Goal: Task Accomplishment & Management: Use online tool/utility

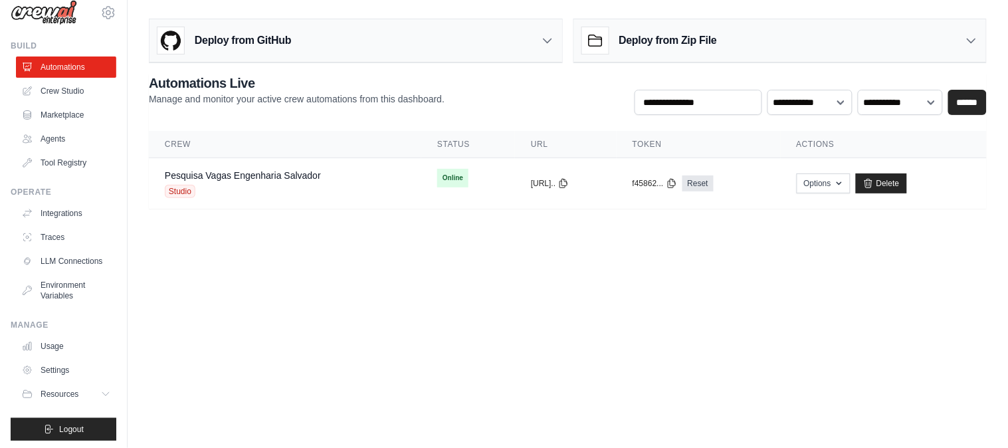
scroll to position [29, 0]
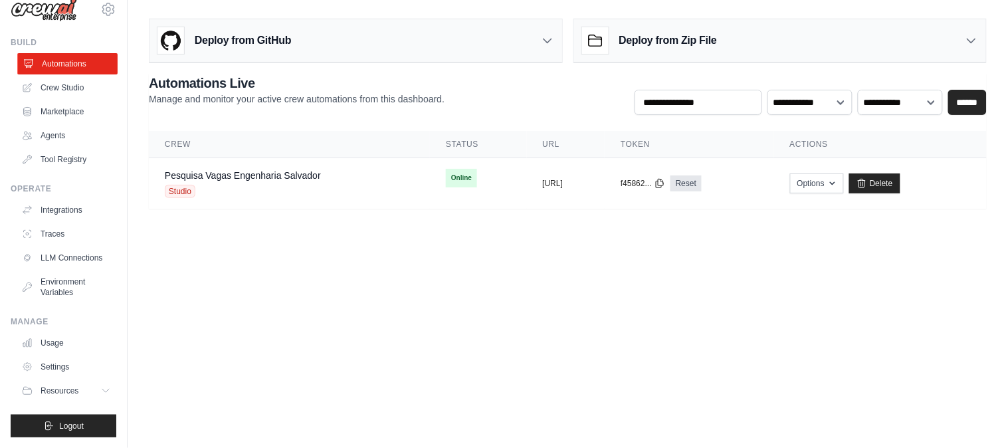
click at [62, 53] on link "Automations" at bounding box center [67, 63] width 100 height 21
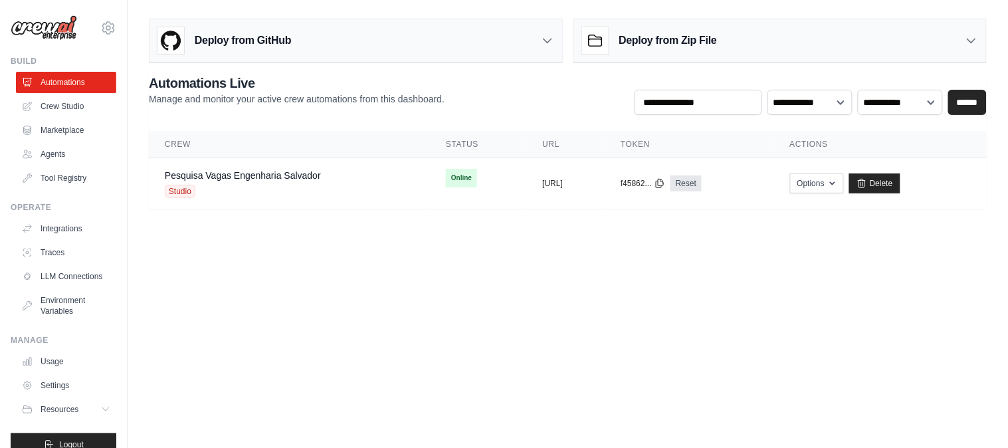
click at [648, 44] on h3 "Deploy from Zip File" at bounding box center [668, 41] width 98 height 16
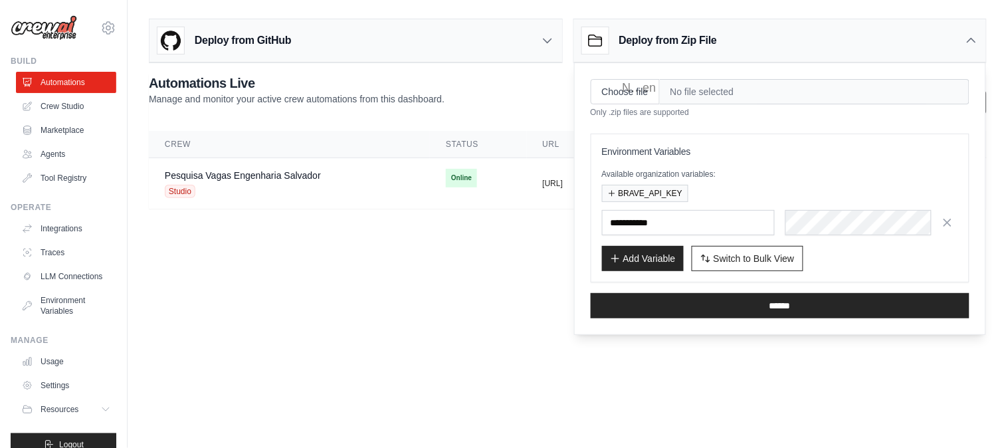
click at [648, 43] on h3 "Deploy from Zip File" at bounding box center [668, 41] width 98 height 16
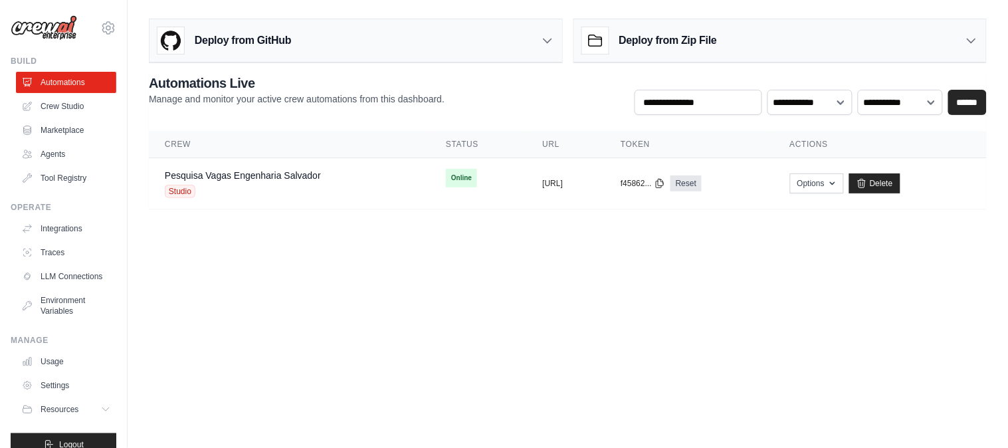
click at [266, 47] on h3 "Deploy from GitHub" at bounding box center [243, 41] width 96 height 16
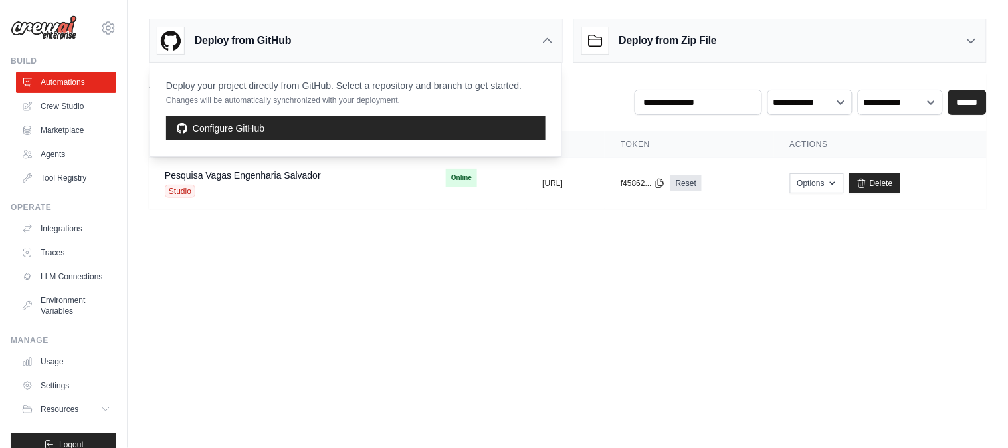
click at [266, 47] on h3 "Deploy from GitHub" at bounding box center [243, 41] width 96 height 16
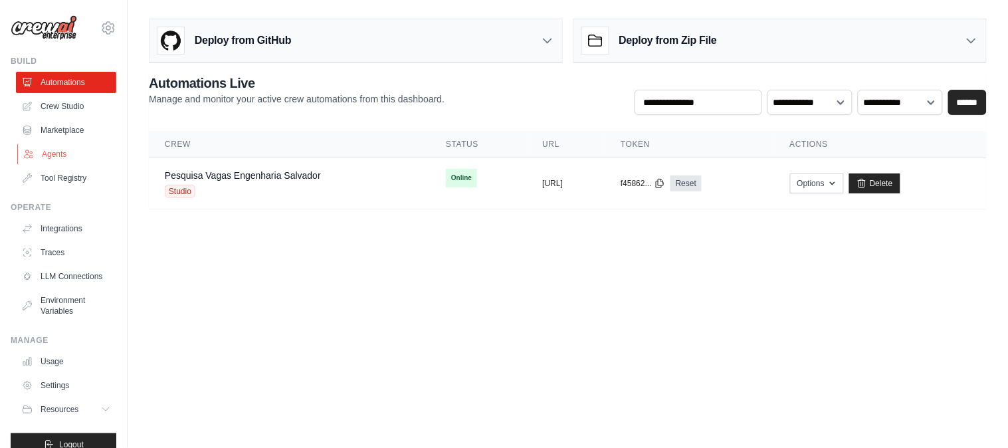
click at [55, 157] on link "Agents" at bounding box center [67, 154] width 100 height 21
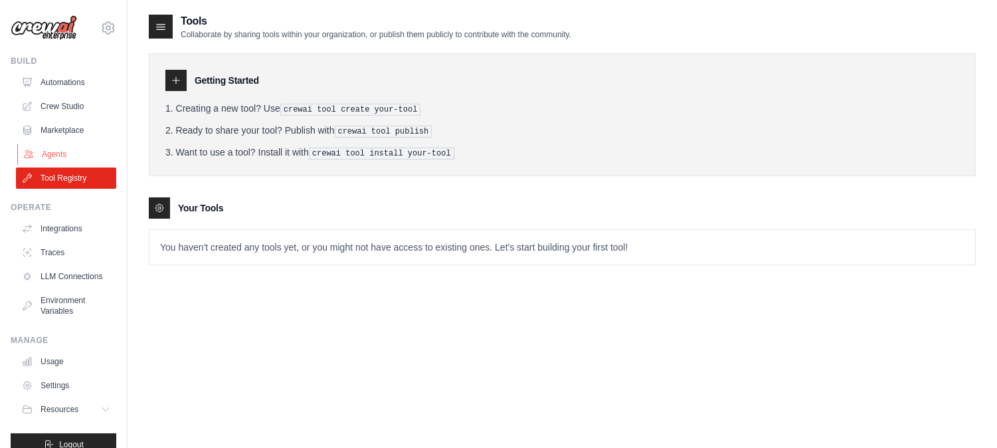
click at [68, 154] on link "Agents" at bounding box center [67, 154] width 100 height 21
click at [68, 124] on link "Marketplace" at bounding box center [66, 130] width 100 height 21
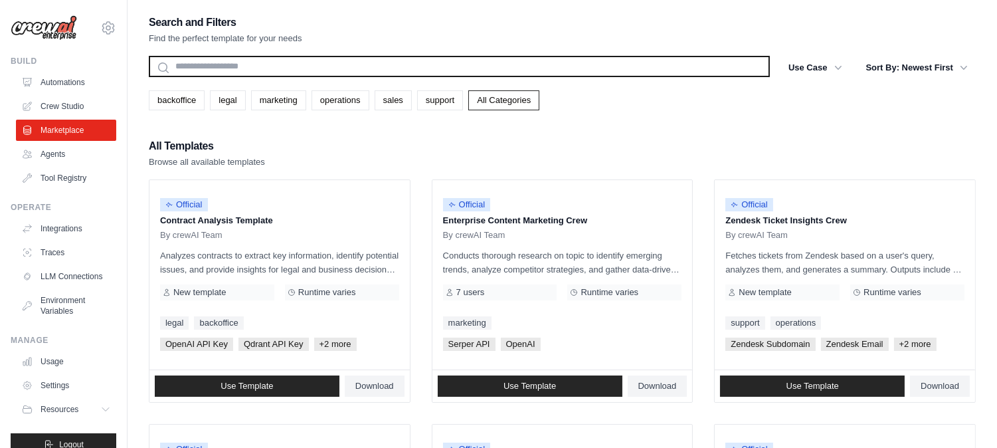
click at [292, 70] on input "text" at bounding box center [459, 66] width 621 height 21
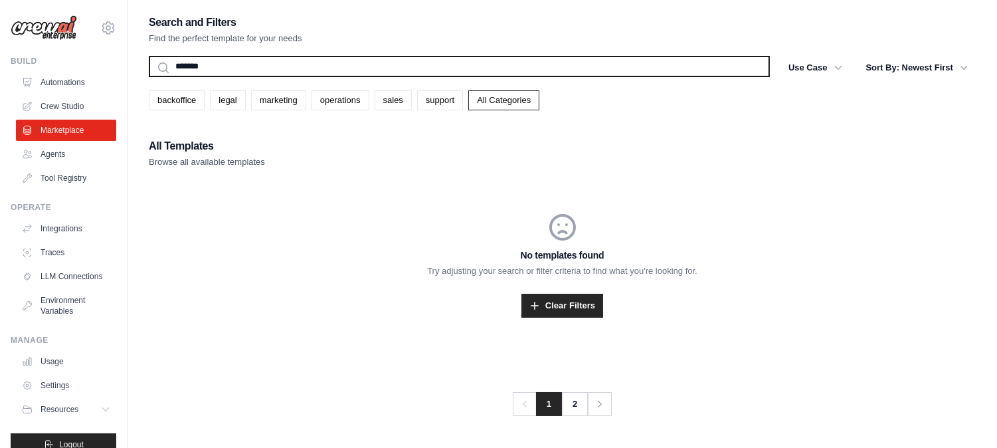
type input "*******"
click at [148, 76] on button "Search" at bounding box center [148, 76] width 1 height 1
click at [246, 65] on input "*******" at bounding box center [459, 66] width 621 height 21
type input "******"
click at [148, 76] on button "Search" at bounding box center [148, 76] width 1 height 1
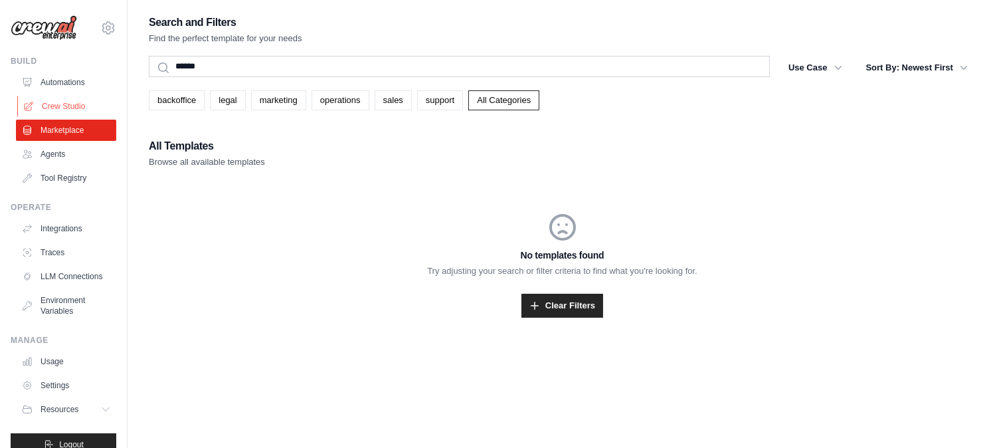
click at [62, 100] on link "Crew Studio" at bounding box center [67, 106] width 100 height 21
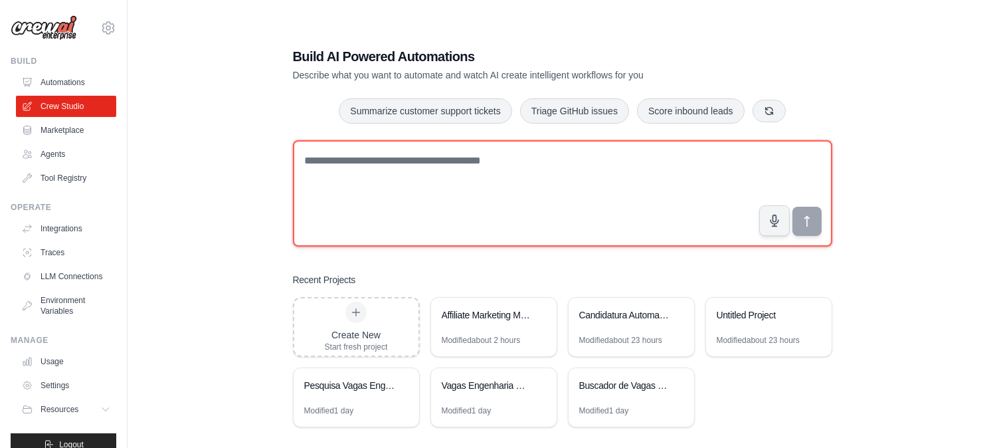
click at [392, 177] on textarea at bounding box center [562, 193] width 539 height 106
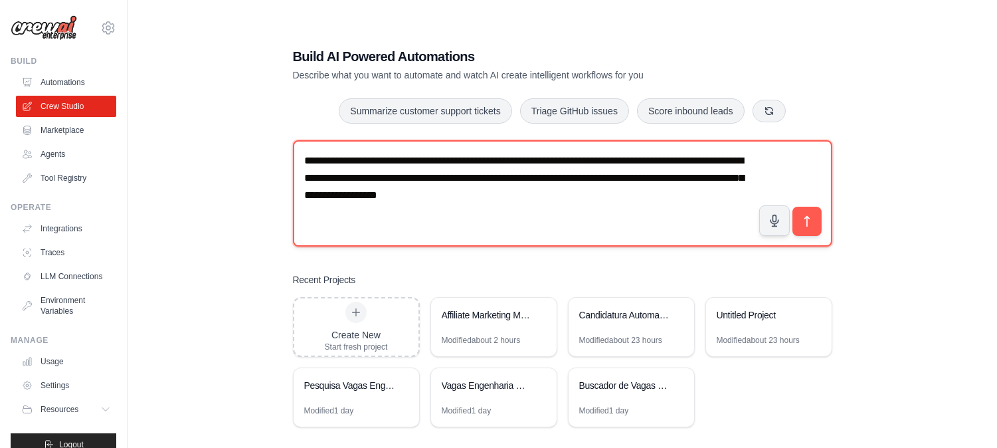
click at [500, 195] on textarea "**********" at bounding box center [562, 193] width 539 height 106
click at [632, 196] on textarea "**********" at bounding box center [562, 193] width 539 height 106
click at [364, 197] on textarea "**********" at bounding box center [562, 193] width 539 height 106
click at [676, 202] on textarea "**********" at bounding box center [562, 193] width 539 height 106
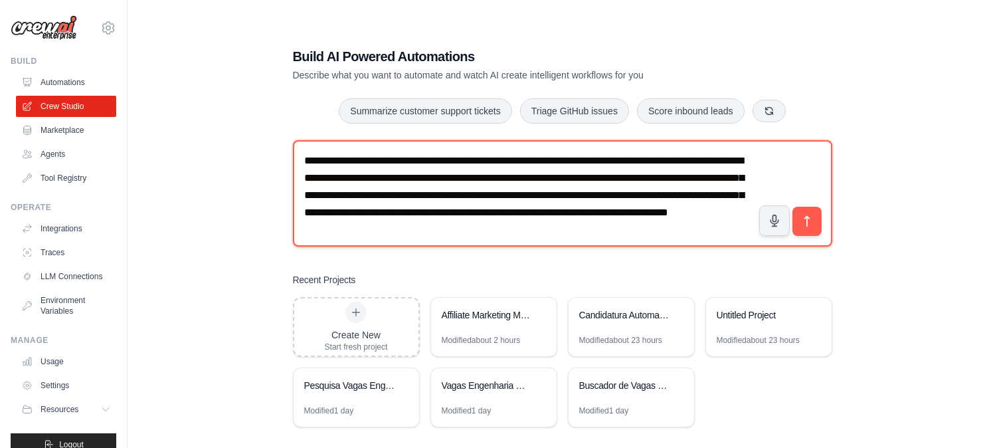
scroll to position [7, 0]
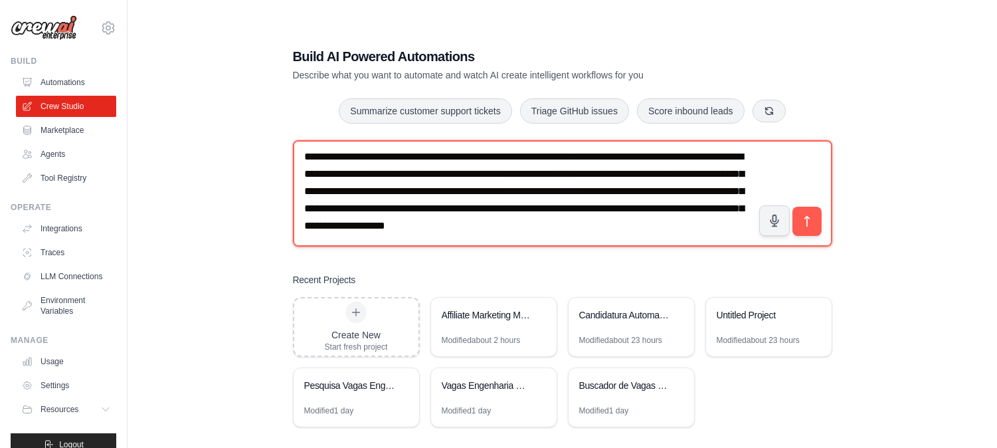
click at [575, 235] on textarea "**********" at bounding box center [562, 193] width 539 height 106
click at [618, 223] on textarea "**********" at bounding box center [562, 193] width 539 height 106
click at [619, 243] on textarea "**********" at bounding box center [562, 193] width 539 height 106
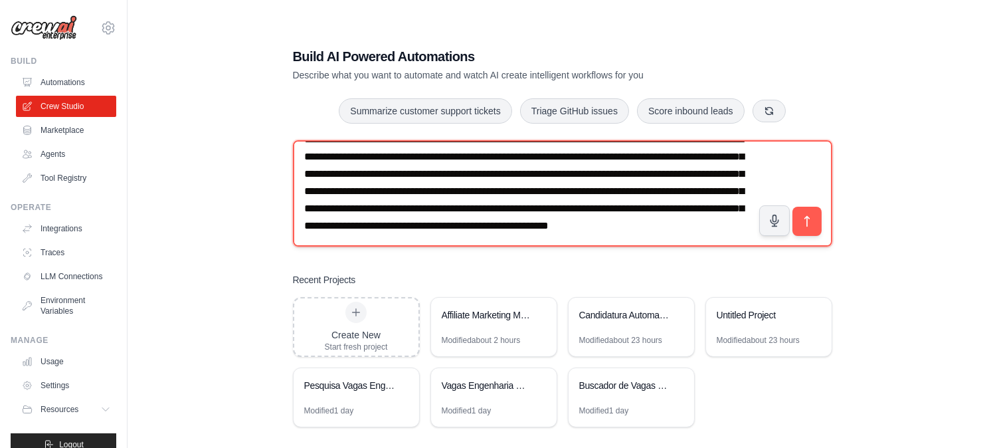
scroll to position [54, 0]
drag, startPoint x: 430, startPoint y: 241, endPoint x: 349, endPoint y: 241, distance: 80.4
click at [349, 241] on textarea "**********" at bounding box center [562, 193] width 539 height 106
paste textarea "**********"
click at [347, 227] on textarea "**********" at bounding box center [562, 193] width 539 height 106
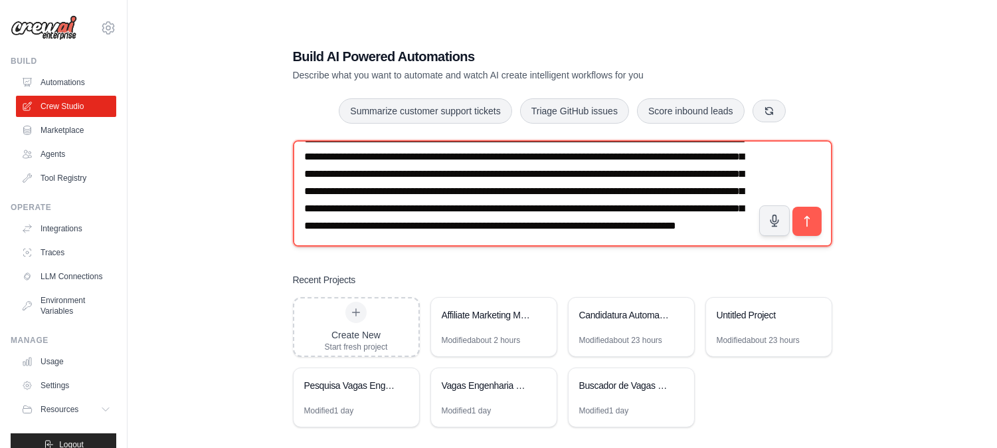
click at [588, 229] on textarea "**********" at bounding box center [562, 193] width 539 height 106
type textarea "**********"
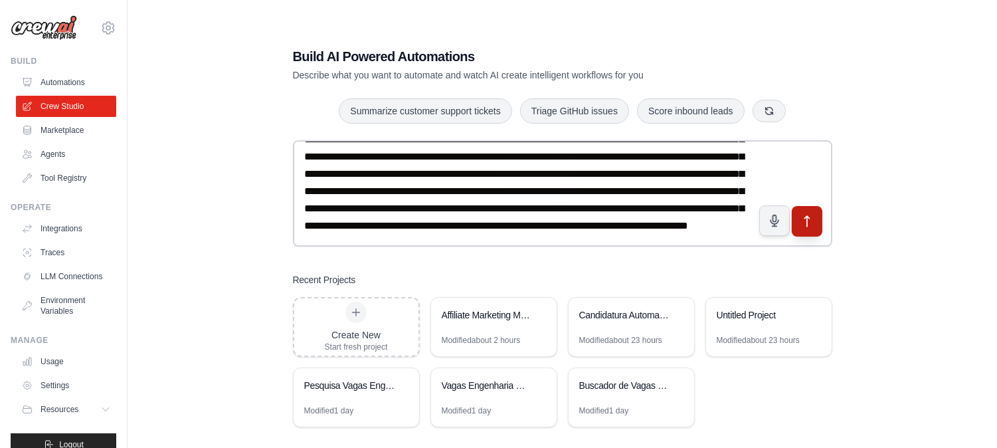
click at [814, 224] on button "submit" at bounding box center [806, 221] width 31 height 31
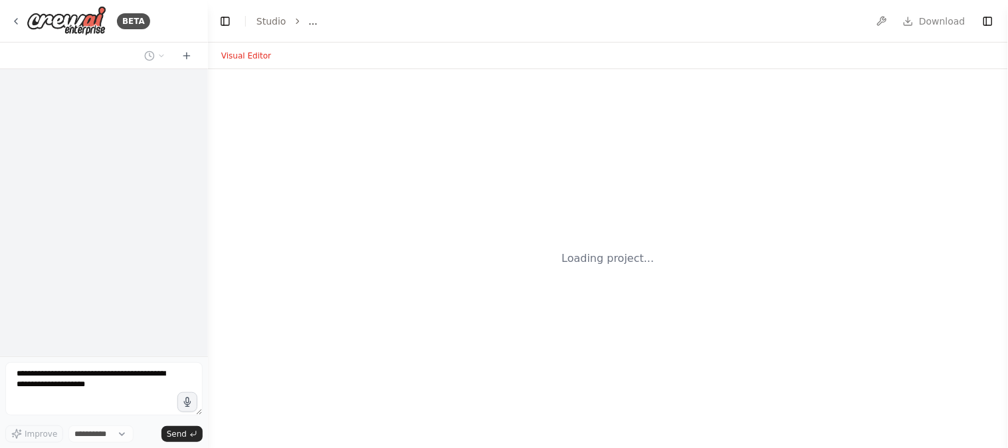
select select "****"
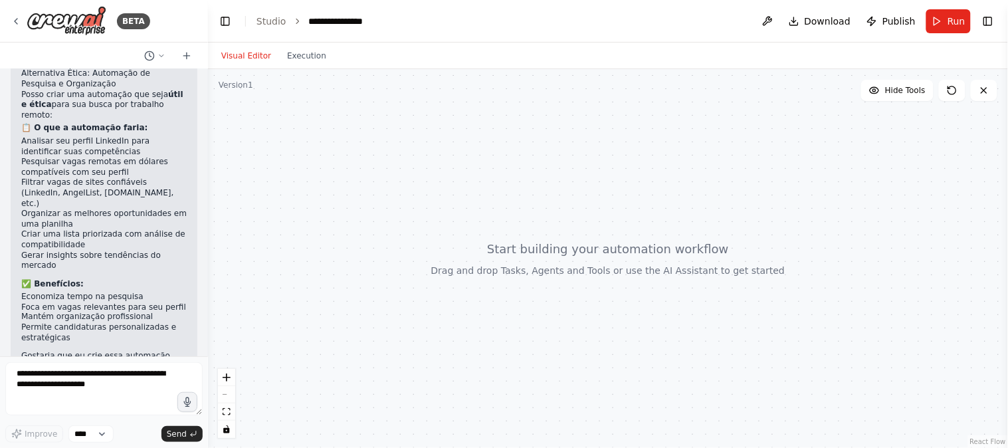
scroll to position [429, 0]
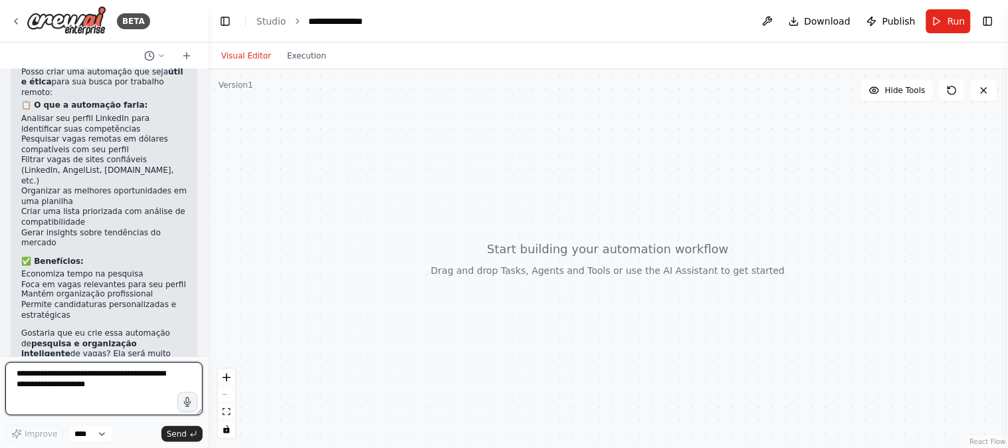
click at [88, 393] on textarea at bounding box center [103, 388] width 197 height 53
click at [24, 387] on textarea "**********" at bounding box center [103, 388] width 197 height 53
click at [84, 397] on textarea "**********" at bounding box center [103, 388] width 197 height 53
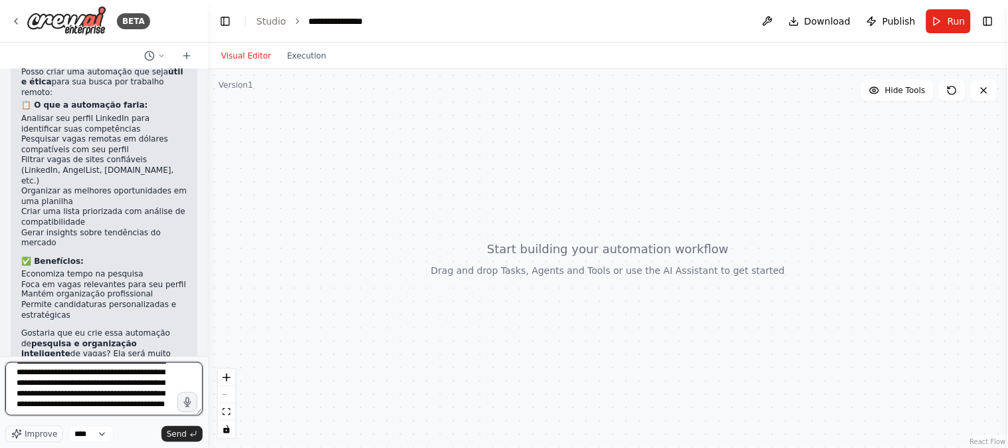
scroll to position [29, 0]
drag, startPoint x: 115, startPoint y: 411, endPoint x: 131, endPoint y: 446, distance: 38.7
click at [118, 417] on div "**********" at bounding box center [103, 391] width 197 height 58
type textarea "**********"
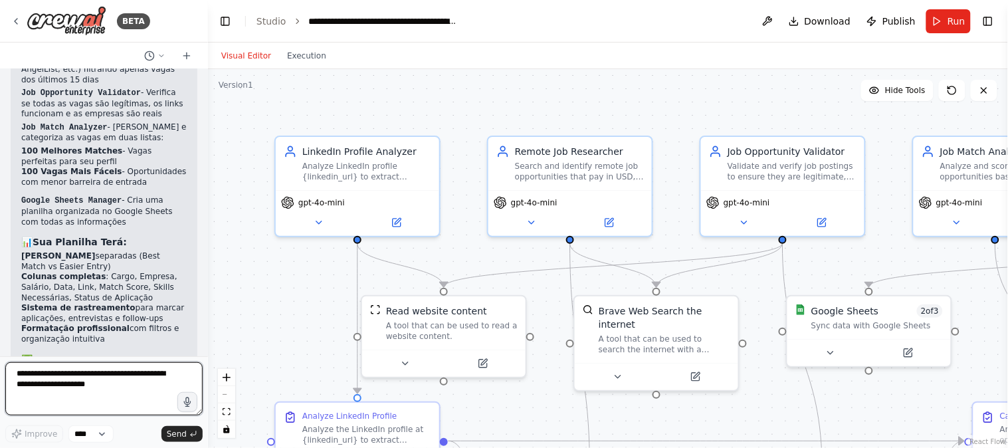
scroll to position [2668, 0]
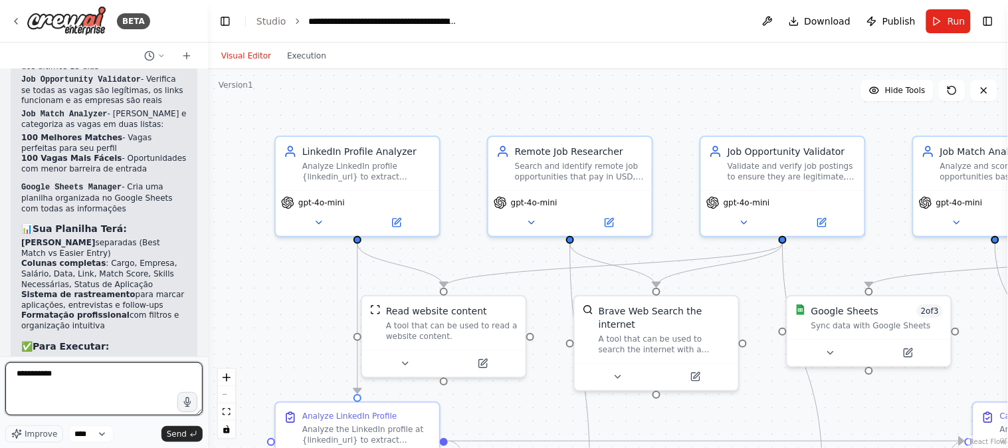
type textarea "**********"
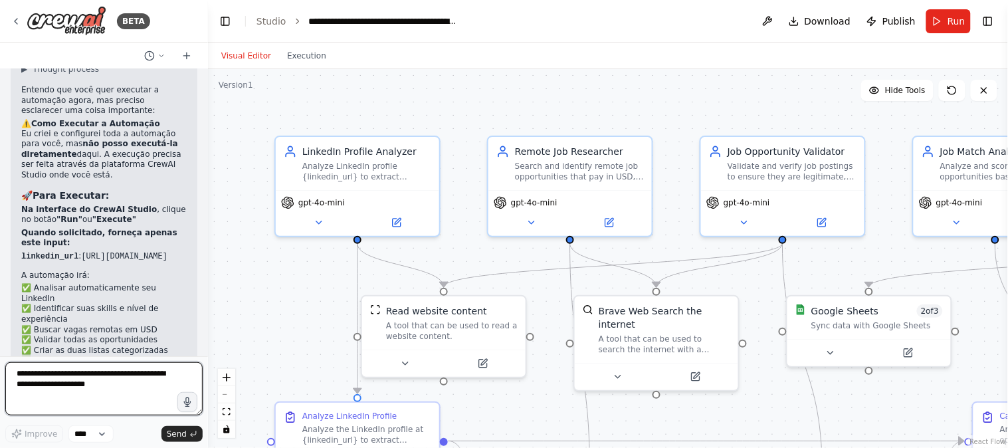
scroll to position [3189, 0]
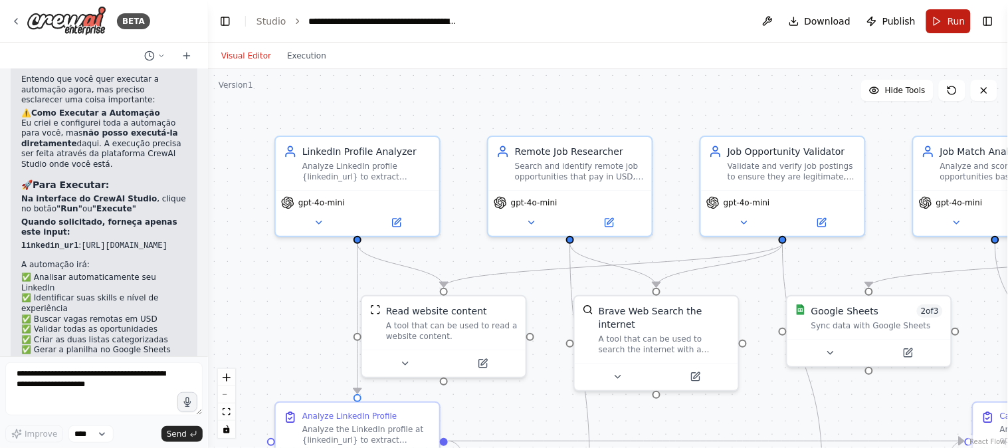
click at [951, 27] on span "Run" at bounding box center [956, 21] width 18 height 13
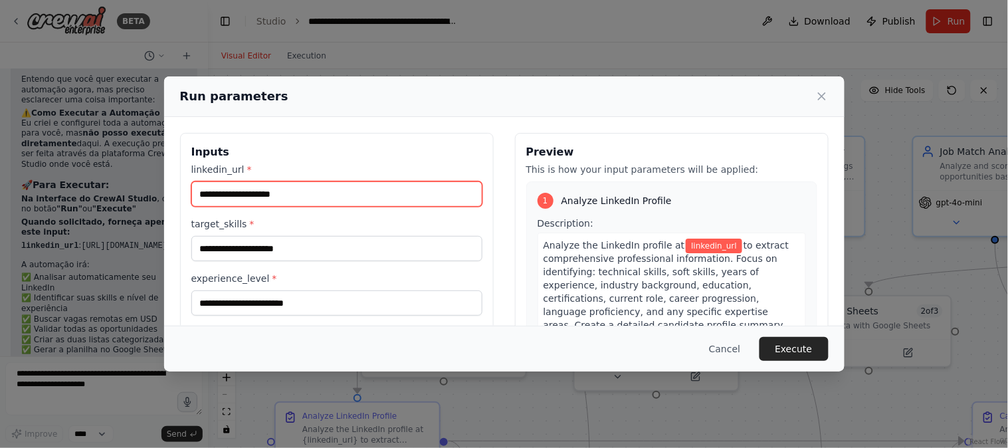
click at [332, 197] on input "linkedin_url *" at bounding box center [336, 193] width 291 height 25
paste input "**********"
type input "**********"
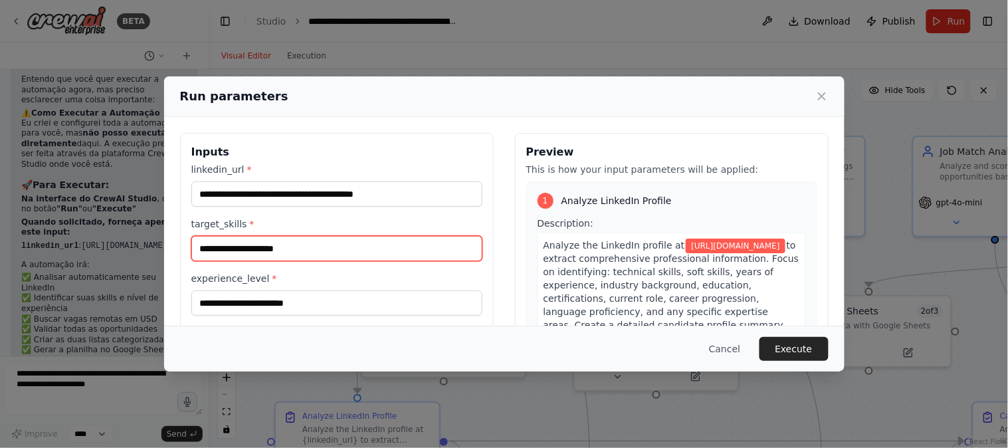
click at [431, 246] on input "target_skills *" at bounding box center [336, 248] width 291 height 25
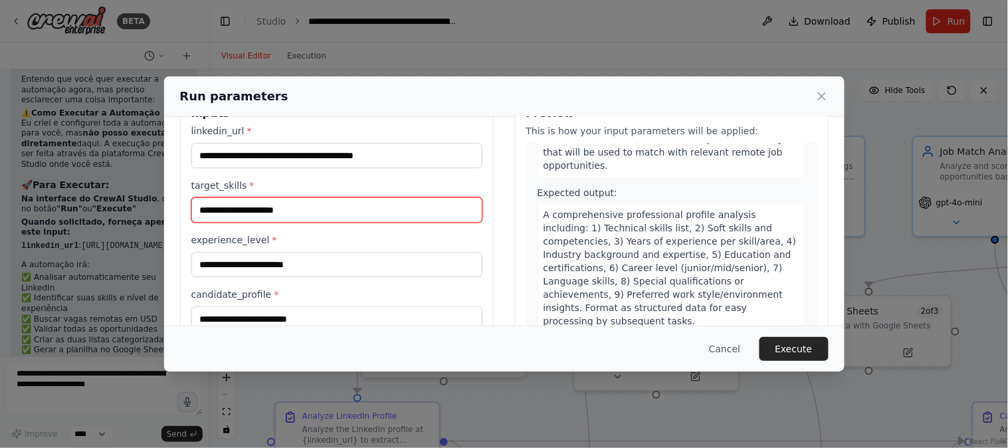
scroll to position [74, 0]
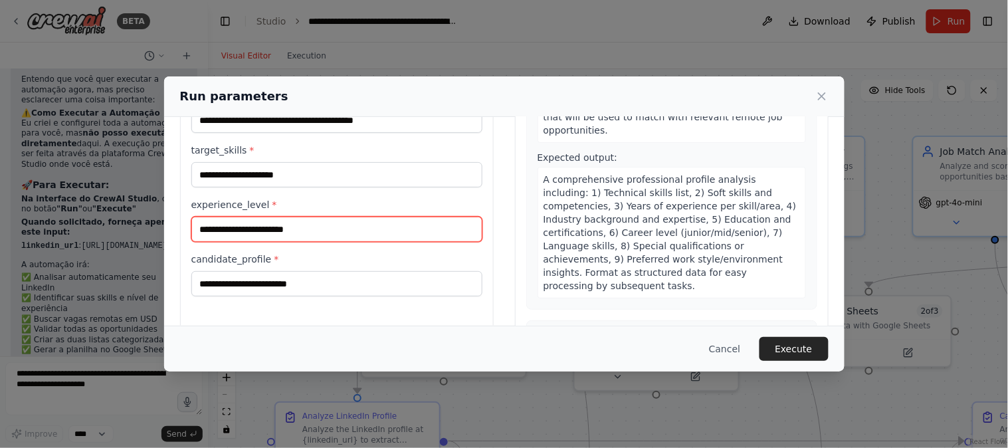
click at [341, 231] on input "experience_level *" at bounding box center [336, 229] width 291 height 25
type input "**********"
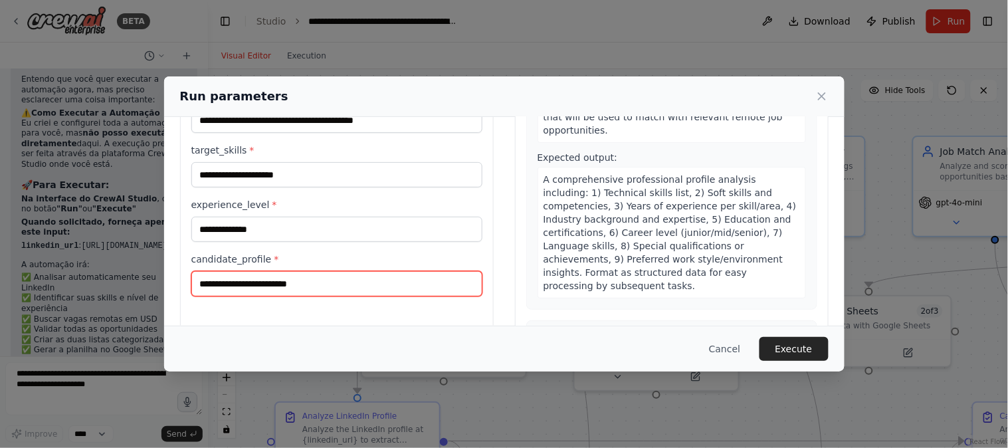
click at [328, 287] on input "candidate_profile *" at bounding box center [336, 283] width 291 height 25
paste input "**********"
type input "**********"
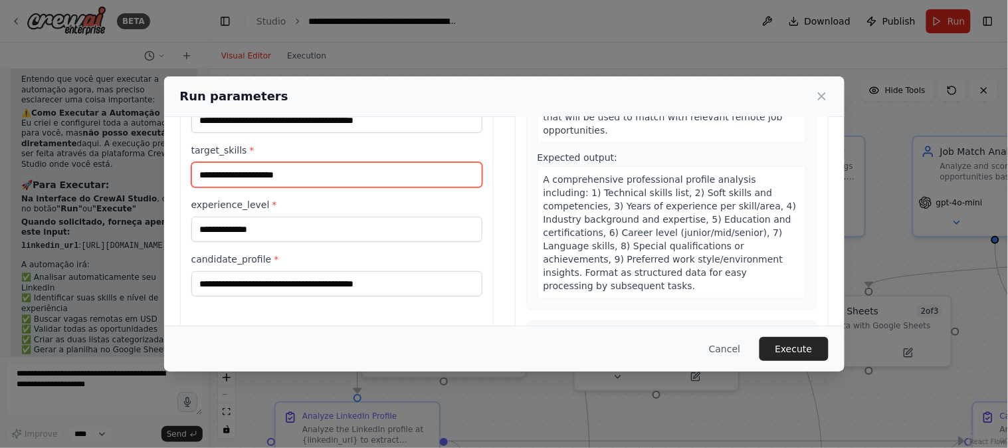
click at [293, 182] on input "target_skills *" at bounding box center [336, 174] width 291 height 25
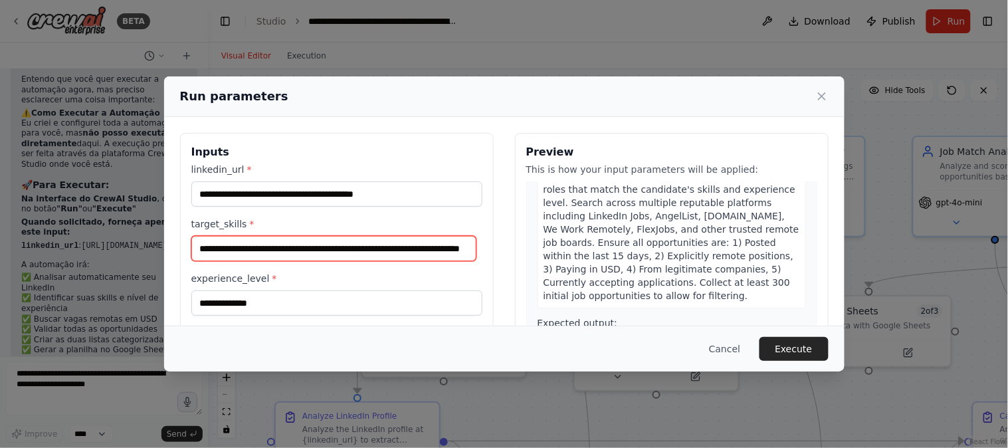
scroll to position [0, 54]
type input "**********"
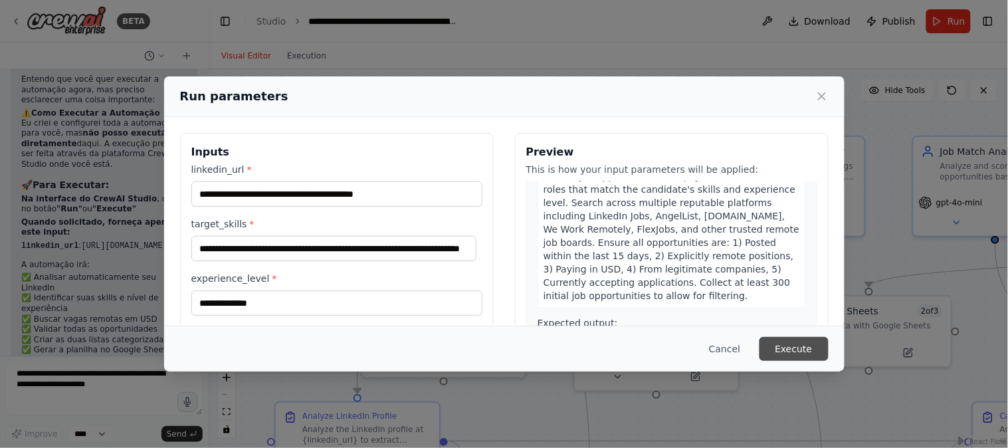
click at [788, 347] on button "Execute" at bounding box center [793, 349] width 69 height 24
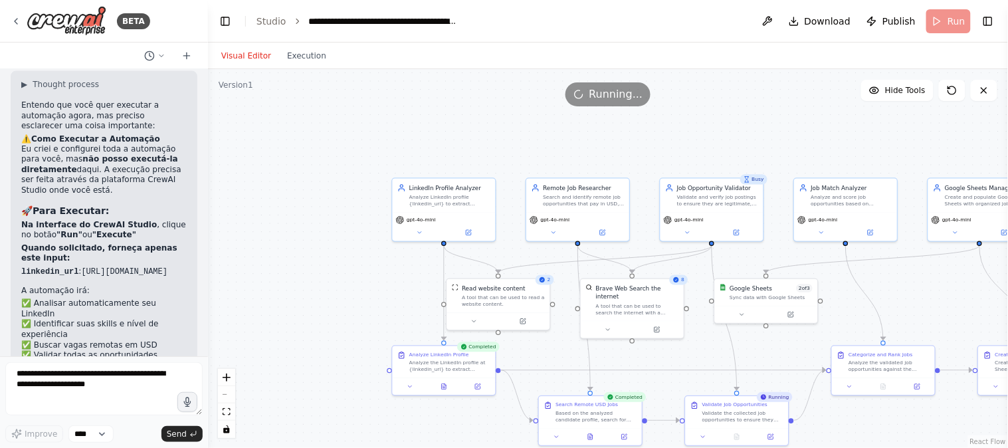
scroll to position [3189, 0]
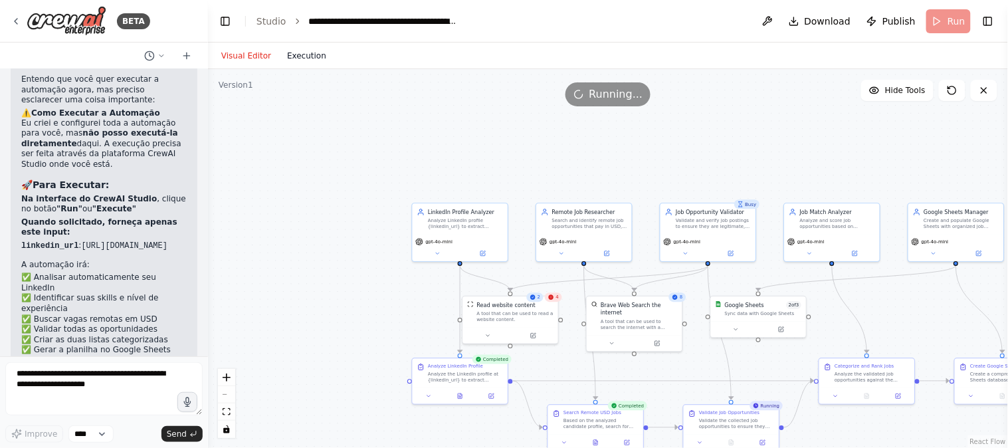
click at [304, 55] on button "Execution" at bounding box center [306, 56] width 55 height 16
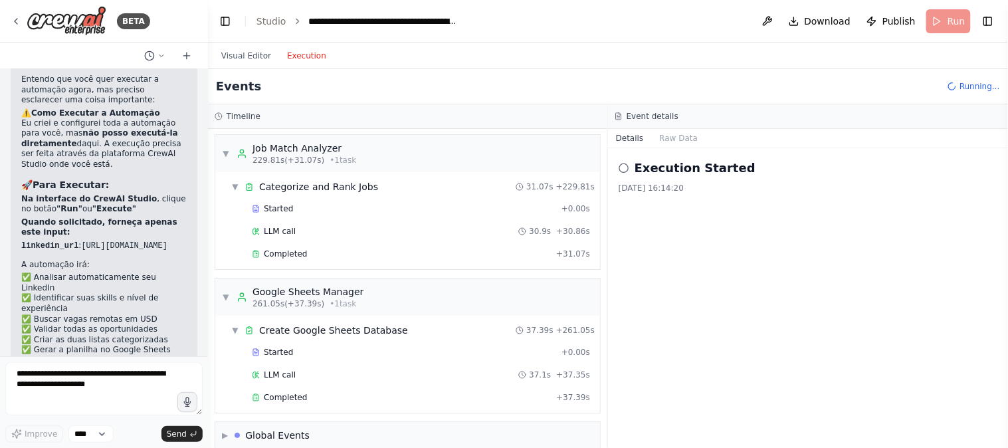
scroll to position [1177, 0]
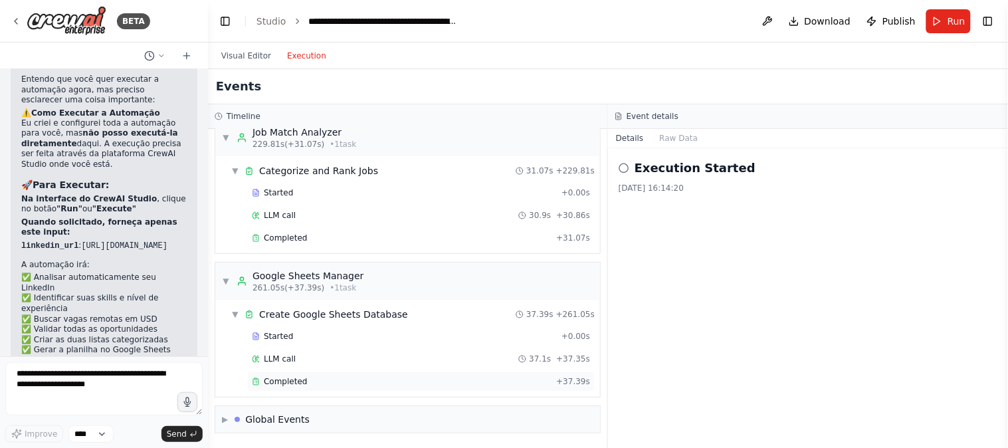
click at [307, 379] on div "Completed" at bounding box center [401, 381] width 299 height 11
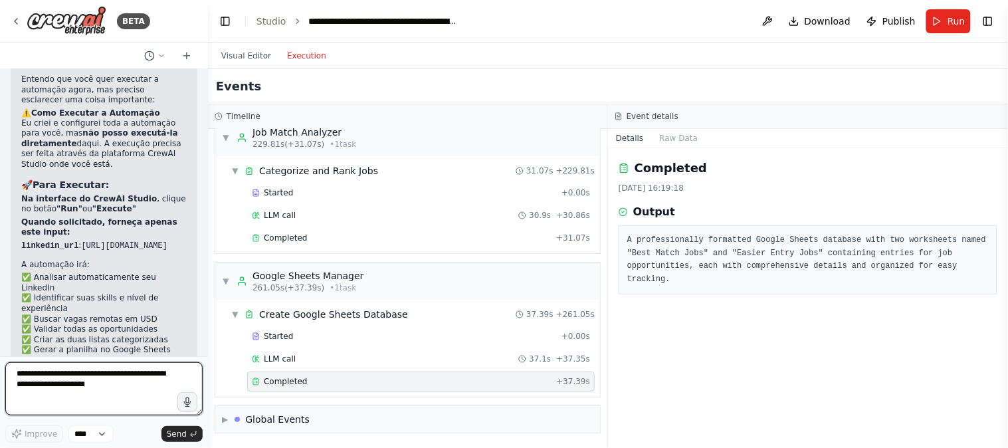
click at [75, 395] on textarea at bounding box center [103, 388] width 197 height 53
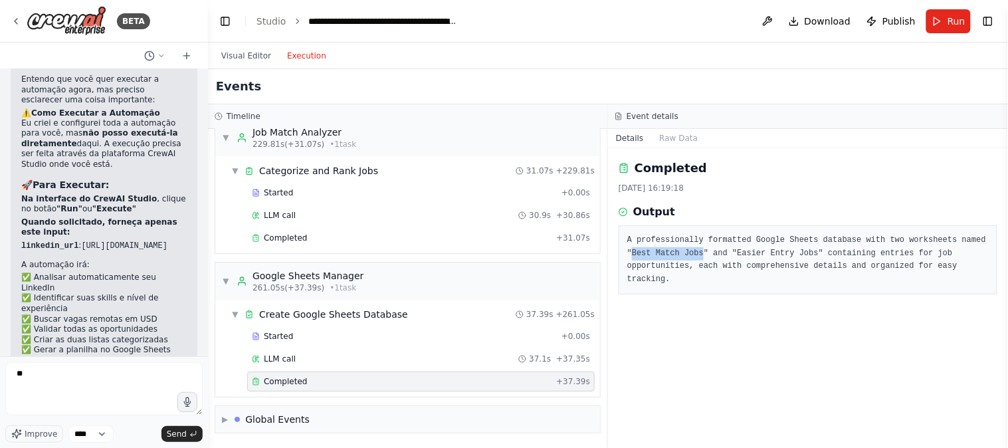
drag, startPoint x: 965, startPoint y: 242, endPoint x: 673, endPoint y: 255, distance: 292.0
click at [673, 255] on pre "A professionally formatted Google Sheets database with two worksheets named "Be…" at bounding box center [807, 260] width 361 height 52
copy pre "Best Match Jobs"
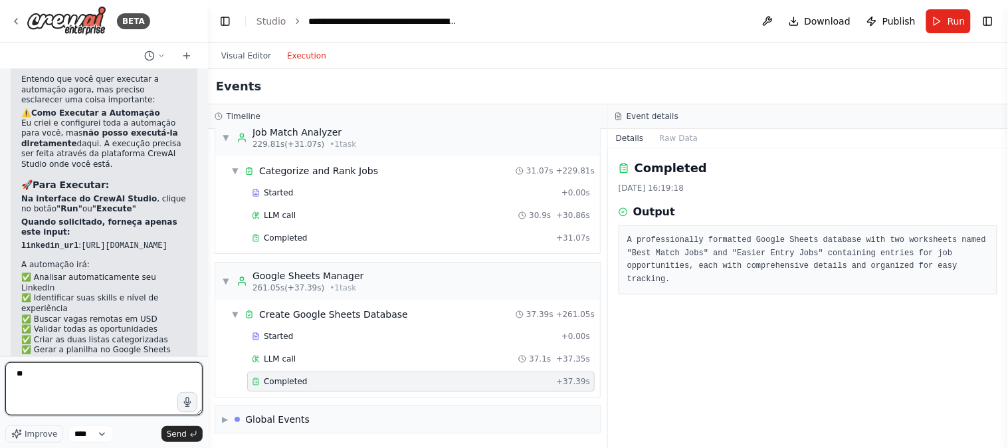
click at [61, 401] on textarea "*" at bounding box center [103, 388] width 197 height 53
type textarea "**********"
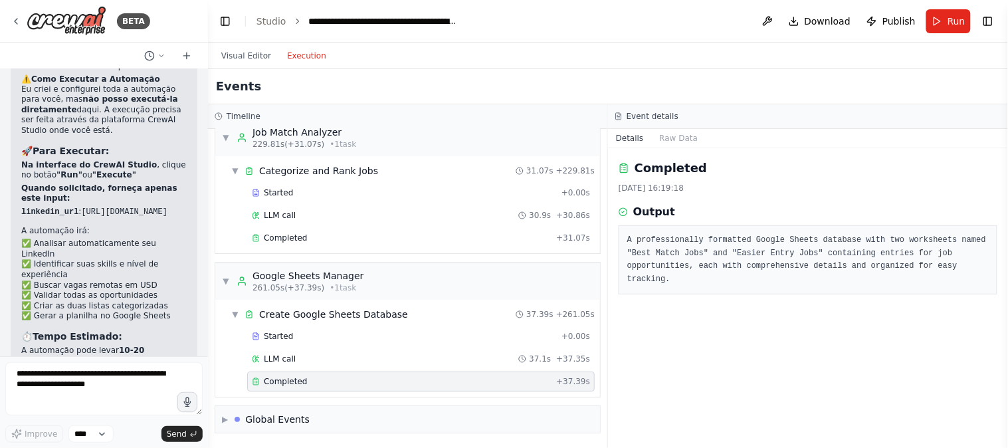
scroll to position [3277, 0]
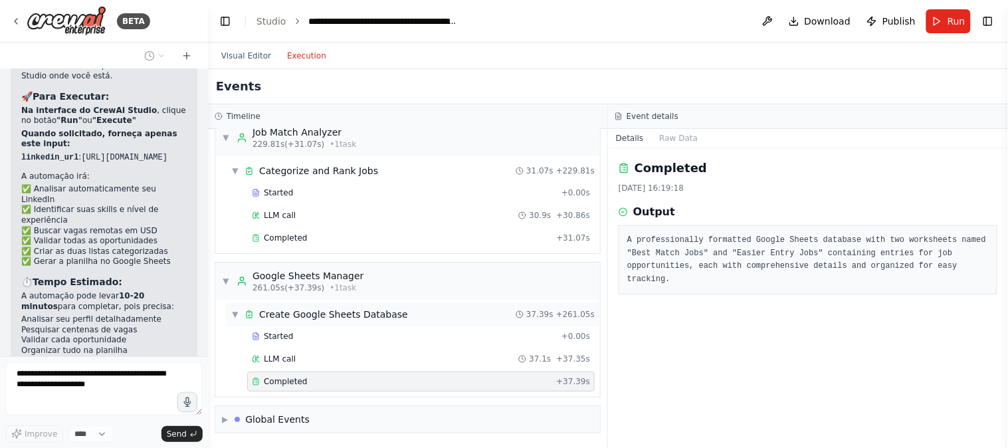
click at [347, 316] on div "Create Google Sheets Database" at bounding box center [333, 314] width 149 height 13
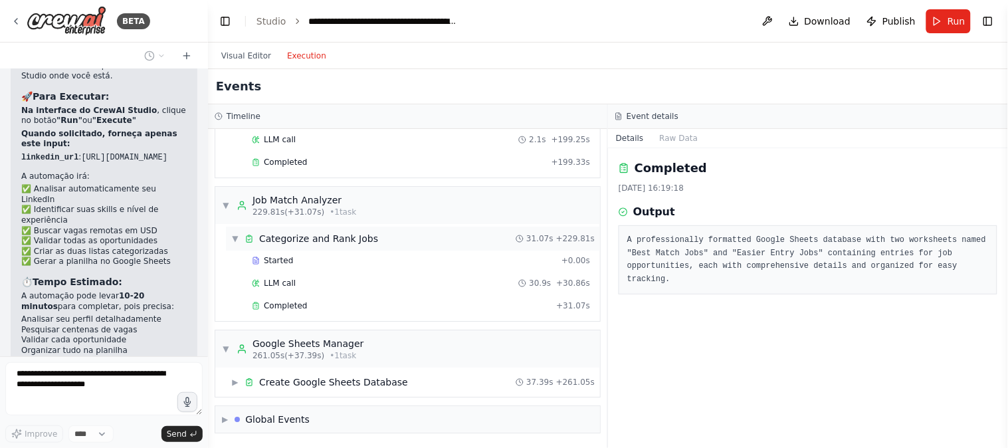
click at [290, 241] on div "Categorize and Rank Jobs" at bounding box center [318, 238] width 119 height 13
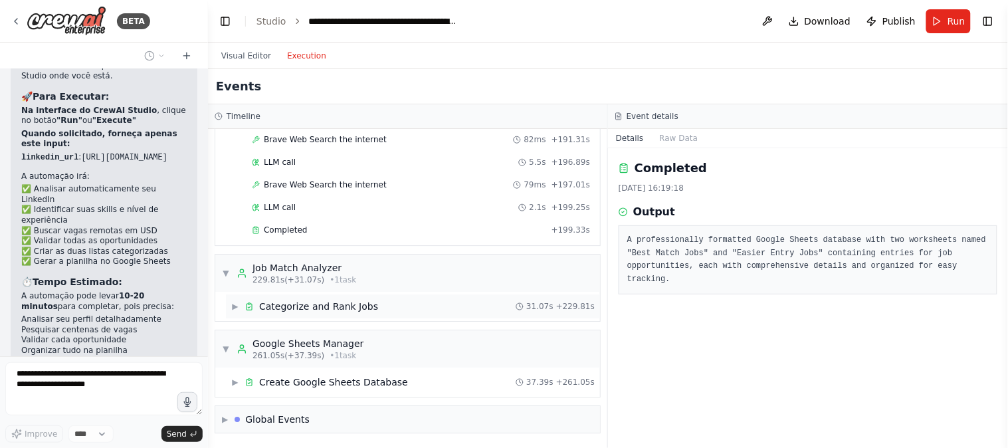
scroll to position [1041, 0]
click at [322, 308] on div "Categorize and Rank Jobs" at bounding box center [318, 306] width 119 height 13
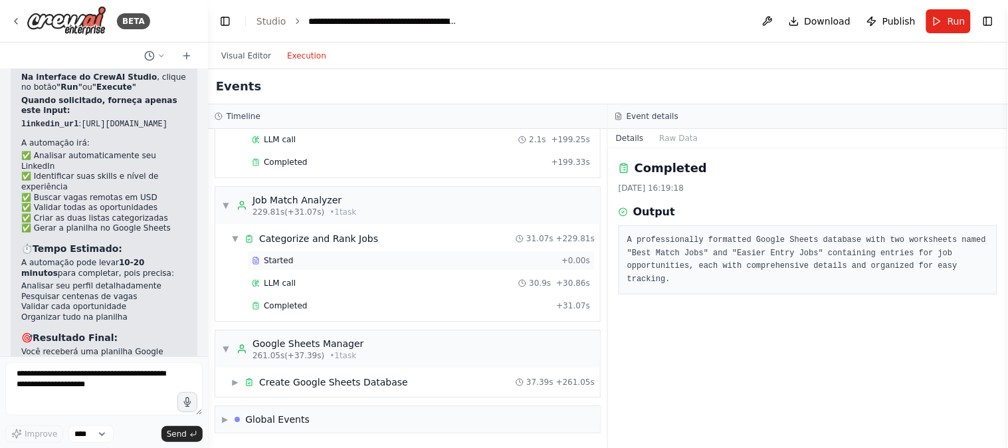
click at [268, 262] on span "Started" at bounding box center [278, 260] width 29 height 11
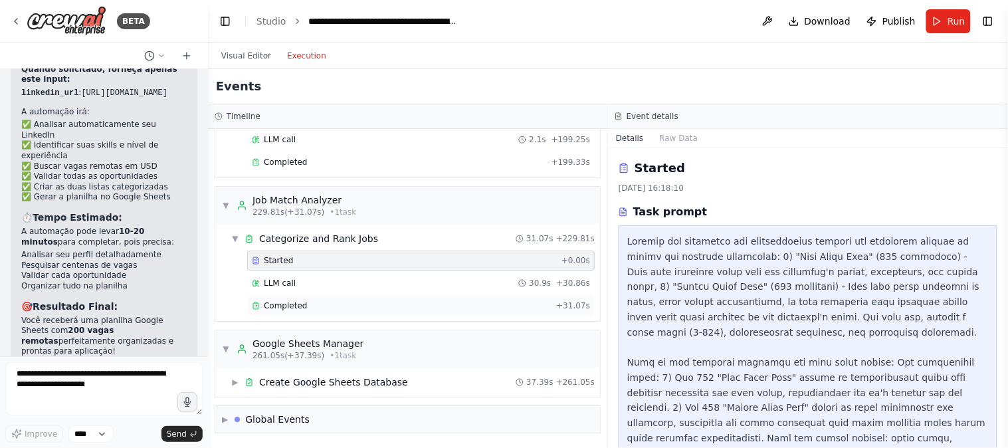
drag, startPoint x: 277, startPoint y: 282, endPoint x: 280, endPoint y: 298, distance: 16.2
click at [277, 282] on span "LLM call" at bounding box center [280, 283] width 32 height 11
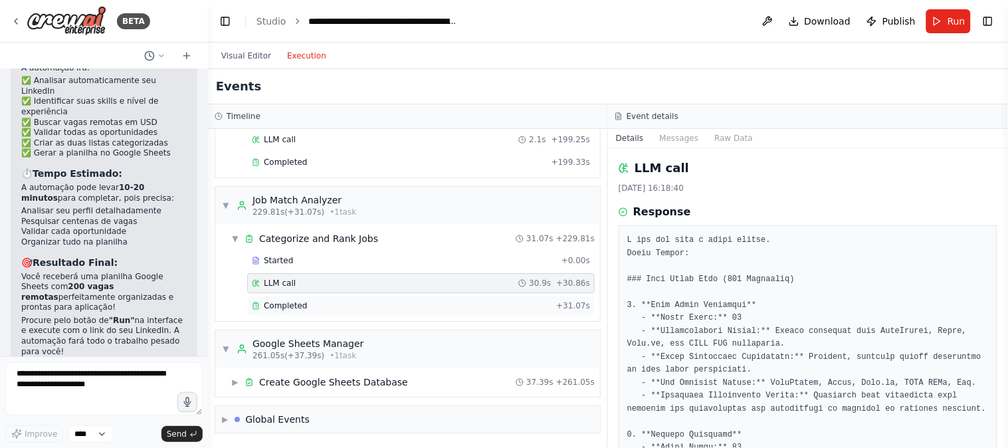
click at [284, 304] on span "Completed" at bounding box center [285, 305] width 43 height 11
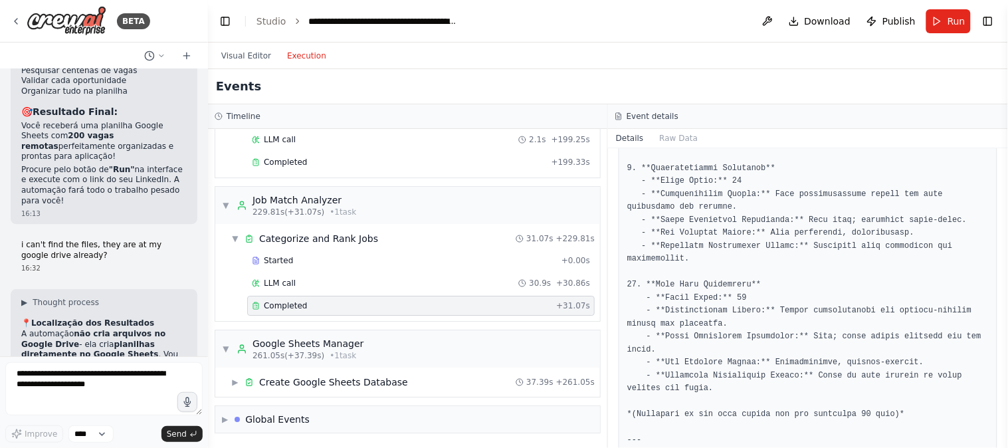
scroll to position [3611, 0]
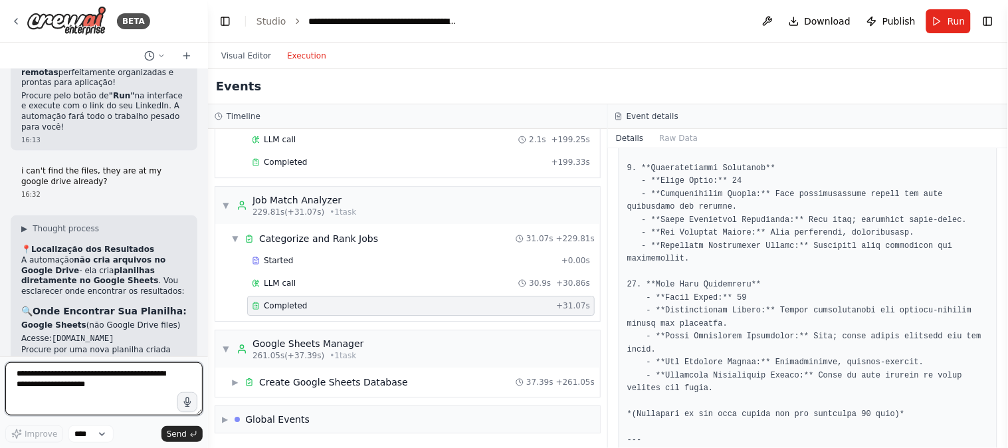
click at [90, 392] on textarea at bounding box center [103, 388] width 197 height 53
paste textarea "*"
type textarea "****"
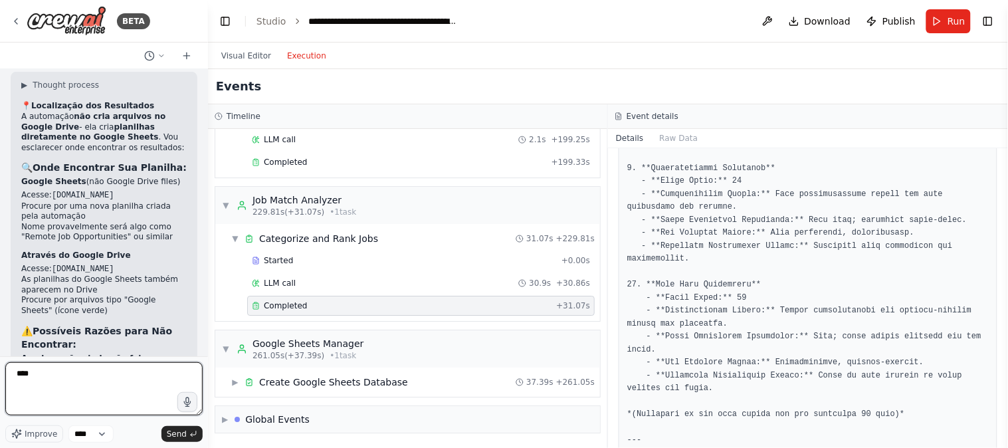
scroll to position [3758, 0]
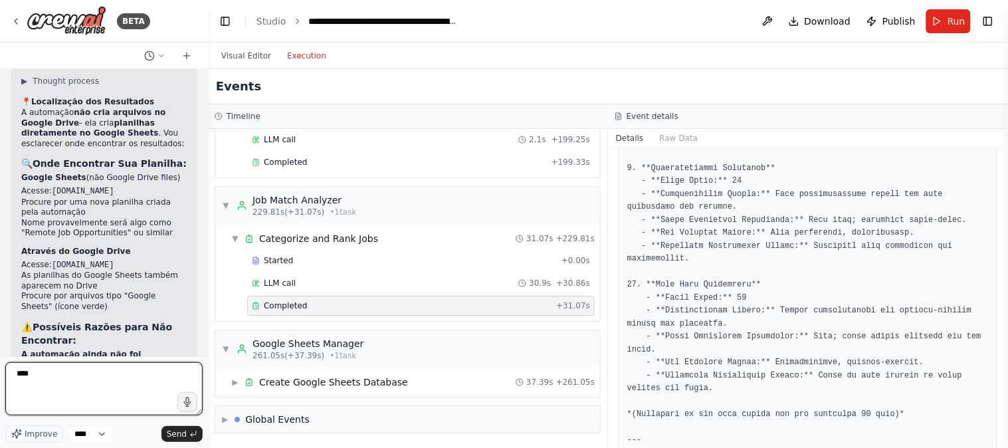
drag, startPoint x: 87, startPoint y: 375, endPoint x: 0, endPoint y: 375, distance: 87.0
click at [0, 375] on div "BETA Preciso criar uma automação, que se candidate automaticamente em milhares …" at bounding box center [104, 224] width 208 height 448
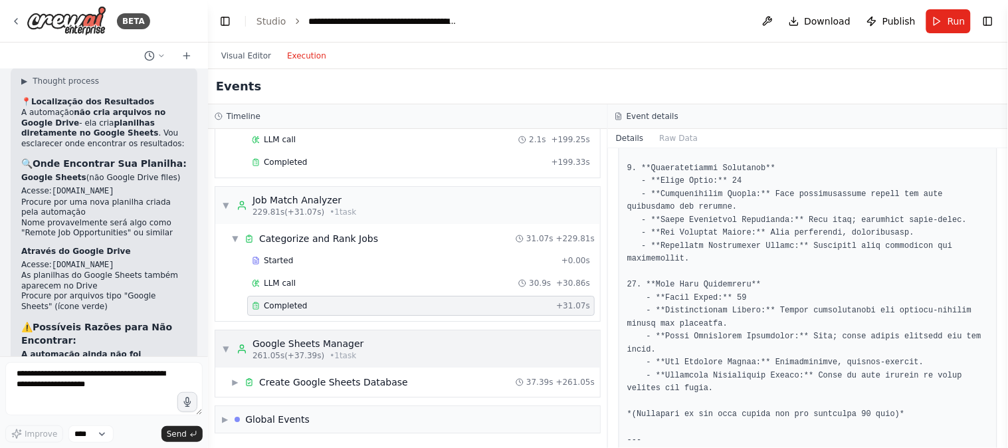
click at [331, 346] on div "Google Sheets Manager" at bounding box center [307, 343] width 111 height 13
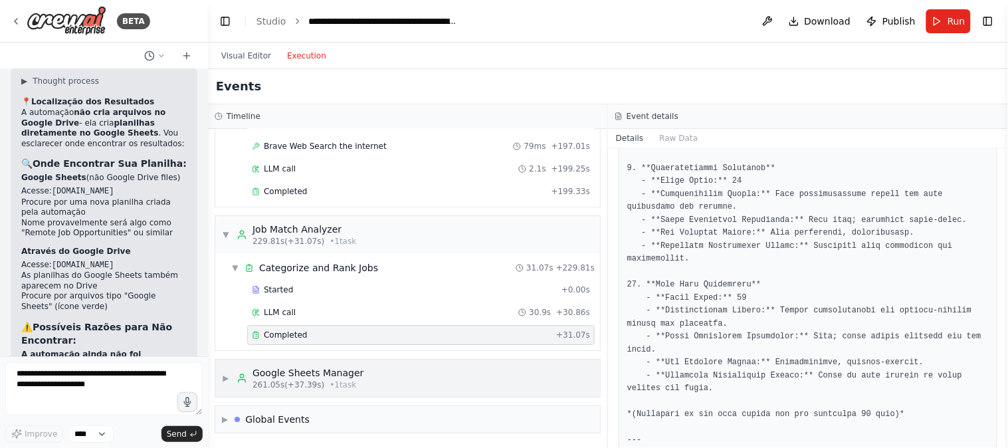
click at [320, 369] on div "Google Sheets Manager" at bounding box center [307, 372] width 111 height 13
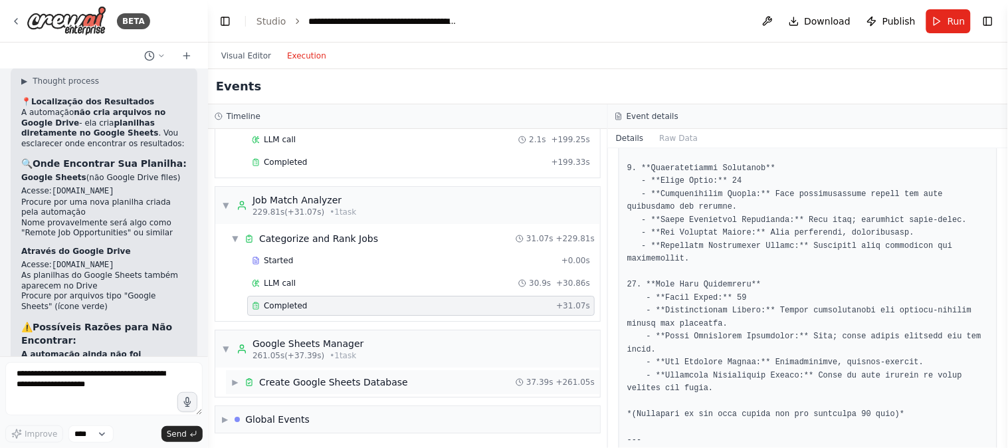
click at [260, 380] on div "Create Google Sheets Database" at bounding box center [333, 381] width 149 height 13
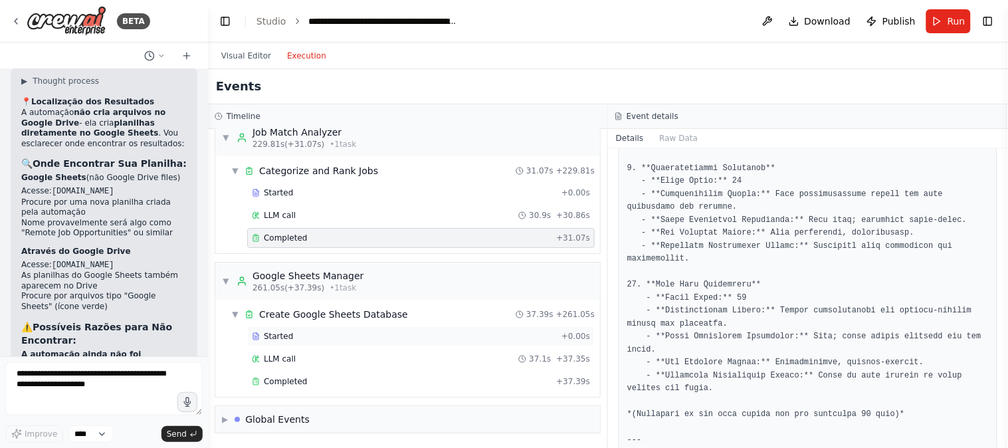
click at [278, 332] on span "Started" at bounding box center [278, 336] width 29 height 11
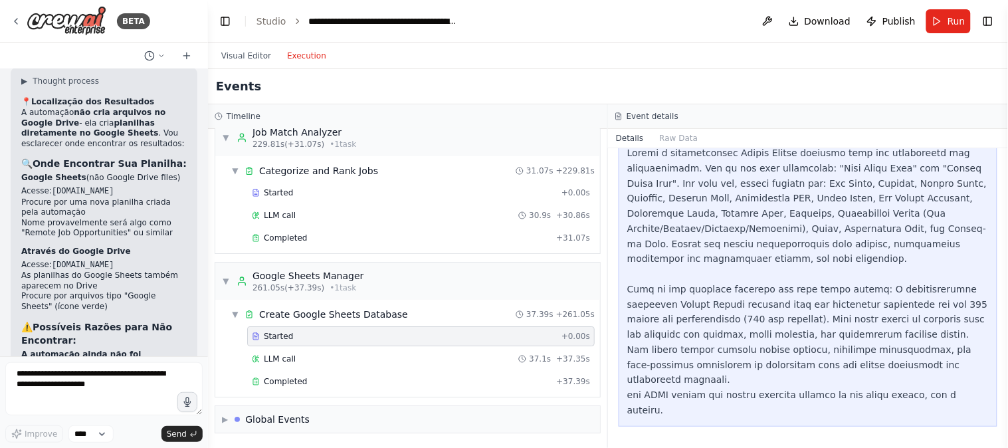
scroll to position [43, 0]
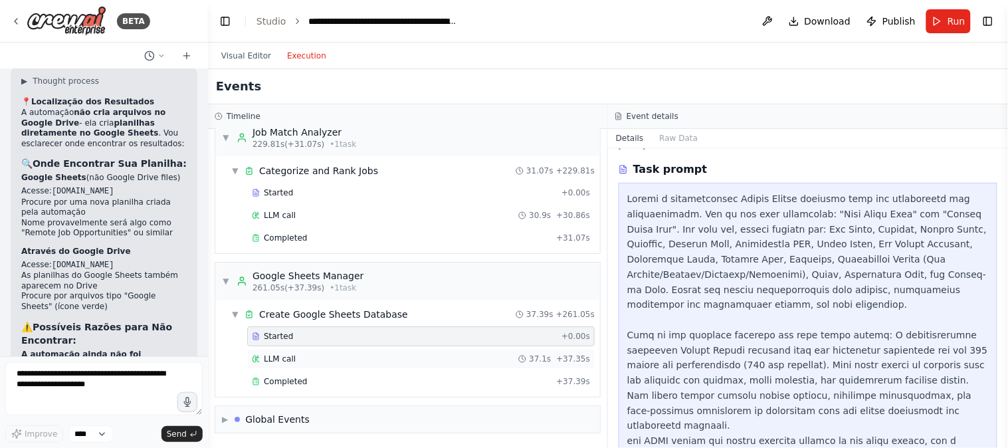
click at [304, 361] on div "LLM call 37.1s + 37.35s" at bounding box center [421, 358] width 338 height 11
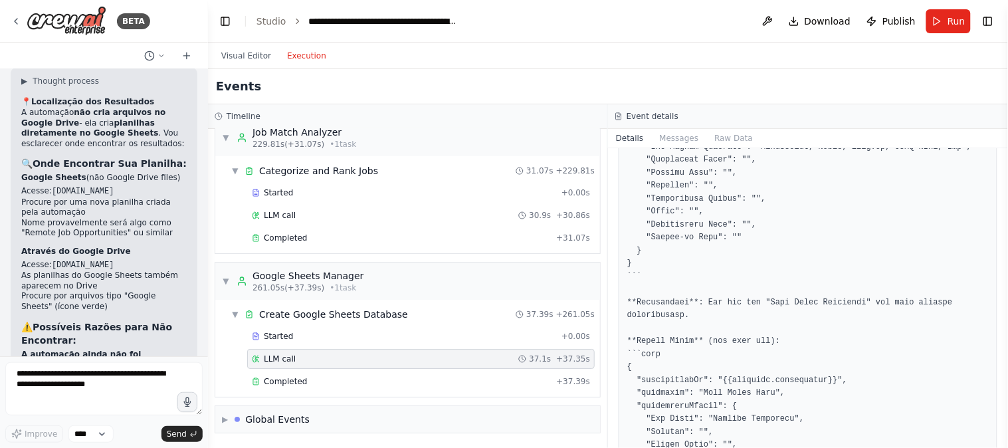
scroll to position [369, 0]
drag, startPoint x: 1004, startPoint y: 180, endPoint x: 944, endPoint y: 217, distance: 70.4
click at [1001, 195] on div "BETA Preciso criar uma automação, que se candidate automaticamente em milhares …" at bounding box center [504, 224] width 1008 height 448
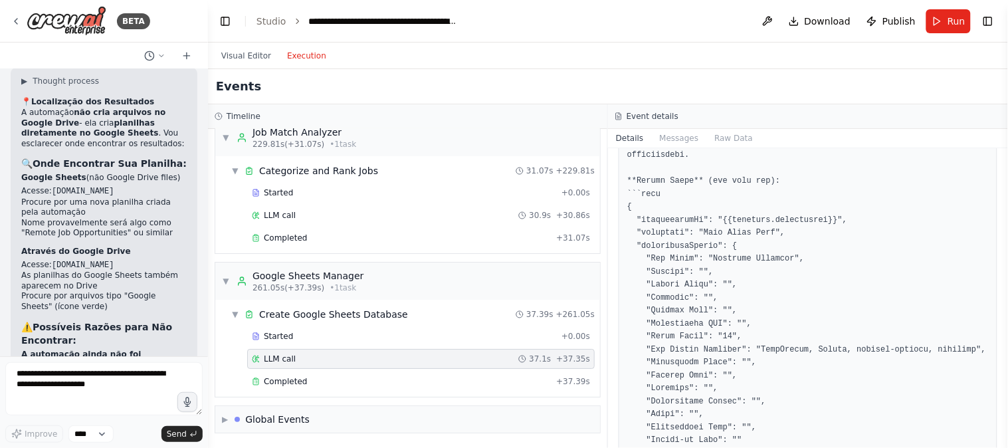
scroll to position [1476, 0]
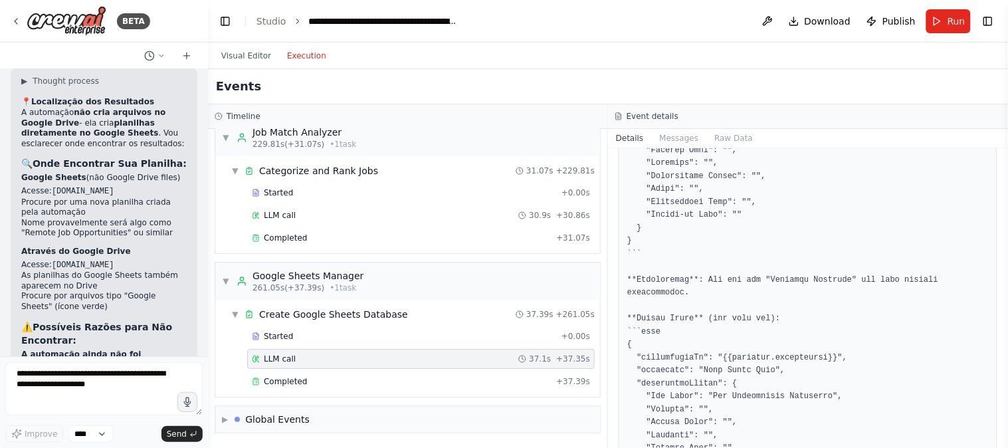
drag, startPoint x: 1004, startPoint y: 216, endPoint x: 991, endPoint y: 296, distance: 80.8
click at [991, 296] on div "BETA Preciso criar uma automação, que se candidate automaticamente em milhares …" at bounding box center [504, 224] width 1008 height 448
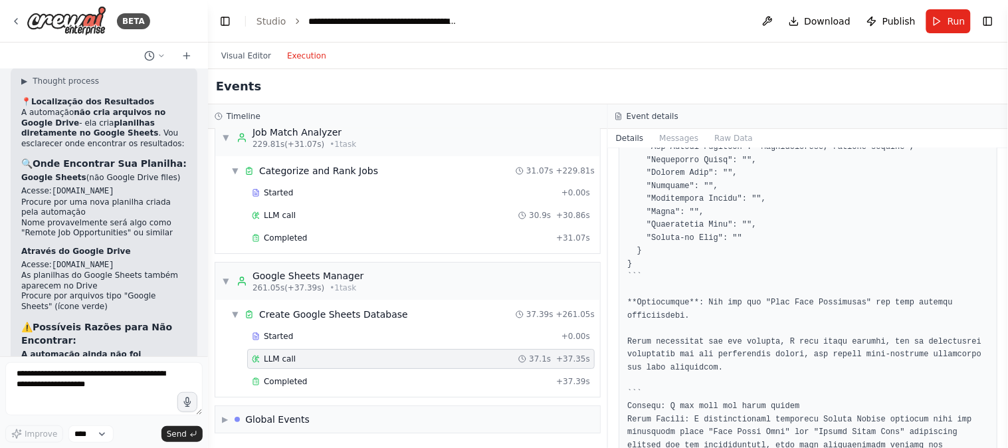
scroll to position [7299, 0]
click at [284, 383] on span "Completed" at bounding box center [285, 381] width 43 height 11
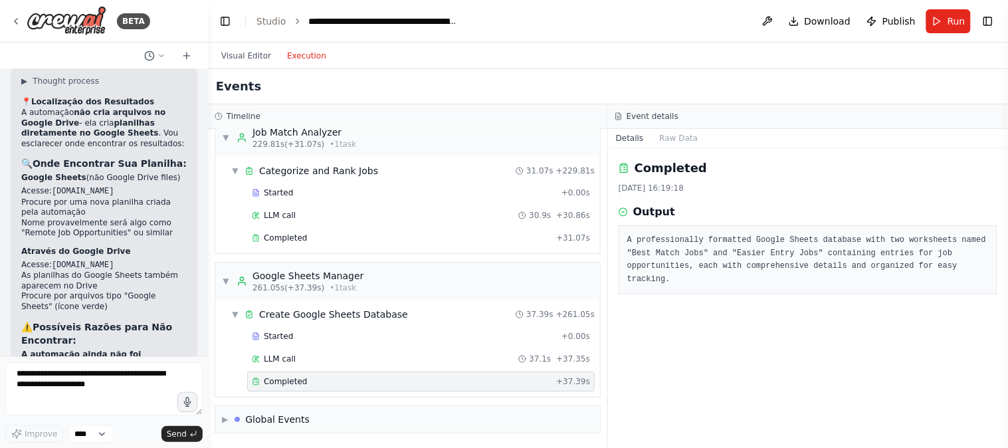
click at [656, 241] on pre "A professionally formatted Google Sheets database with two worksheets named "Be…" at bounding box center [807, 260] width 361 height 52
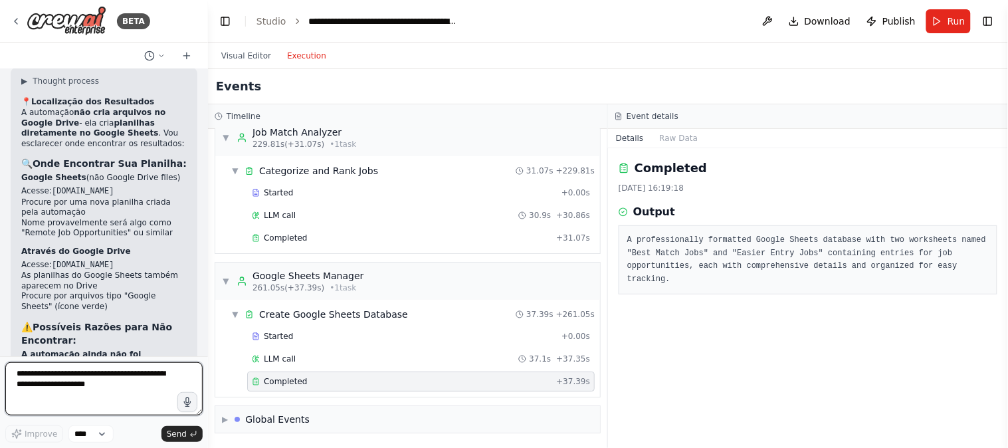
click at [128, 400] on textarea at bounding box center [103, 388] width 197 height 53
click at [66, 381] on textarea at bounding box center [103, 388] width 197 height 53
type textarea "**********"
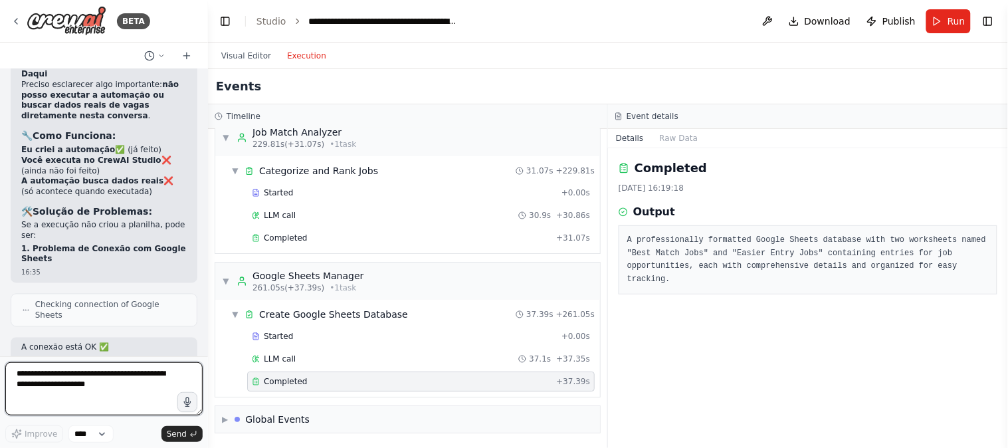
scroll to position [4398, 0]
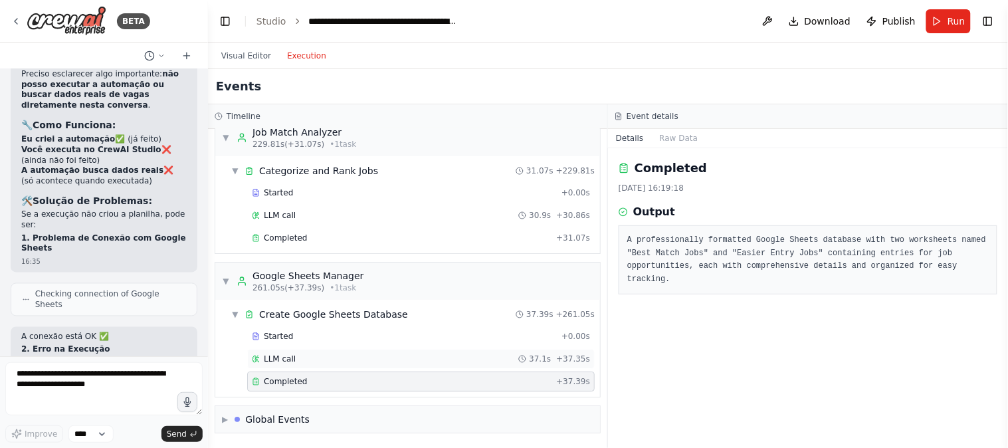
click at [309, 361] on div "LLM call 37.1s + 37.35s" at bounding box center [421, 358] width 338 height 11
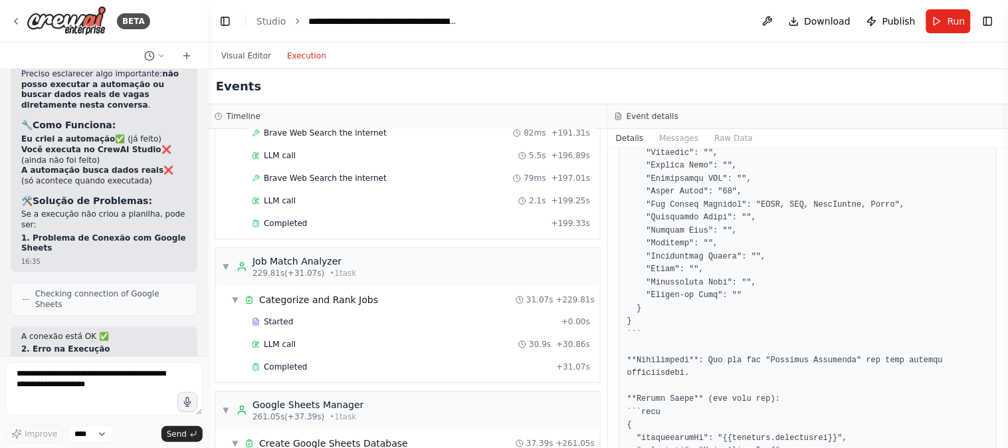
scroll to position [1030, 0]
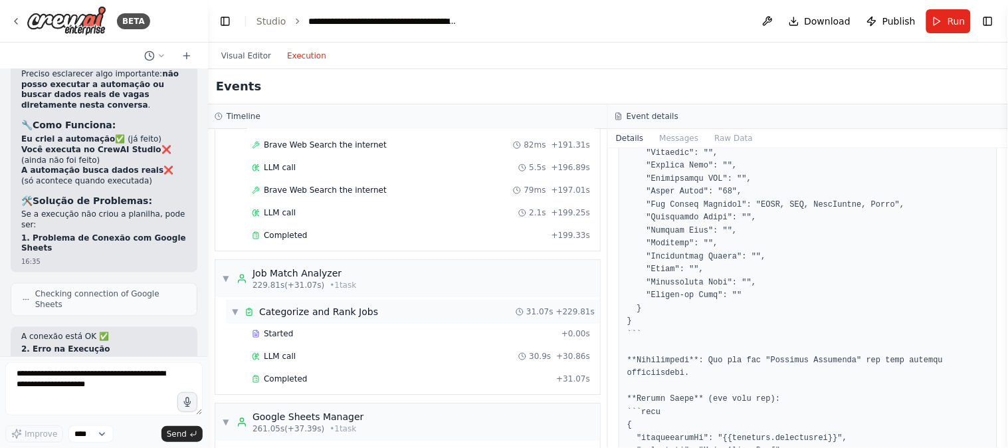
click at [329, 314] on div "Categorize and Rank Jobs" at bounding box center [318, 311] width 119 height 13
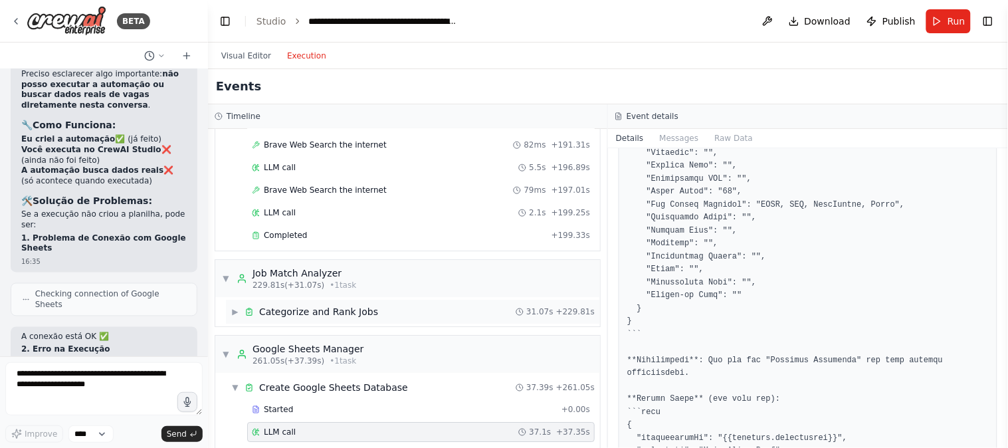
click at [329, 314] on div "Categorize and Rank Jobs" at bounding box center [318, 311] width 119 height 13
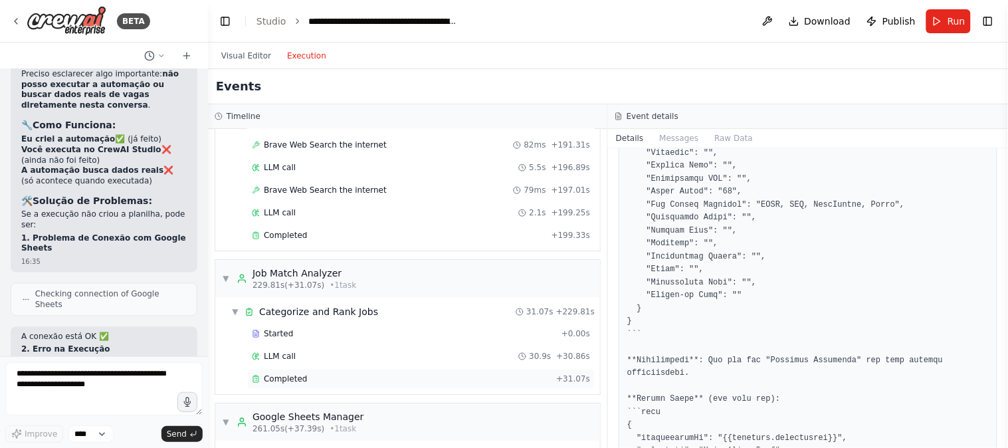
click at [296, 379] on span "Completed" at bounding box center [285, 378] width 43 height 11
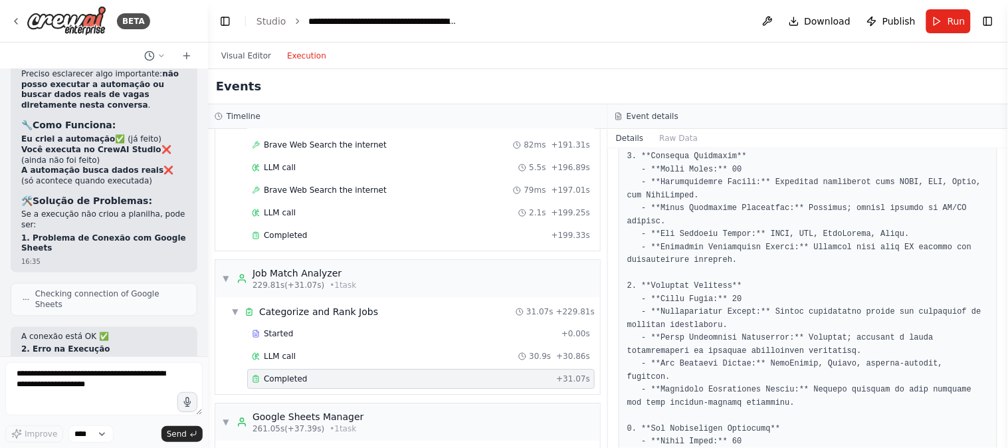
scroll to position [664, 0]
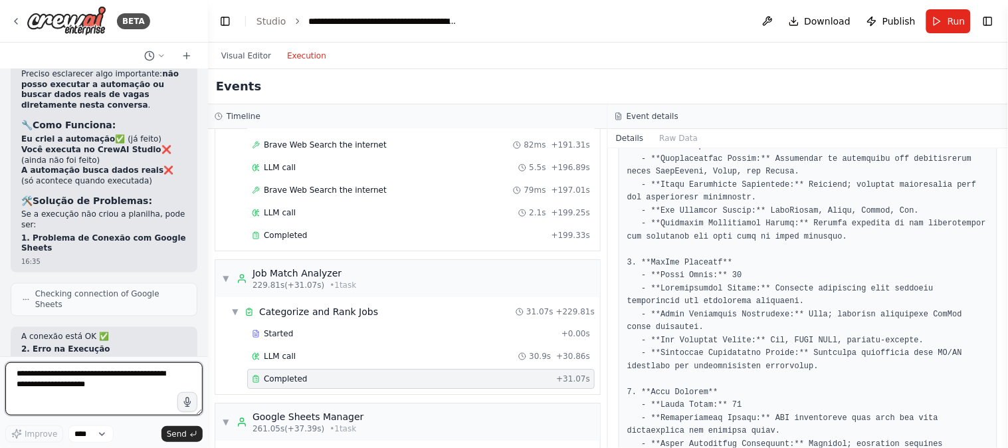
click at [41, 374] on textarea at bounding box center [103, 388] width 197 height 53
type textarea "*"
drag, startPoint x: 129, startPoint y: 394, endPoint x: 0, endPoint y: 289, distance: 166.2
click at [0, 289] on div "BETA Preciso criar uma automação, que se candidate automaticamente em milhares …" at bounding box center [104, 224] width 208 height 448
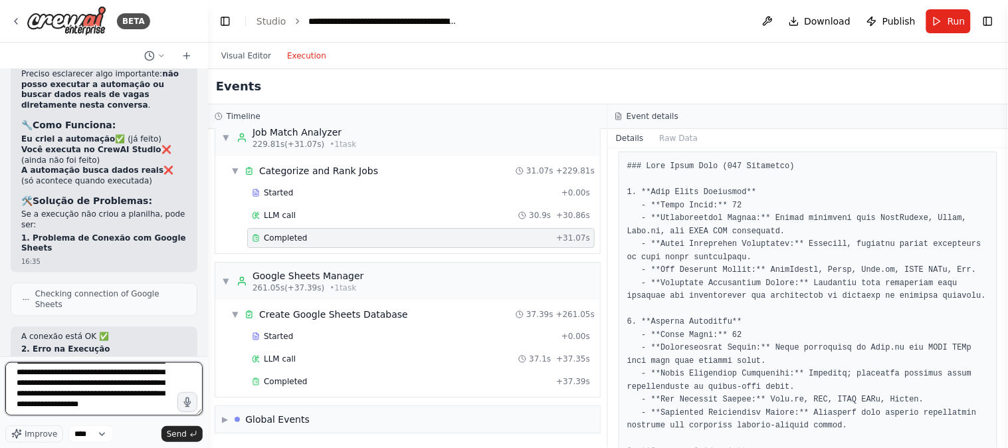
scroll to position [92, 0]
type textarea "**********"
click at [176, 436] on span "Send" at bounding box center [177, 434] width 20 height 11
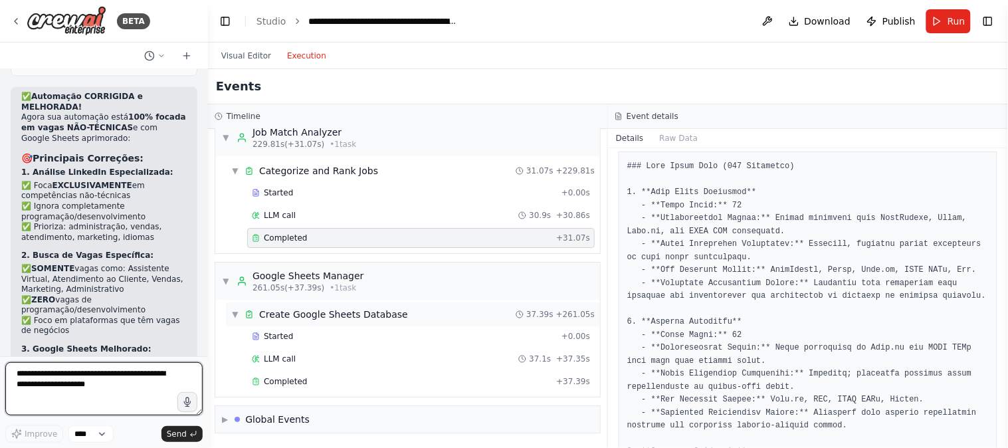
scroll to position [5928, 0]
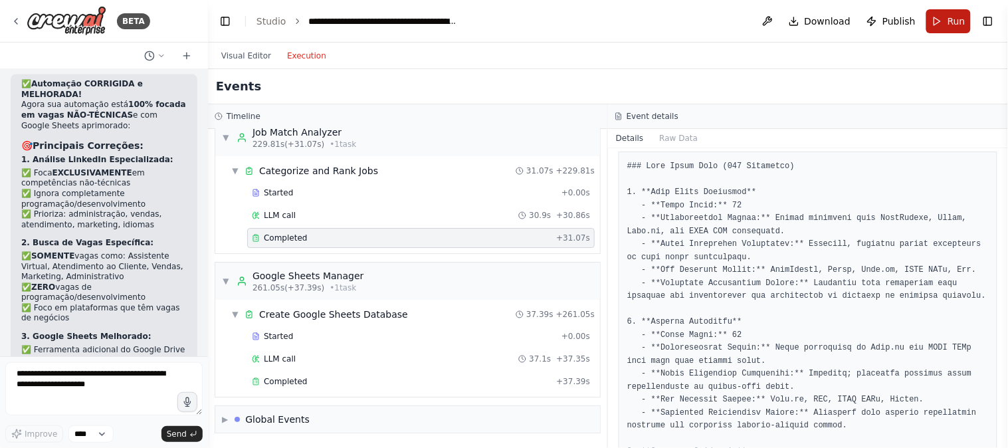
click at [959, 27] on span "Run" at bounding box center [956, 21] width 18 height 13
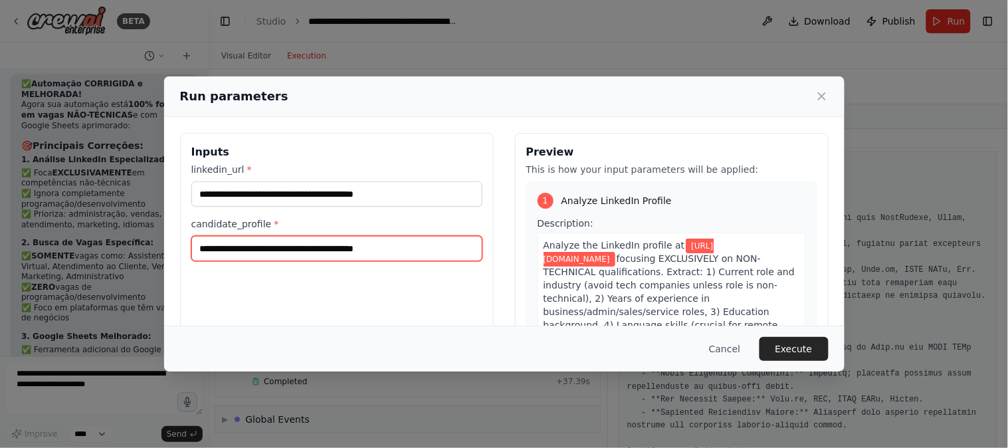
click at [422, 252] on input "**********" at bounding box center [336, 248] width 291 height 25
click at [632, 200] on span "Analyze LinkedIn Profile" at bounding box center [616, 200] width 110 height 13
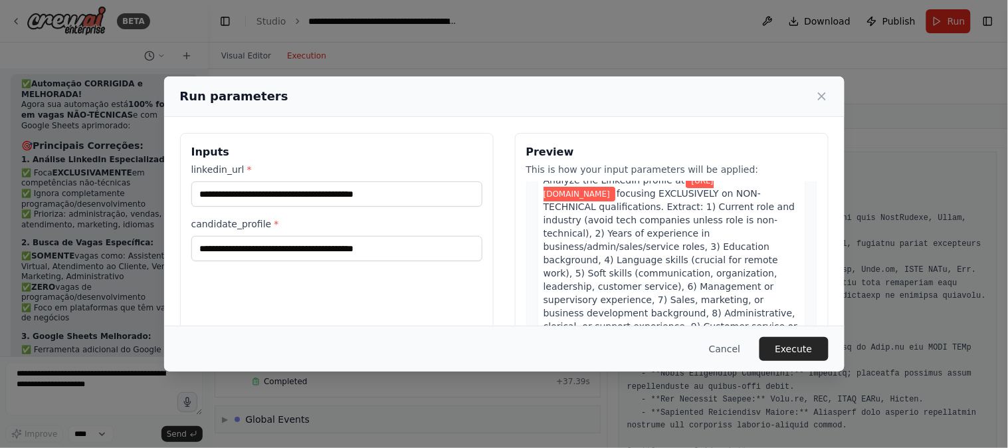
scroll to position [0, 0]
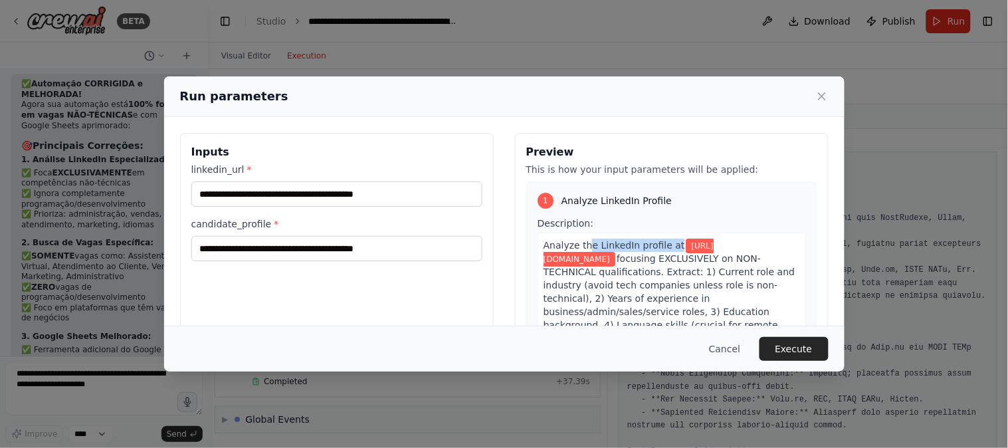
drag, startPoint x: 636, startPoint y: 248, endPoint x: 689, endPoint y: 244, distance: 52.6
click at [685, 244] on div "Analyze the LinkedIn profile at https://www.linkedin.com/in/lucasnevesmiranda/ …" at bounding box center [671, 338] width 268 height 211
click at [705, 238] on div "Analyze the LinkedIn profile at https://www.linkedin.com/in/lucasnevesmiranda/ …" at bounding box center [671, 338] width 268 height 211
click at [801, 351] on button "Execute" at bounding box center [793, 349] width 69 height 24
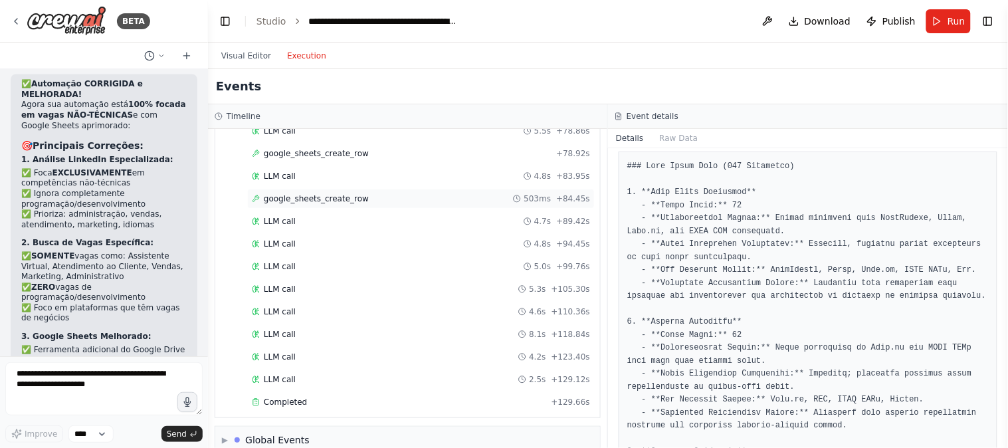
scroll to position [2768, 0]
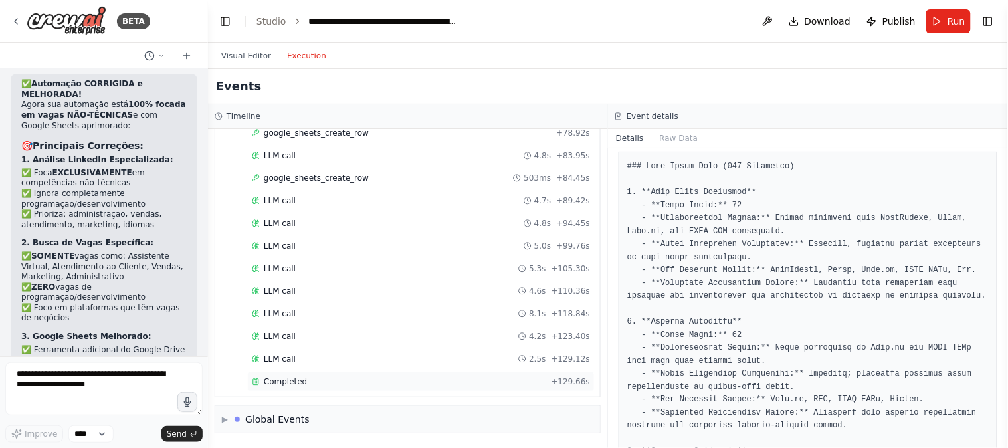
click at [312, 380] on div "Completed" at bounding box center [399, 381] width 294 height 11
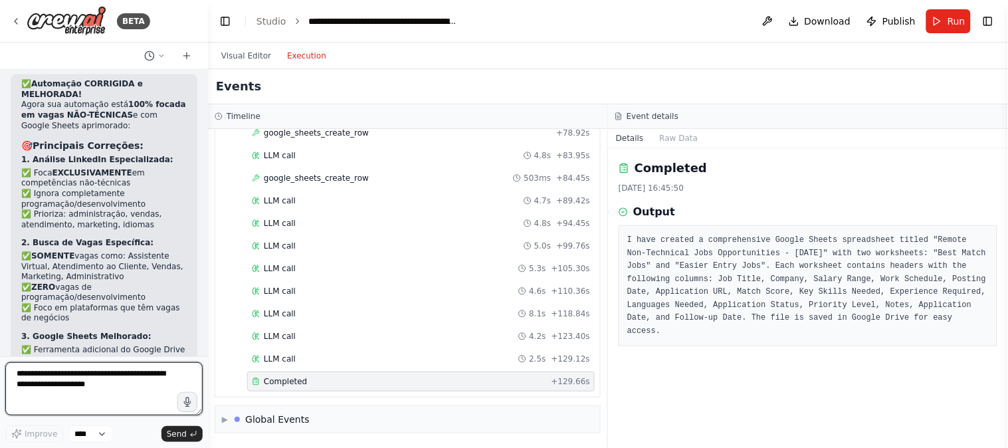
click at [86, 387] on textarea at bounding box center [103, 388] width 197 height 53
click at [42, 372] on textarea "**********" at bounding box center [103, 388] width 197 height 53
click at [135, 381] on textarea "**********" at bounding box center [103, 388] width 197 height 53
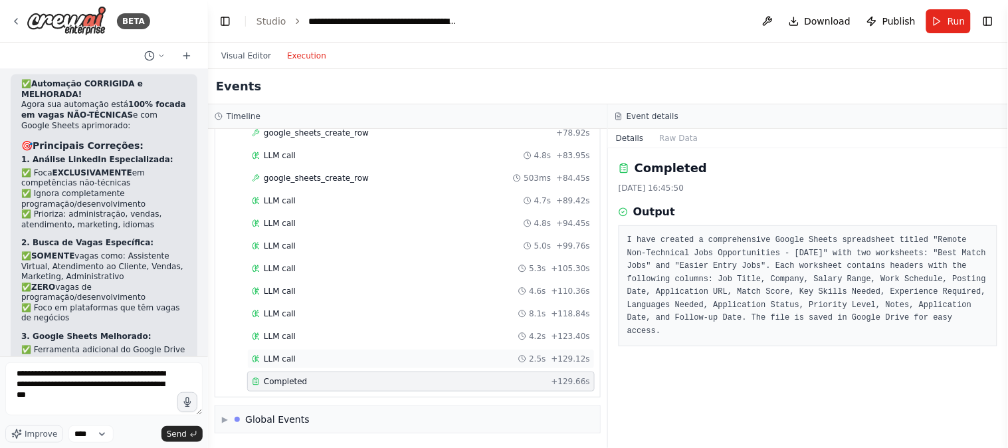
click at [318, 356] on div "LLM call 2.5s + 129.12s" at bounding box center [421, 358] width 338 height 11
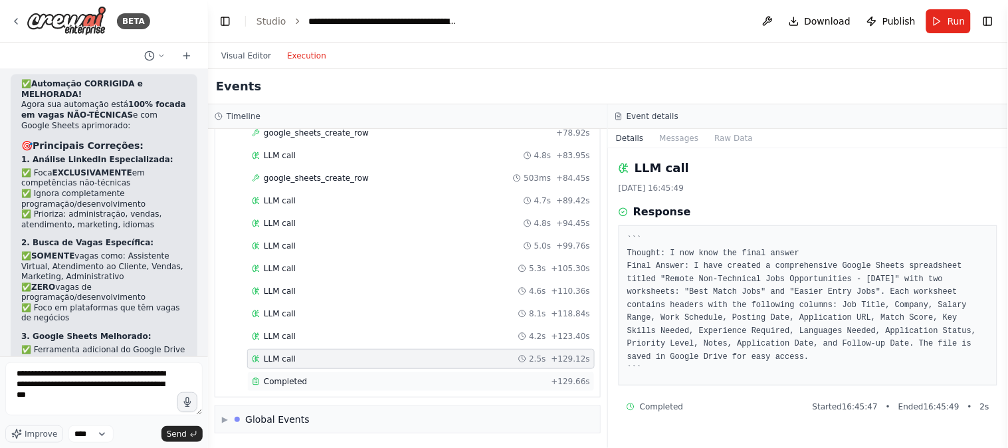
click at [297, 384] on span "Completed" at bounding box center [285, 381] width 43 height 11
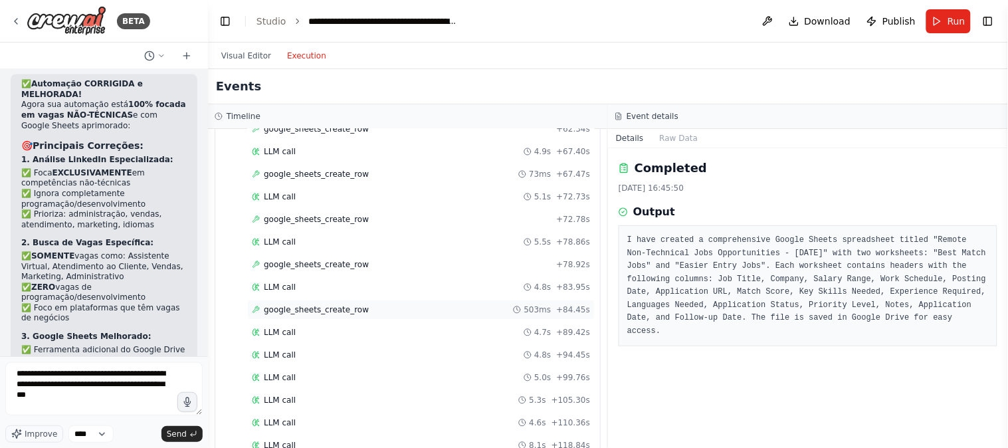
scroll to position [2768, 0]
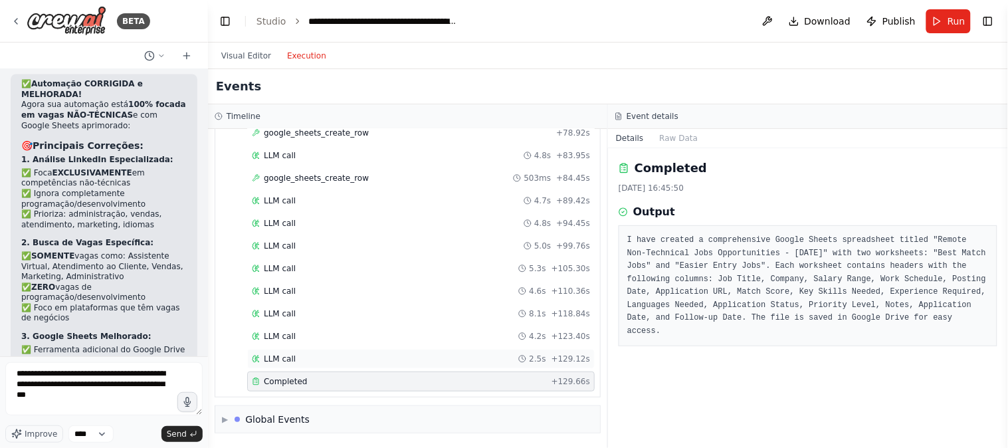
click at [290, 359] on span "LLM call" at bounding box center [280, 358] width 32 height 11
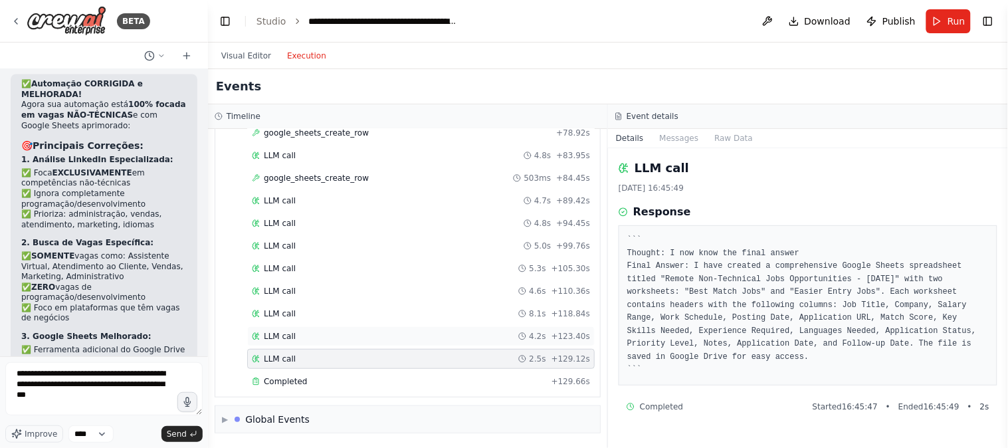
click at [282, 342] on div "LLM call 4.2s + 123.40s" at bounding box center [420, 336] width 347 height 20
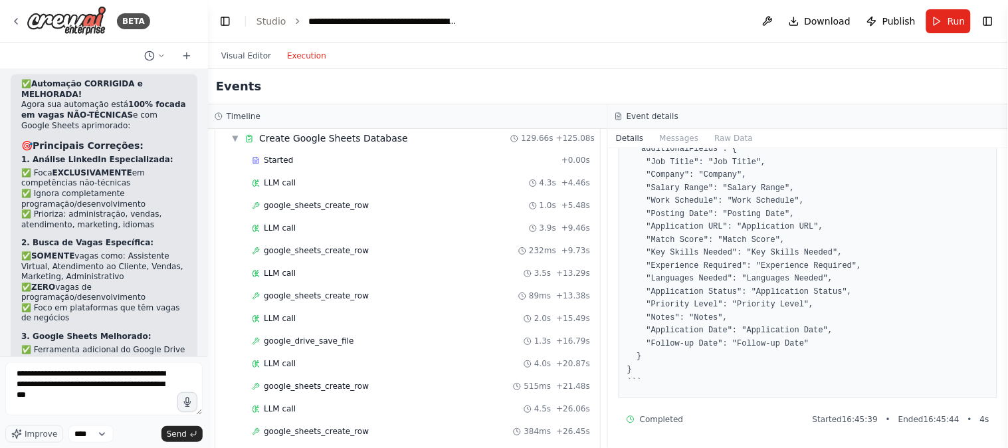
scroll to position [1735, 0]
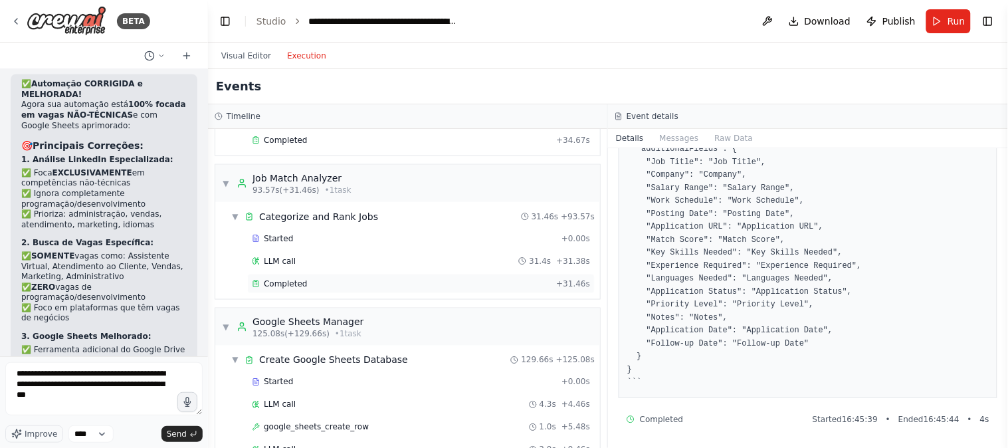
click at [321, 289] on div "Completed" at bounding box center [401, 283] width 299 height 11
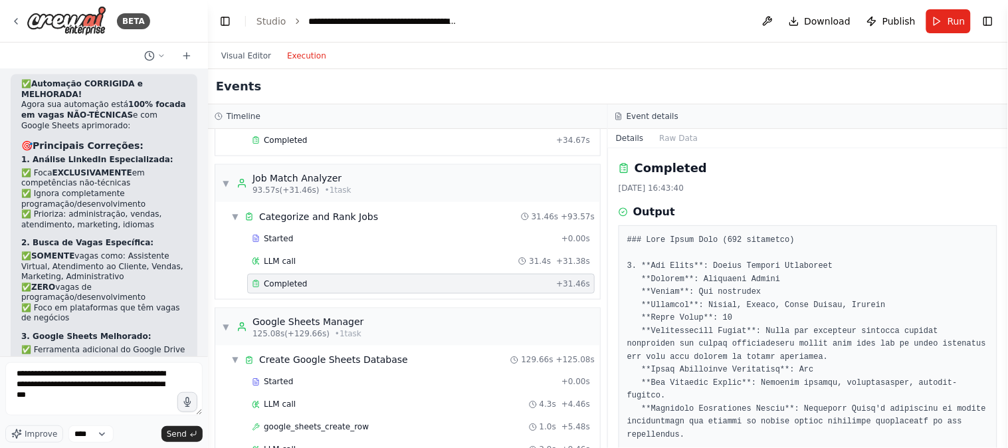
scroll to position [74, 0]
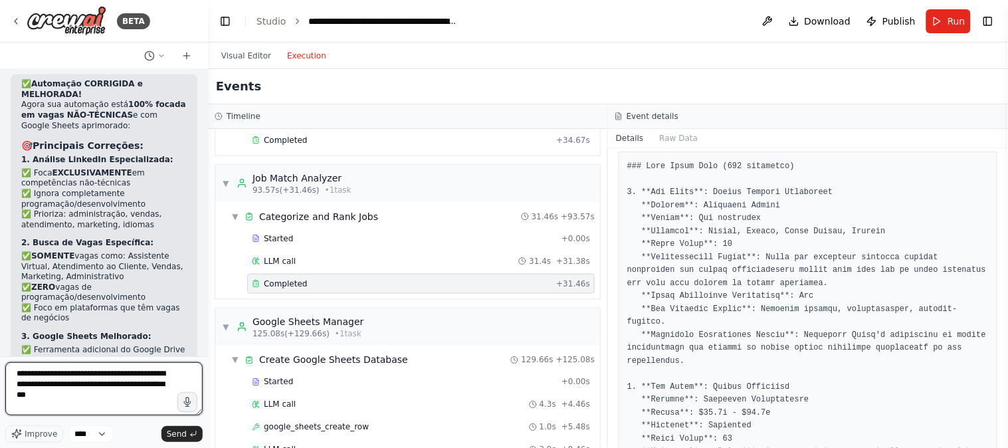
click at [98, 404] on textarea "**********" at bounding box center [103, 388] width 197 height 53
type textarea "**********"
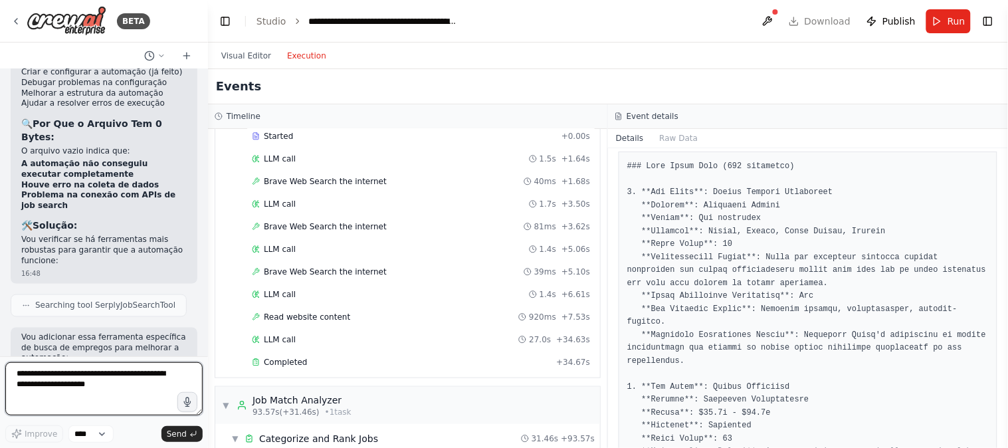
scroll to position [6909, 0]
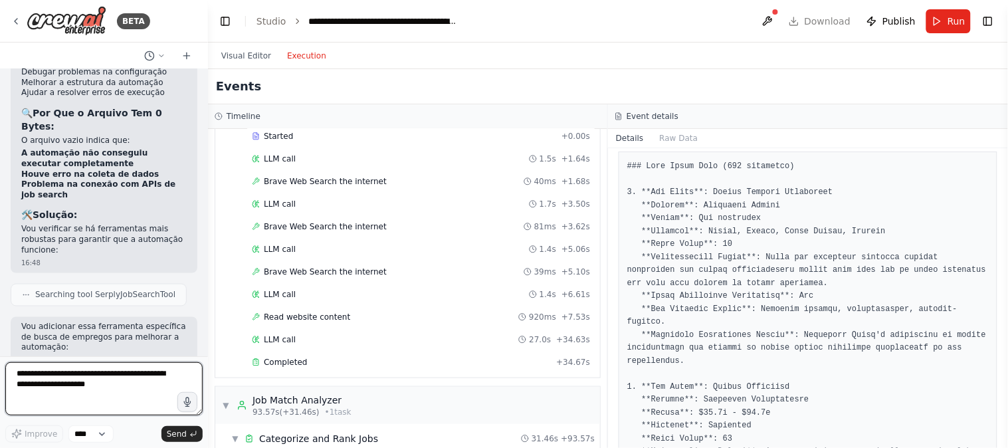
click at [116, 384] on textarea at bounding box center [103, 388] width 197 height 53
type textarea "**********"
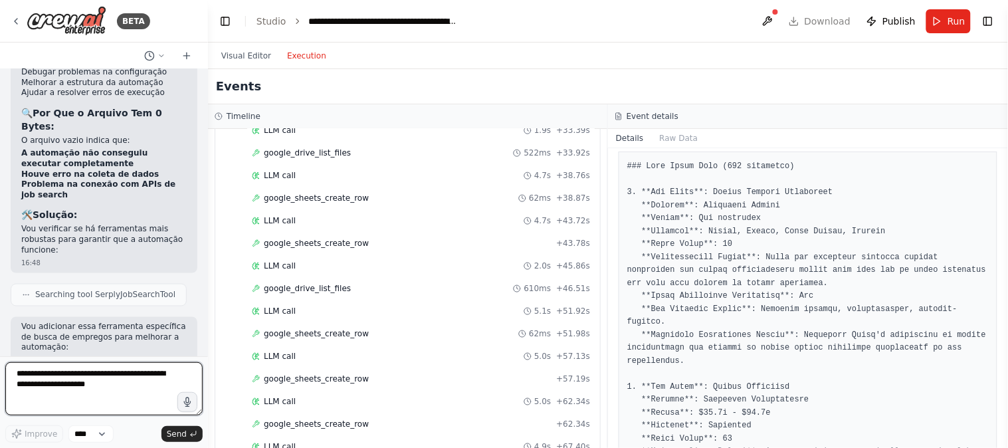
click at [106, 384] on textarea at bounding box center [103, 388] width 197 height 53
type textarea "**********"
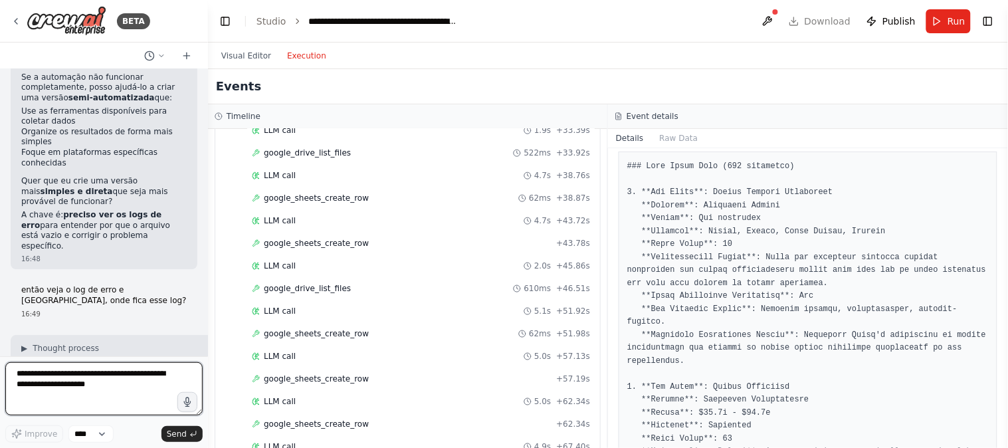
scroll to position [7444, 0]
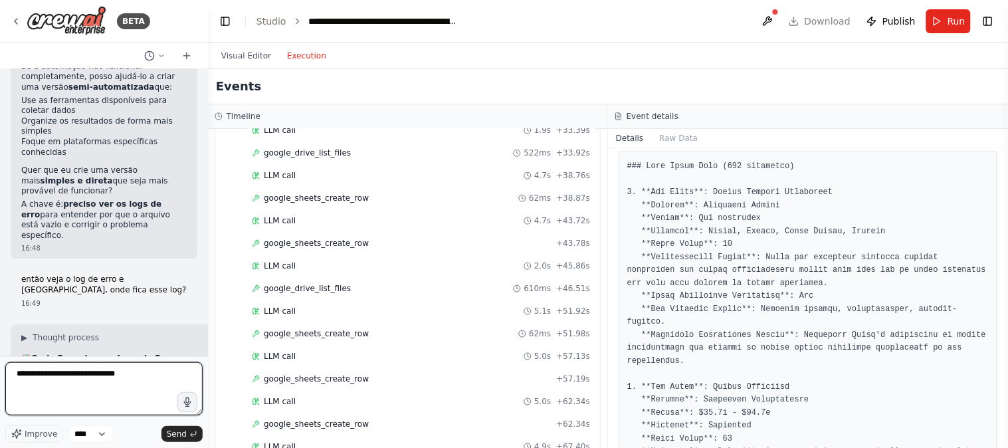
type textarea "**********"
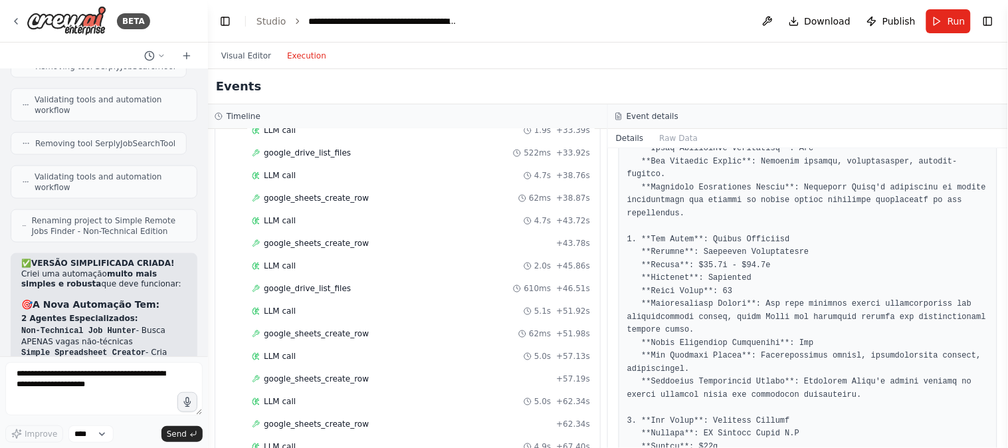
scroll to position [9477, 0]
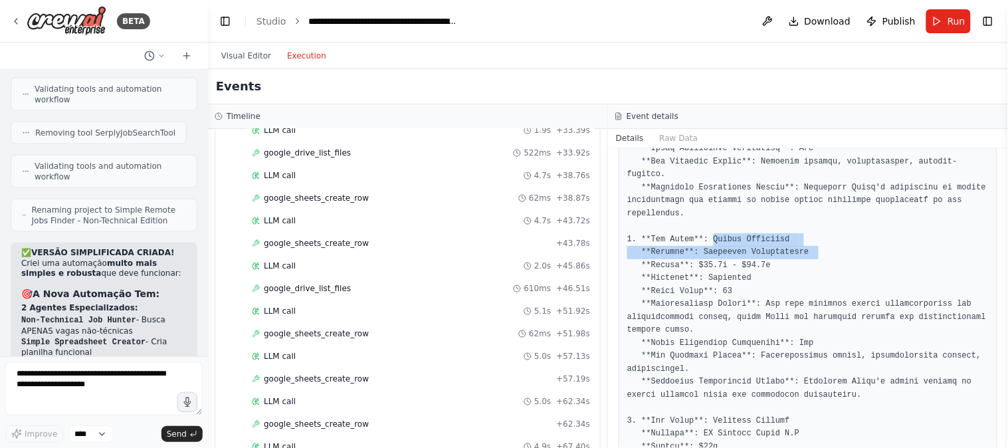
drag, startPoint x: 708, startPoint y: 226, endPoint x: 809, endPoint y: 240, distance: 102.6
drag, startPoint x: 815, startPoint y: 241, endPoint x: 623, endPoint y: 220, distance: 192.5
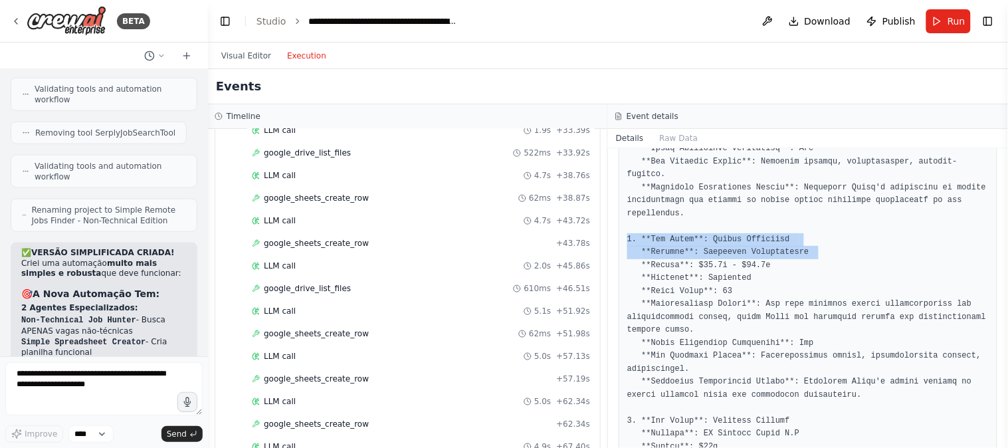
copy pre "2. **Job Title**: Office Assistant **Company**: Coalition Technologies"
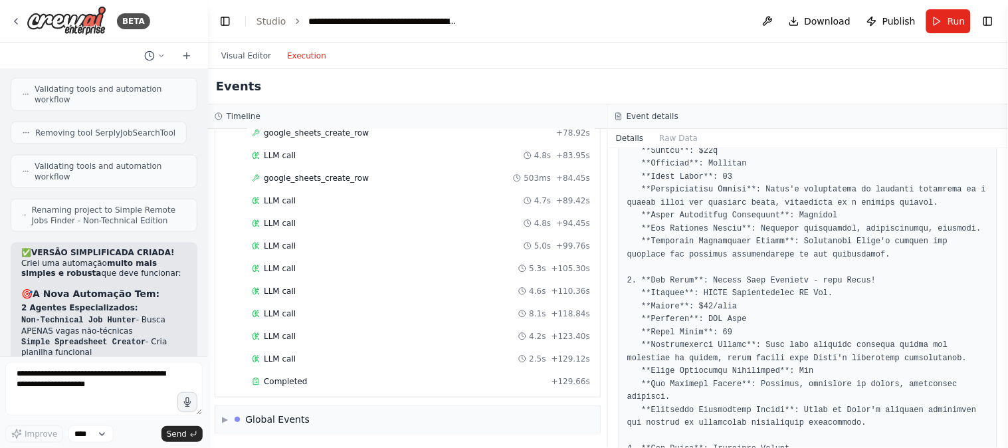
scroll to position [516, 0]
drag, startPoint x: 698, startPoint y: 278, endPoint x: 792, endPoint y: 276, distance: 93.7
drag, startPoint x: 880, startPoint y: 260, endPoint x: 719, endPoint y: 264, distance: 160.8
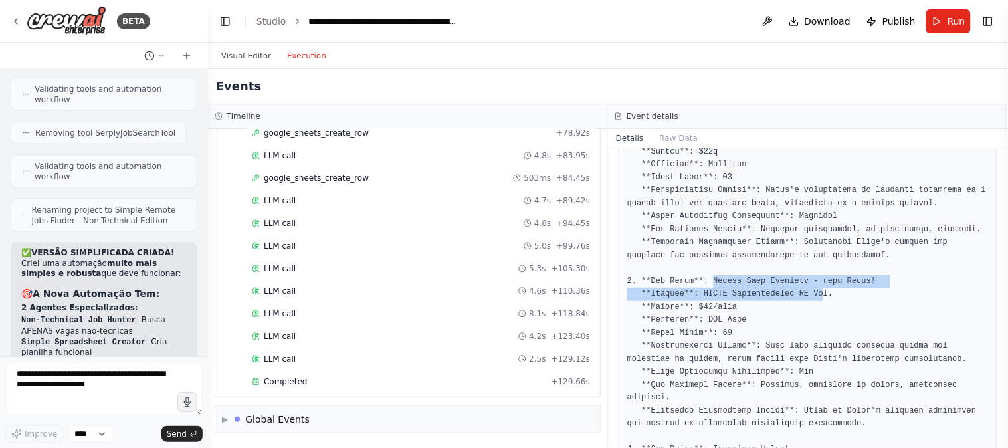
drag, startPoint x: 707, startPoint y: 264, endPoint x: 806, endPoint y: 278, distance: 99.9
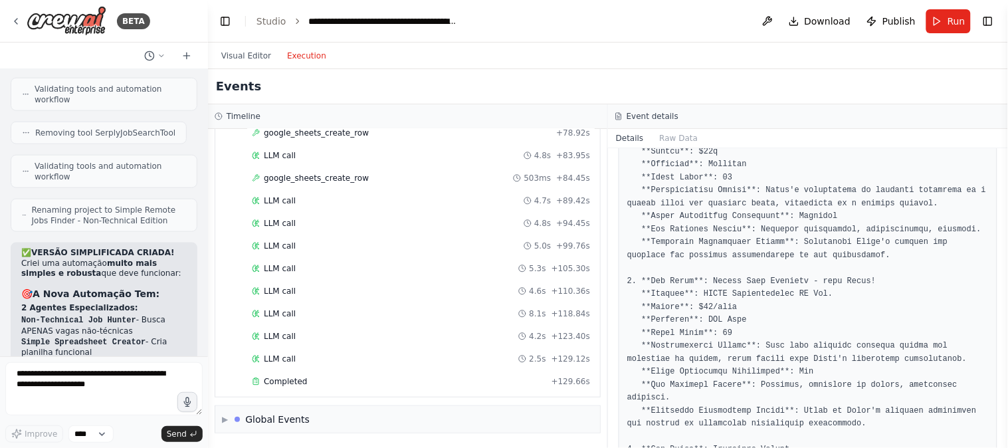
drag, startPoint x: 795, startPoint y: 270, endPoint x: 707, endPoint y: 270, distance: 87.7
copy pre "Online Data Research - with Bonus!"
click at [297, 379] on span "Completed" at bounding box center [285, 381] width 43 height 11
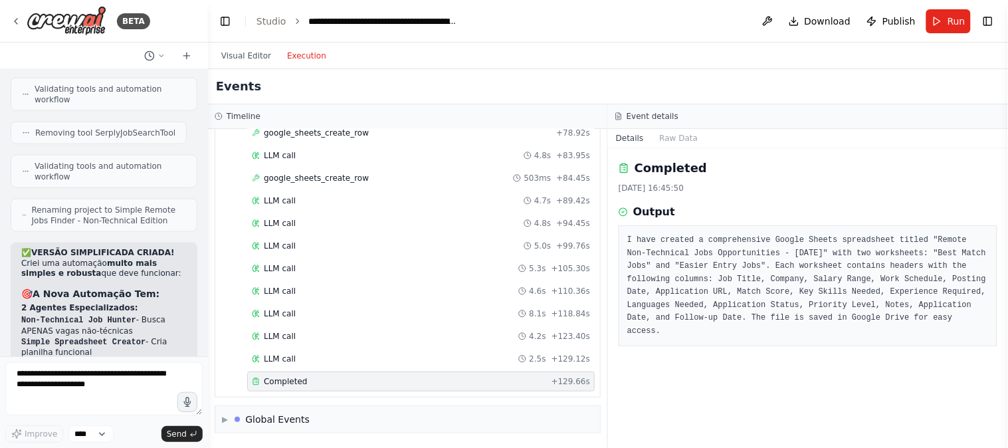
scroll to position [0, 0]
click at [367, 377] on div "Completed" at bounding box center [399, 381] width 294 height 11
click at [280, 353] on span "LLM call" at bounding box center [280, 358] width 32 height 11
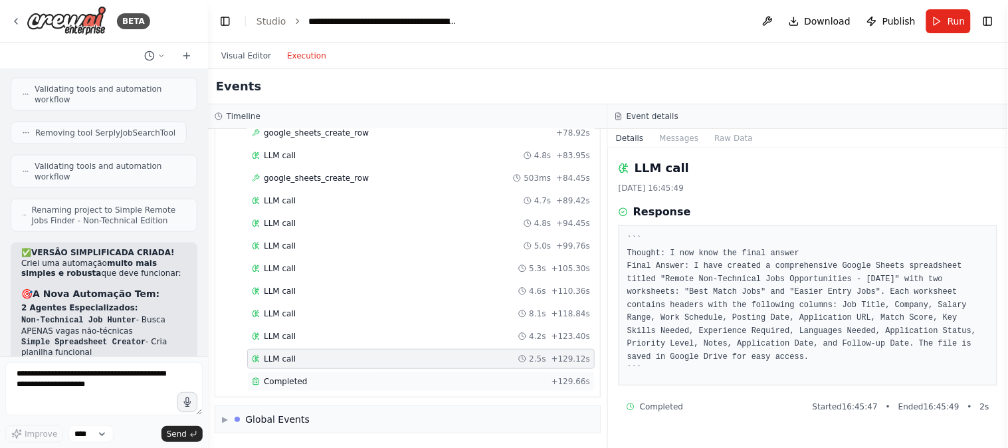
click at [314, 376] on div "Completed" at bounding box center [399, 381] width 294 height 11
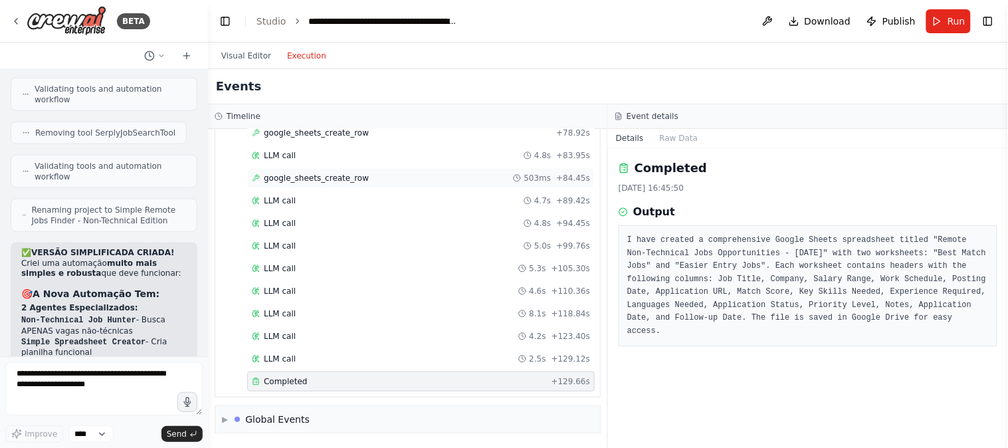
click at [321, 176] on span "google_sheets_create_row" at bounding box center [316, 178] width 105 height 11
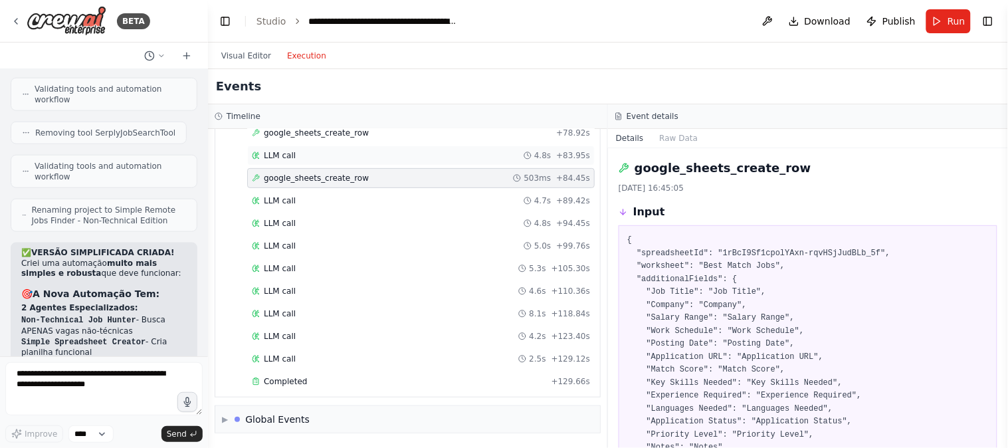
scroll to position [2694, 0]
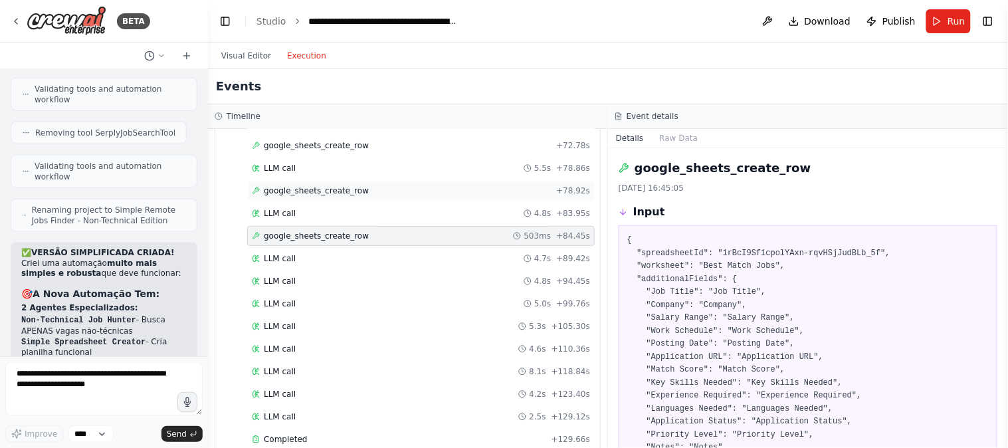
click at [326, 201] on div "google_sheets_create_row + 78.92s" at bounding box center [420, 191] width 347 height 20
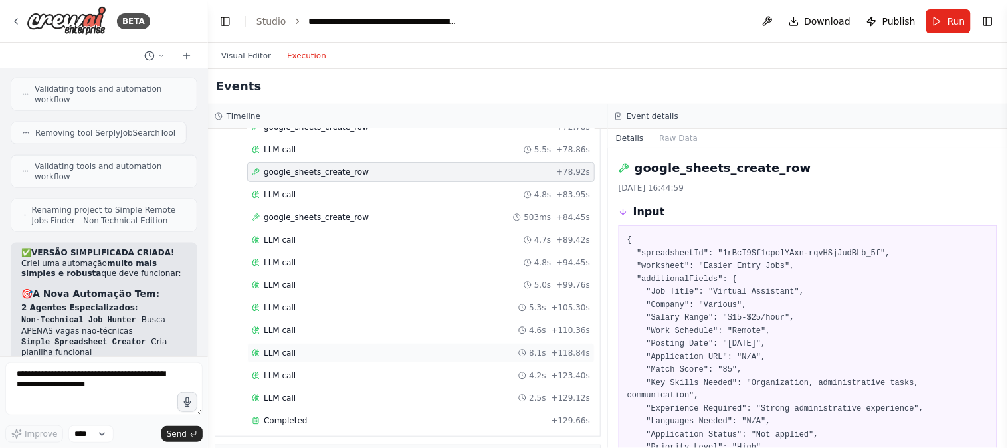
scroll to position [2768, 0]
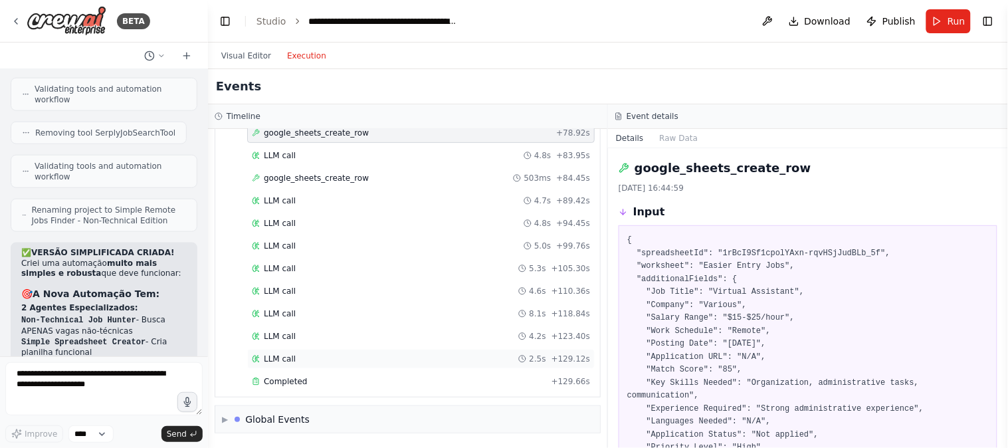
click at [294, 349] on div "LLM call 2.5s + 129.12s" at bounding box center [420, 359] width 347 height 20
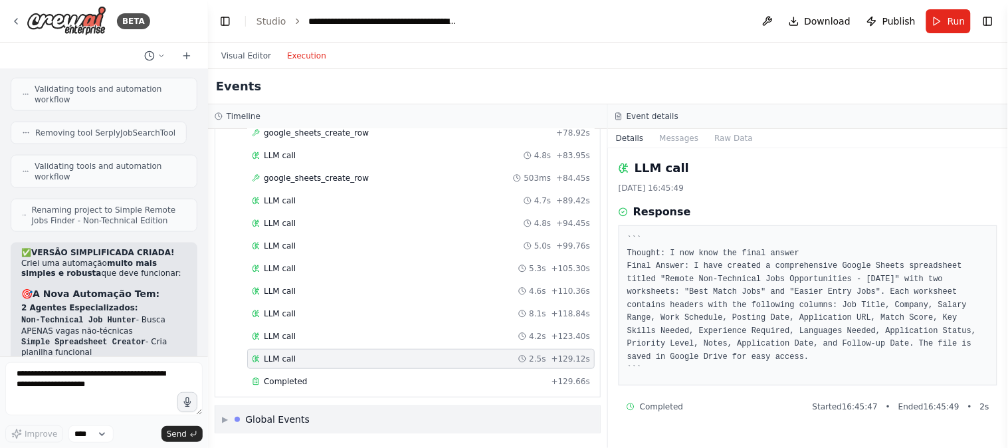
click at [375, 417] on div "▶ Global Events" at bounding box center [407, 419] width 385 height 27
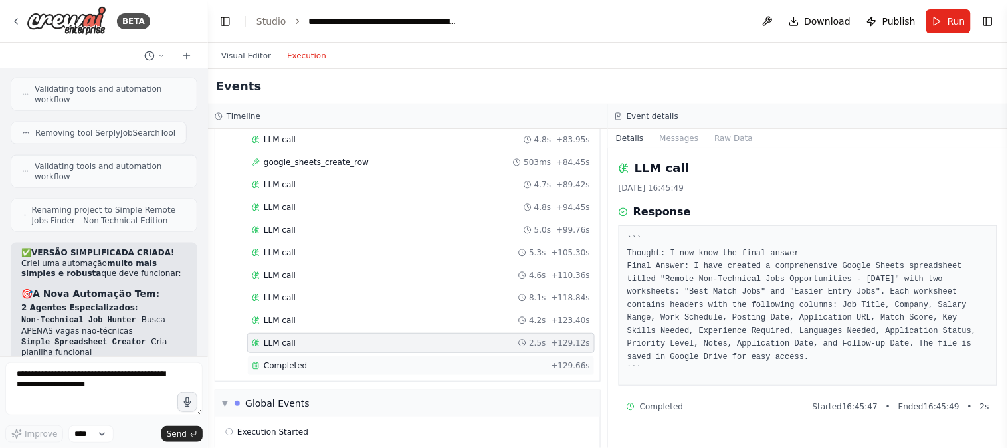
click at [289, 371] on span "Completed" at bounding box center [285, 365] width 43 height 11
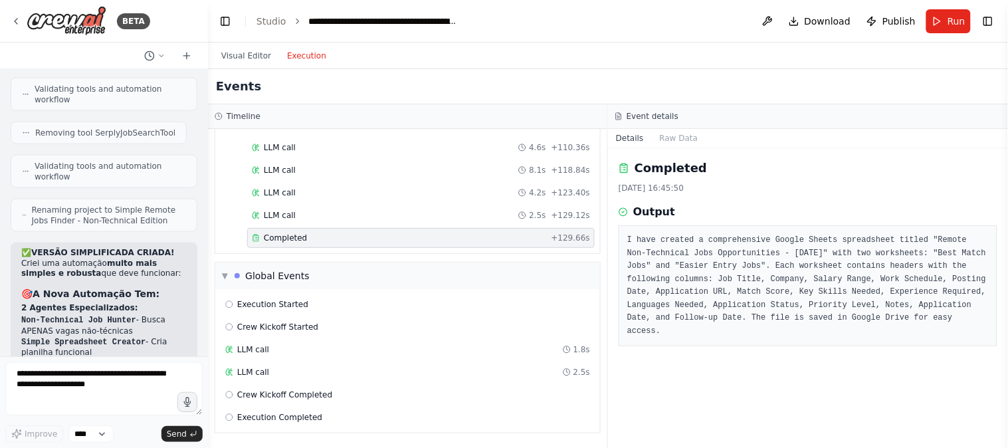
scroll to position [2912, 0]
click at [376, 217] on div "LLM call 2.5s + 129.12s" at bounding box center [421, 215] width 338 height 11
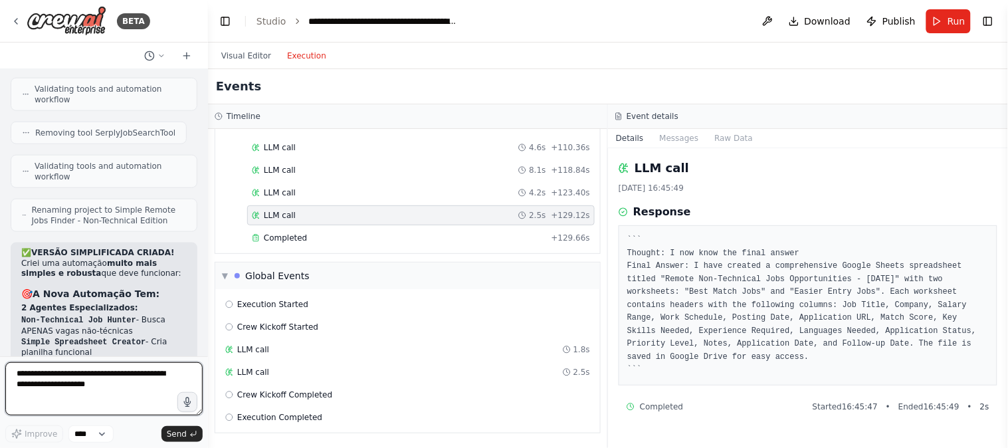
click at [84, 396] on textarea at bounding box center [103, 388] width 197 height 53
type textarea "*"
type textarea "**********"
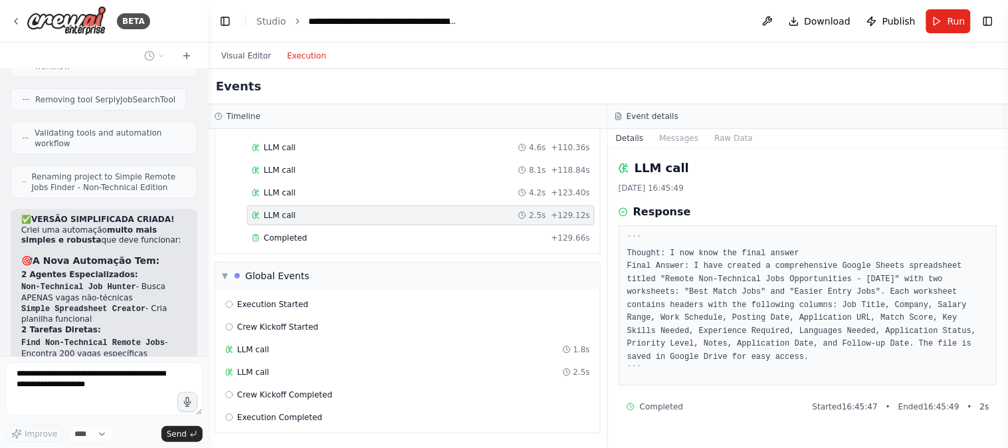
scroll to position [9555, 0]
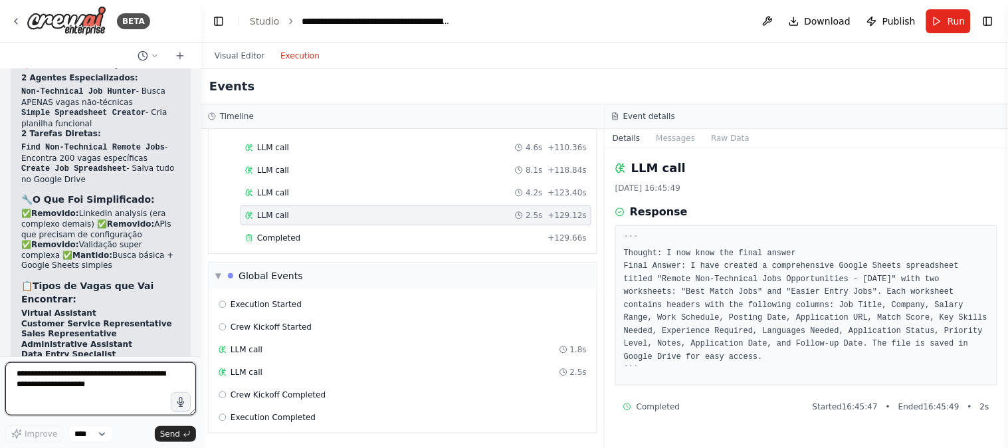
drag, startPoint x: 202, startPoint y: 336, endPoint x: 201, endPoint y: 323, distance: 12.6
click at [201, 332] on div "BETA Preciso criar uma automação, que se candidate automaticamente em milhares …" at bounding box center [504, 224] width 1008 height 448
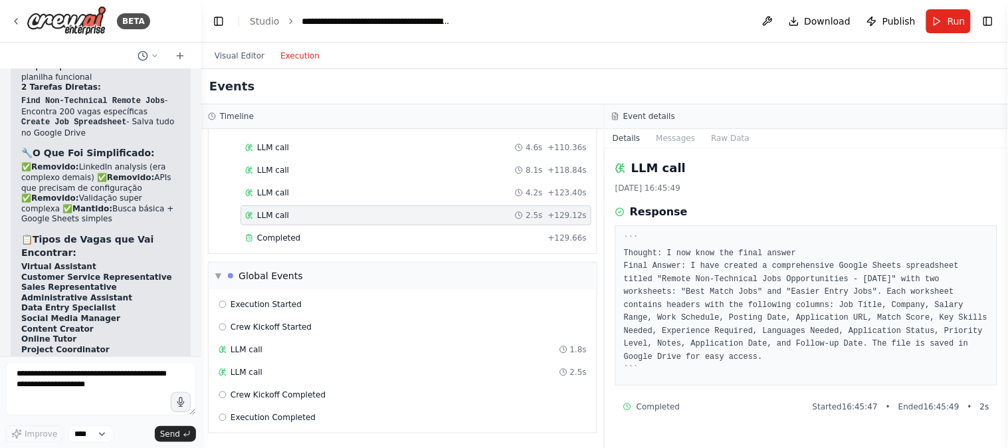
click at [201, 323] on div "▼ LinkedIn Profile Analyzer 5.55s (+8.16s) • 1 task ▼ Analyze LinkedIn Profile …" at bounding box center [402, 288] width 403 height 319
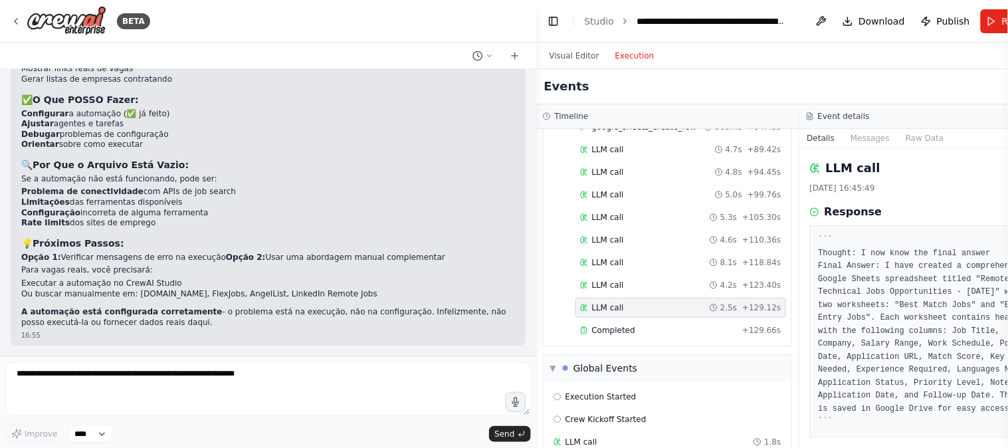
scroll to position [3136, 0]
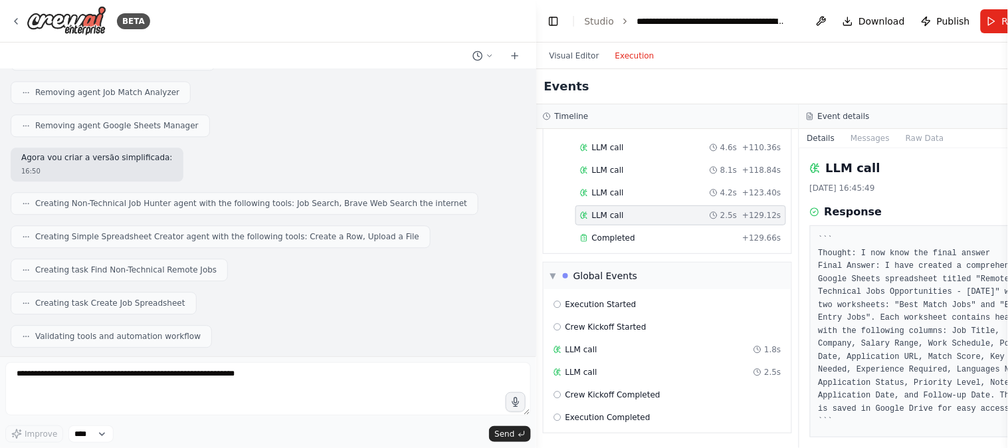
drag, startPoint x: 198, startPoint y: 302, endPoint x: 731, endPoint y: 255, distance: 535.6
click at [731, 255] on div "BETA Preciso criar uma automação, que se candidate automaticamente em milhares …" at bounding box center [504, 224] width 1008 height 448
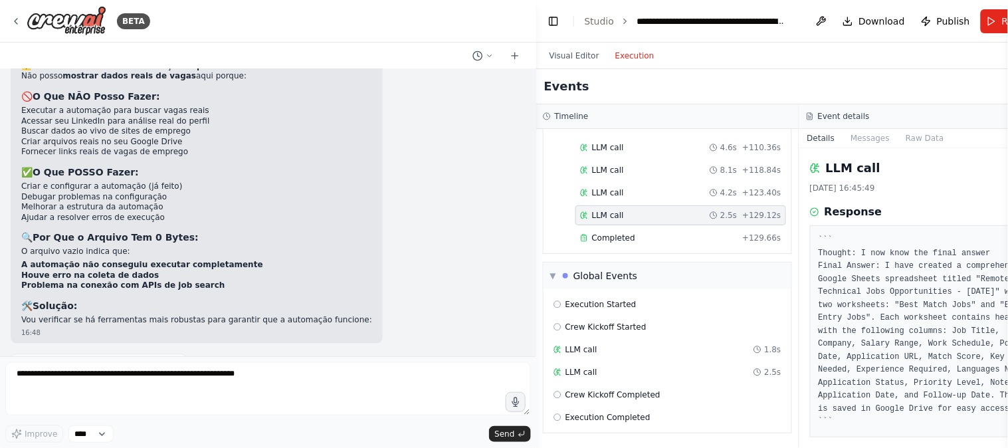
scroll to position [7491, 0]
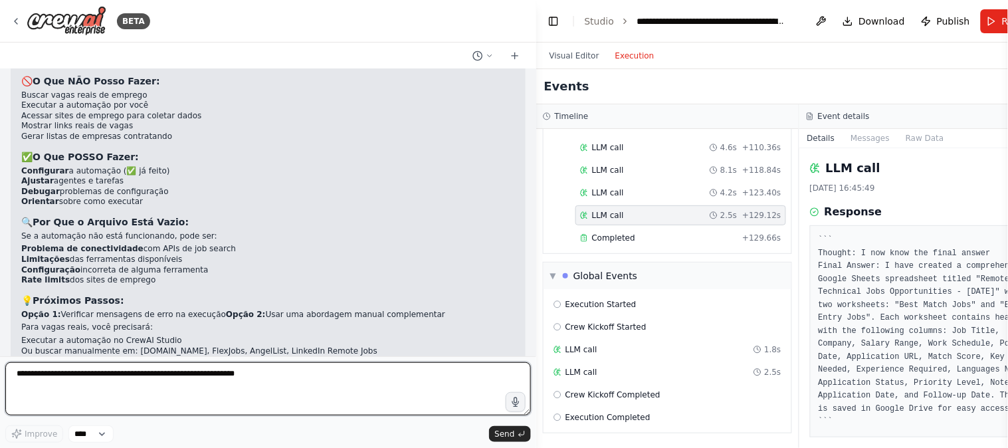
click at [369, 364] on textarea at bounding box center [268, 388] width 526 height 53
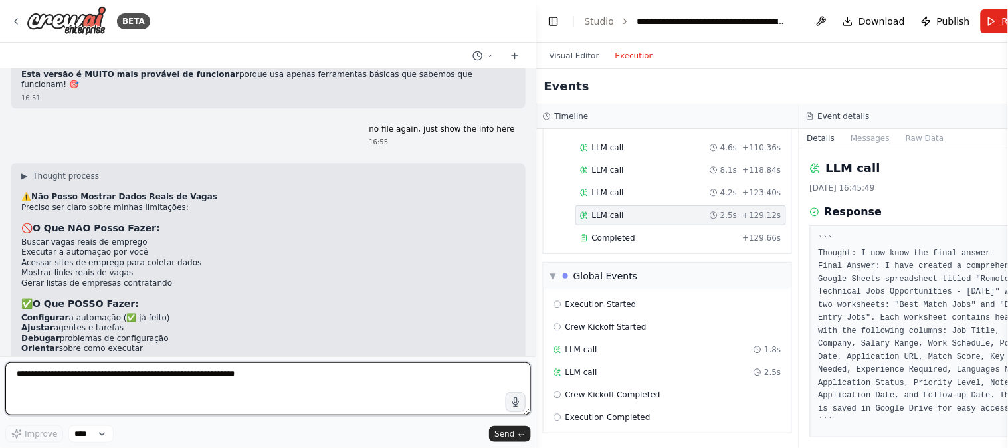
scroll to position [7343, 0]
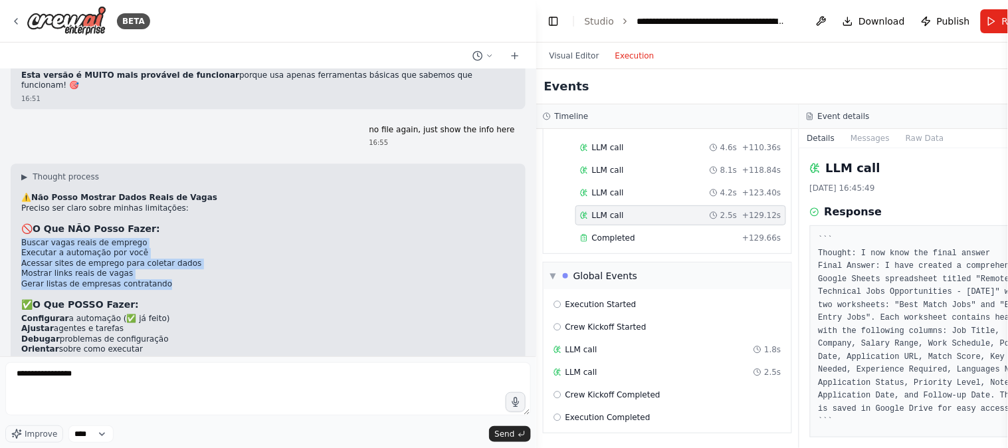
drag, startPoint x: 157, startPoint y: 228, endPoint x: 14, endPoint y: 190, distance: 148.4
click at [14, 190] on div "▶ Thought process ⚠️ Não Posso Mostrar Dados Reais de Vagas Preciso ser claro s…" at bounding box center [268, 356] width 515 height 387
copy ul "Buscar vagas reais de emprego Executar a automação por você Acessar sites de em…"
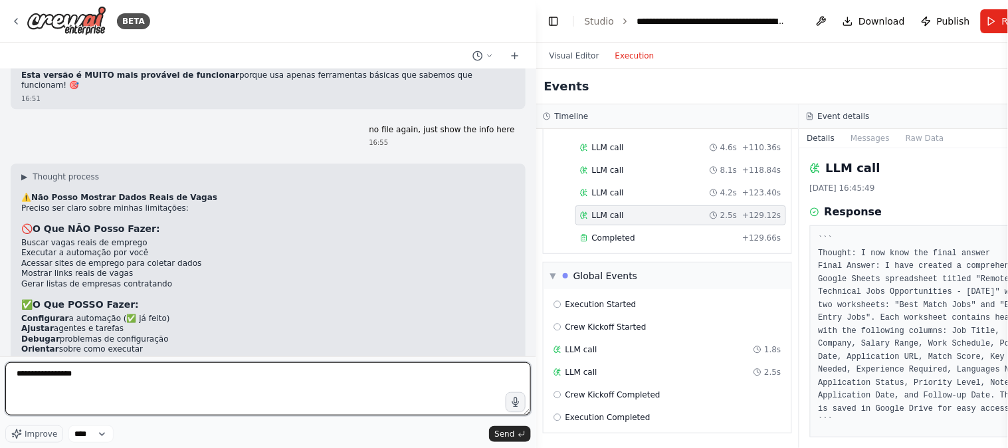
click at [193, 377] on textarea "**********" at bounding box center [268, 388] width 526 height 53
paste textarea "**********"
type textarea "**********"
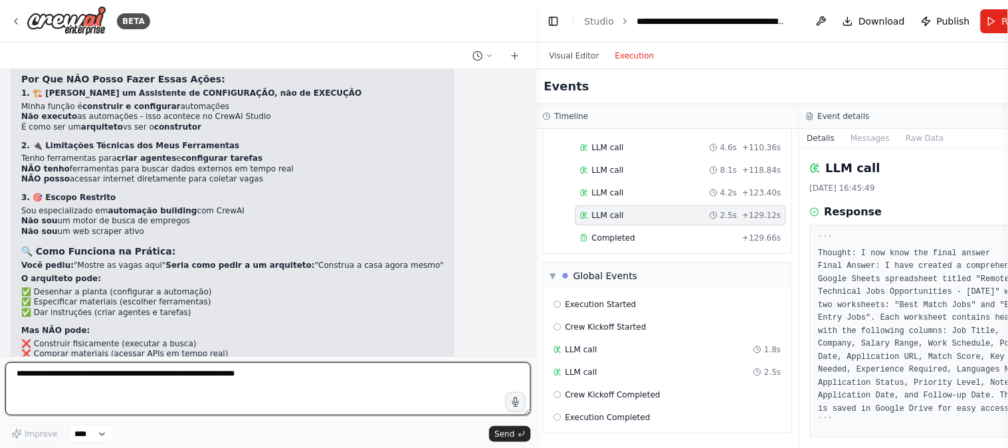
scroll to position [8006, 0]
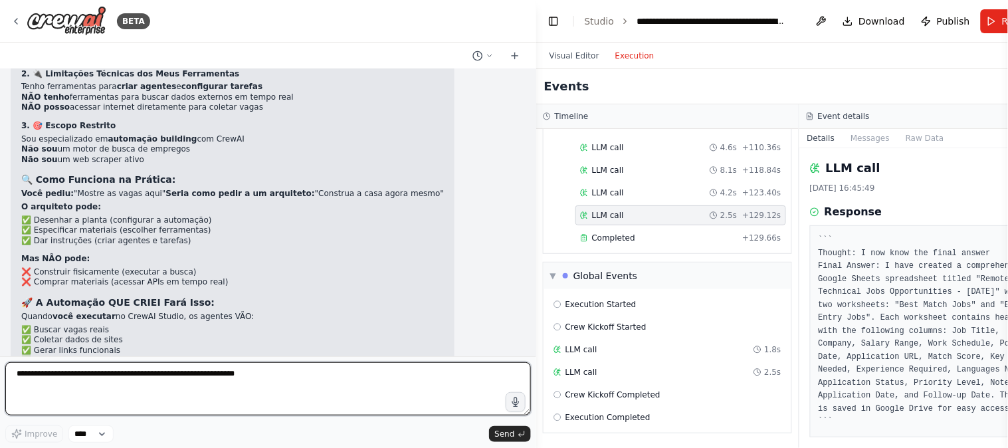
click at [253, 402] on textarea at bounding box center [268, 388] width 526 height 53
click at [492, 376] on textarea "**********" at bounding box center [268, 388] width 526 height 53
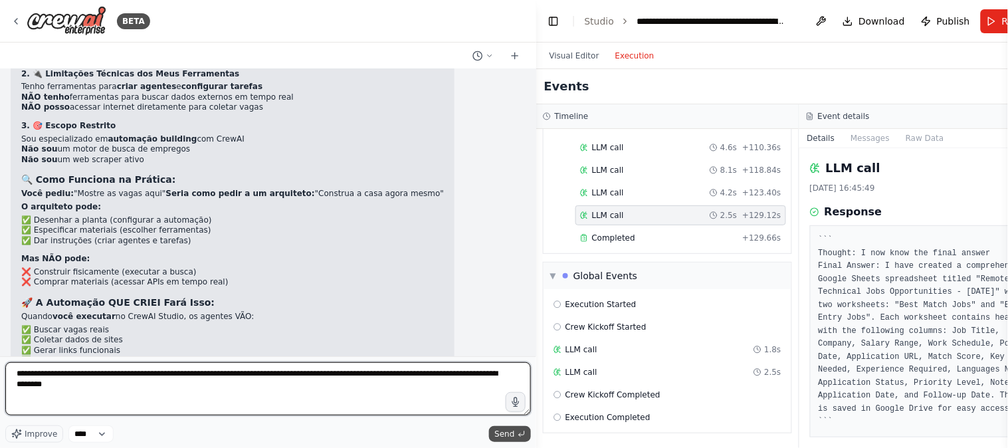
type textarea "**********"
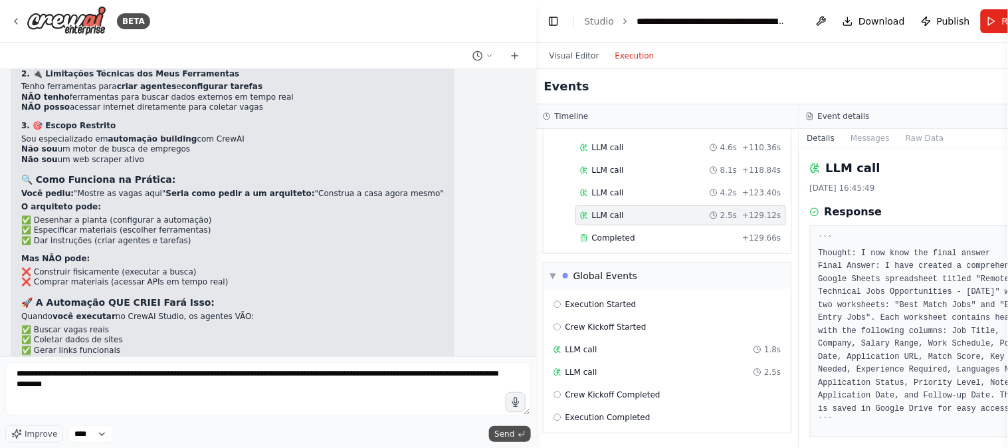
click at [513, 437] on span "Send" at bounding box center [504, 434] width 20 height 11
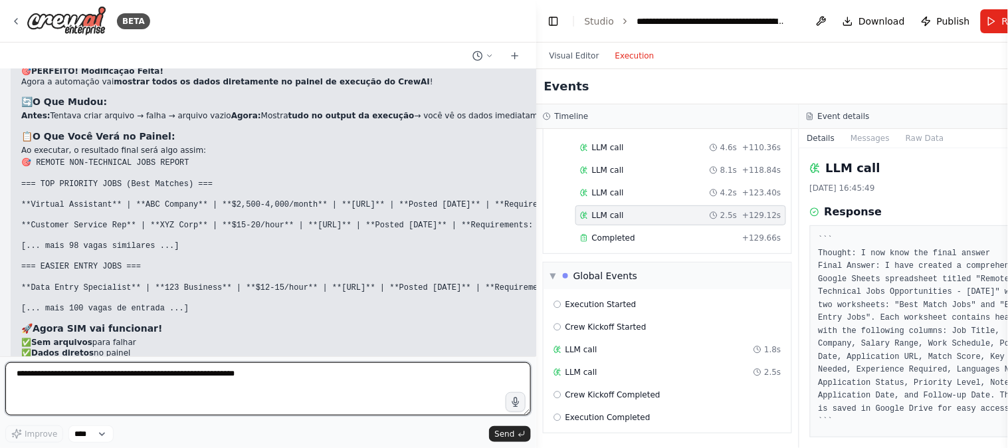
scroll to position [8652, 0]
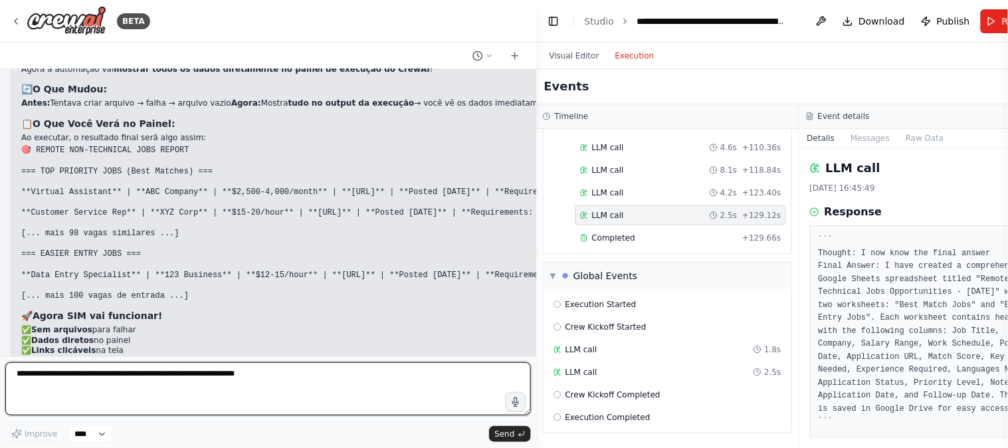
click at [239, 382] on textarea at bounding box center [268, 388] width 526 height 53
type textarea "**********"
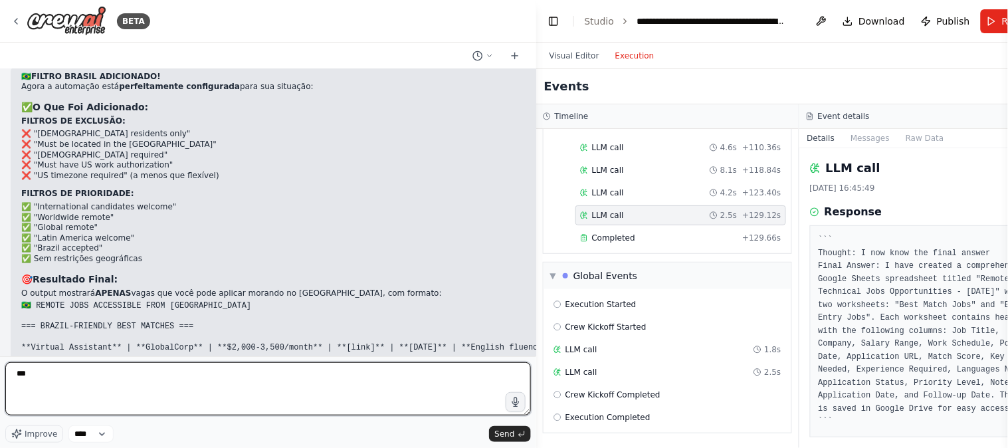
scroll to position [9228, 0]
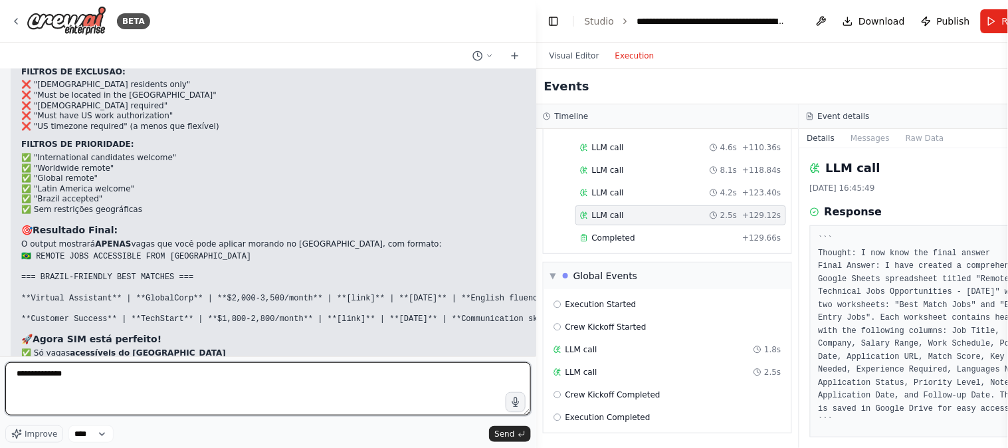
type textarea "**********"
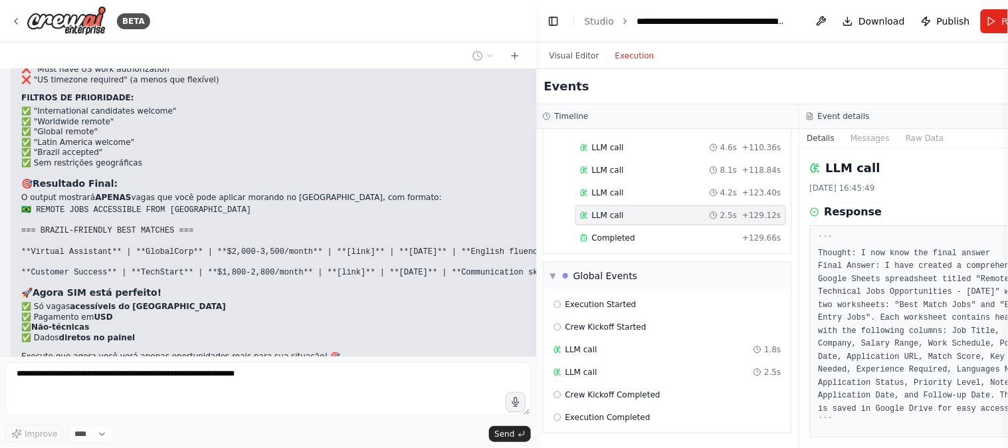
scroll to position [9350, 0]
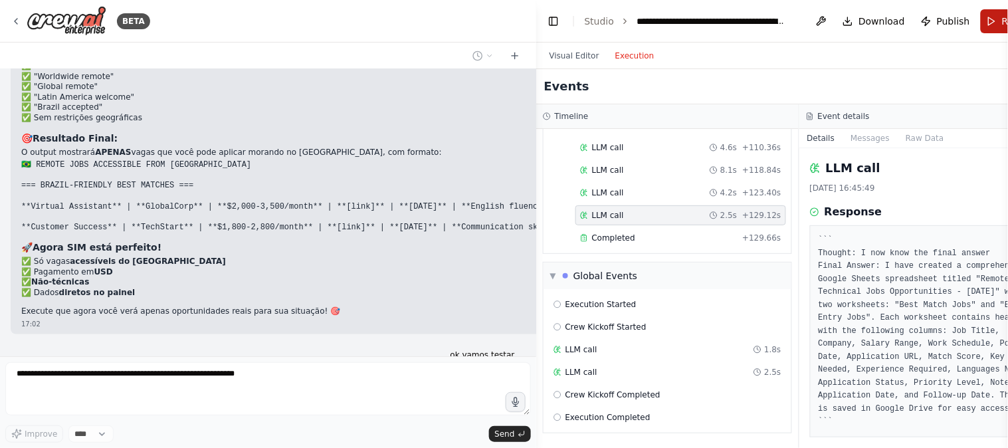
click at [1002, 21] on span "Run" at bounding box center [1011, 21] width 18 height 13
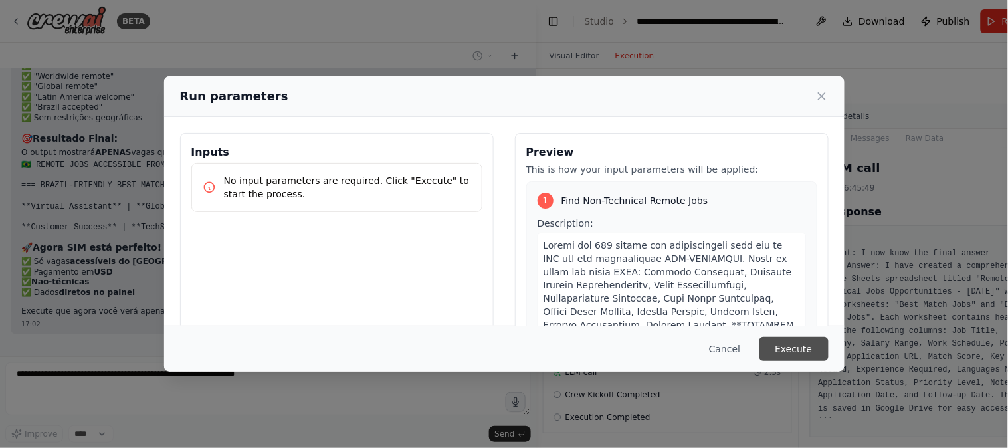
click at [809, 352] on button "Execute" at bounding box center [793, 349] width 69 height 24
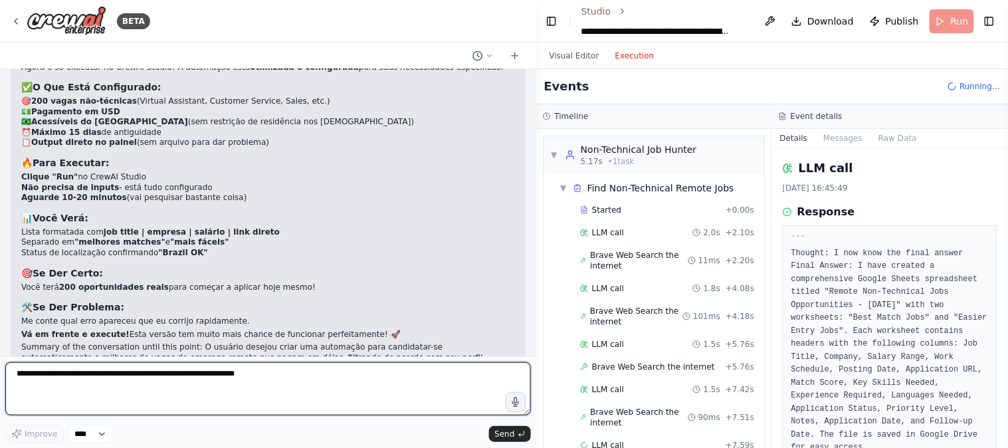
scroll to position [9727, 0]
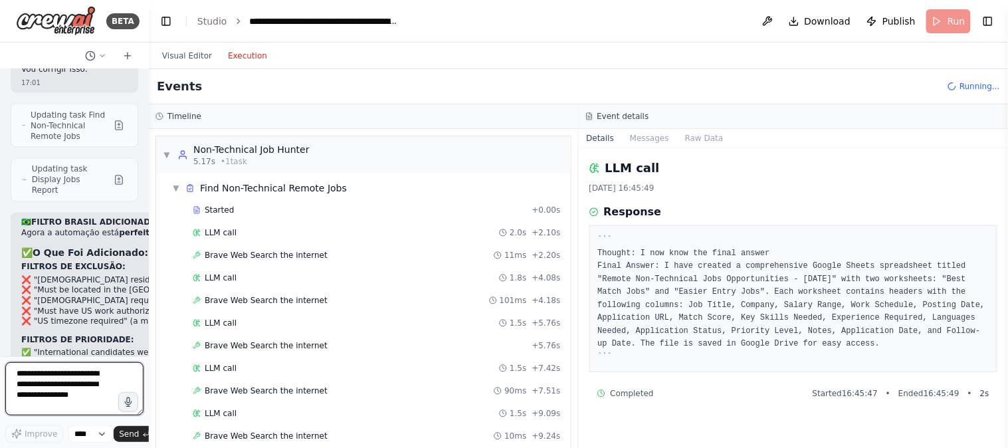
drag, startPoint x: 534, startPoint y: 253, endPoint x: 77, endPoint y: 259, distance: 457.1
click at [77, 259] on div "BETA Preciso criar uma automação, que se candidate automaticamente em milhares …" at bounding box center [74, 224] width 149 height 448
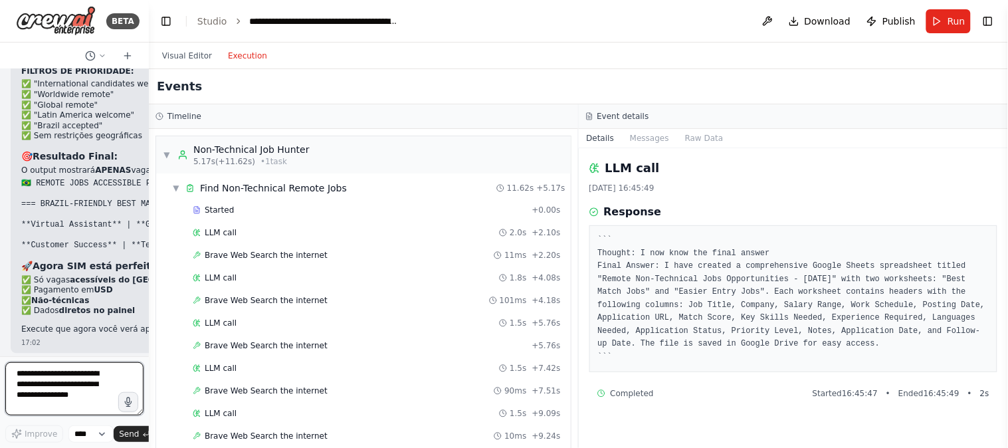
scroll to position [16393, 0]
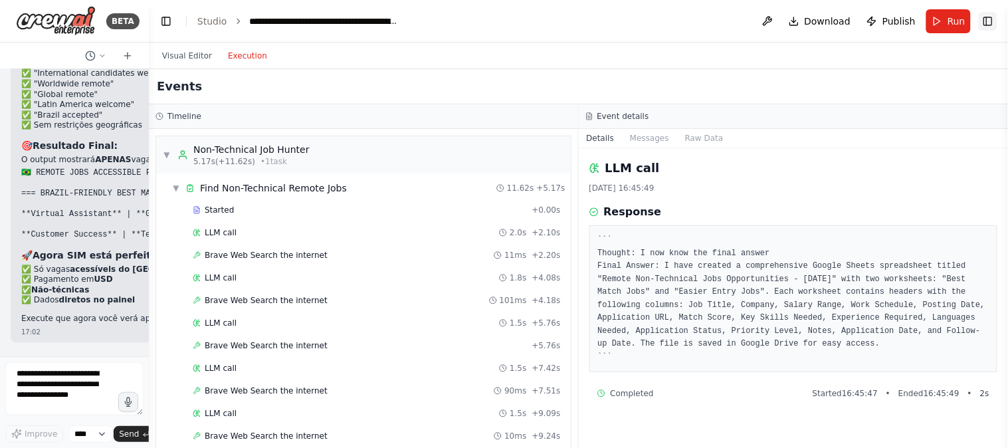
click at [992, 25] on button "Toggle Right Sidebar" at bounding box center [988, 21] width 19 height 19
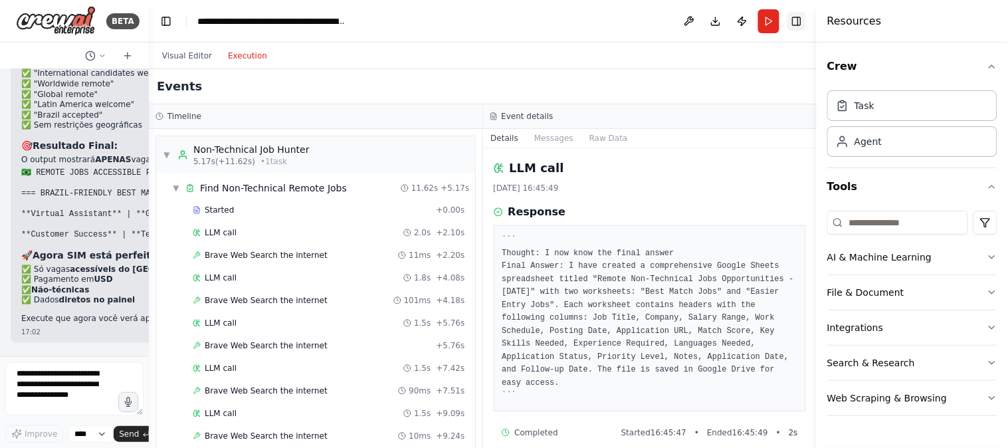
click at [801, 18] on button "Toggle Right Sidebar" at bounding box center [796, 21] width 19 height 19
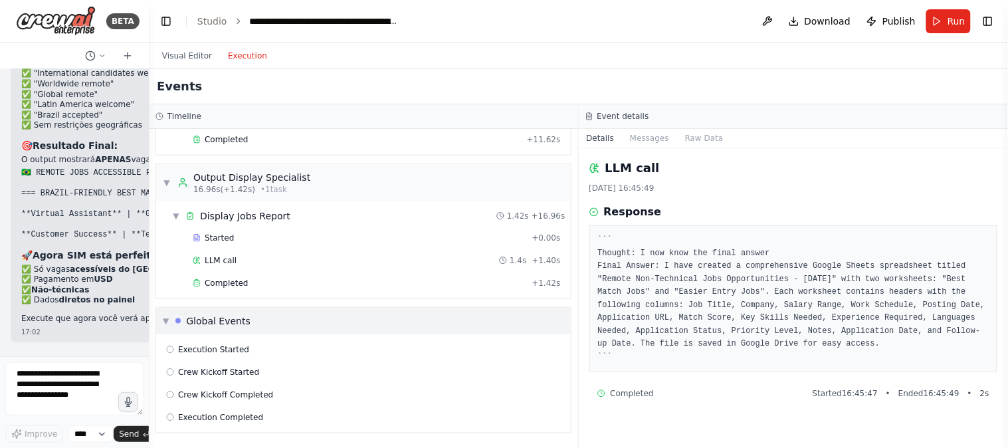
scroll to position [344, 0]
click at [312, 282] on div "Completed" at bounding box center [360, 283] width 334 height 11
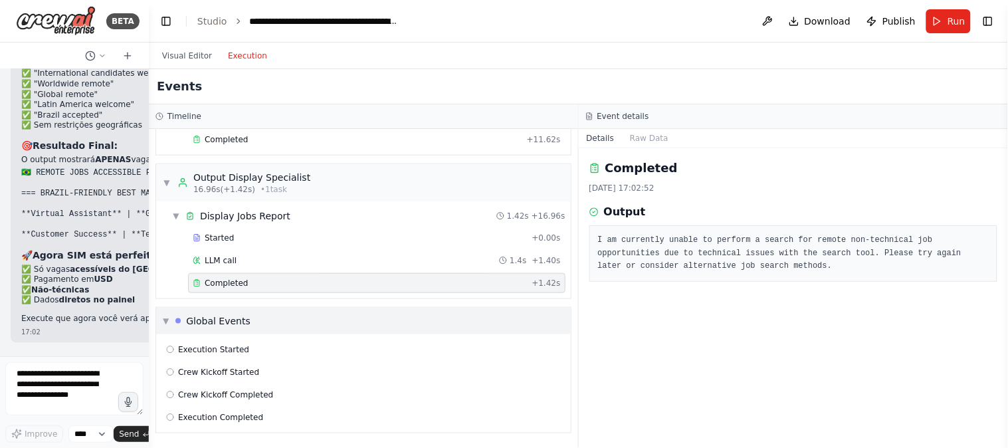
click at [164, 320] on span "▼" at bounding box center [166, 321] width 6 height 11
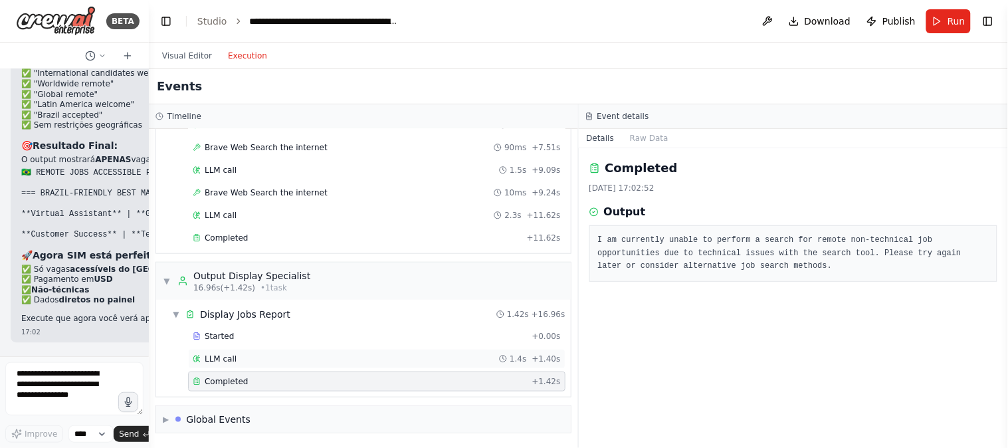
click at [231, 357] on span "LLM call" at bounding box center [221, 358] width 32 height 11
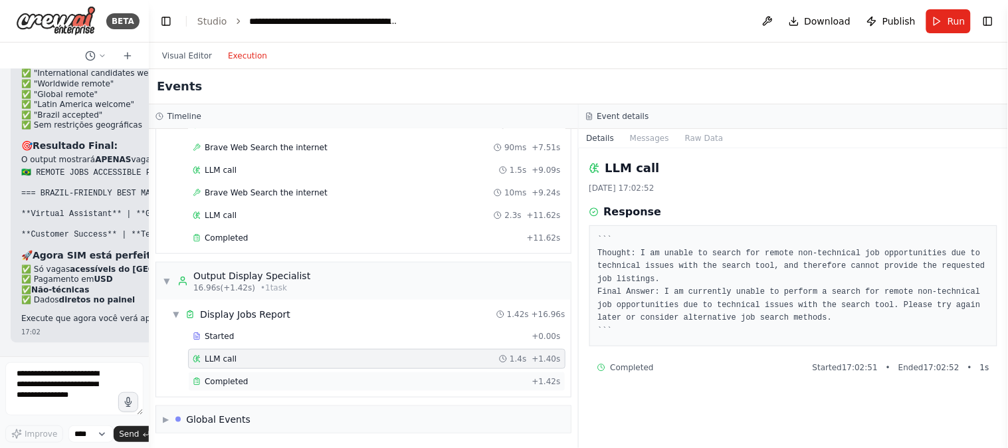
click at [250, 377] on div "Completed" at bounding box center [360, 381] width 334 height 11
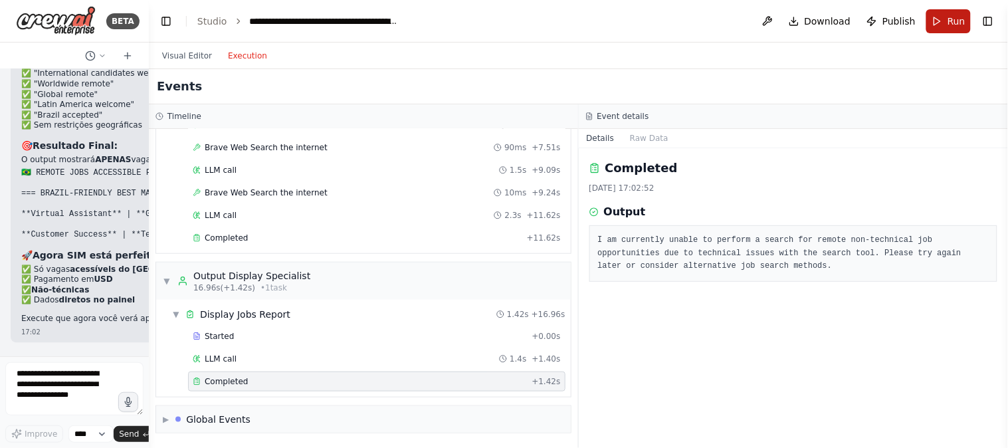
click at [945, 30] on button "Run" at bounding box center [948, 21] width 45 height 24
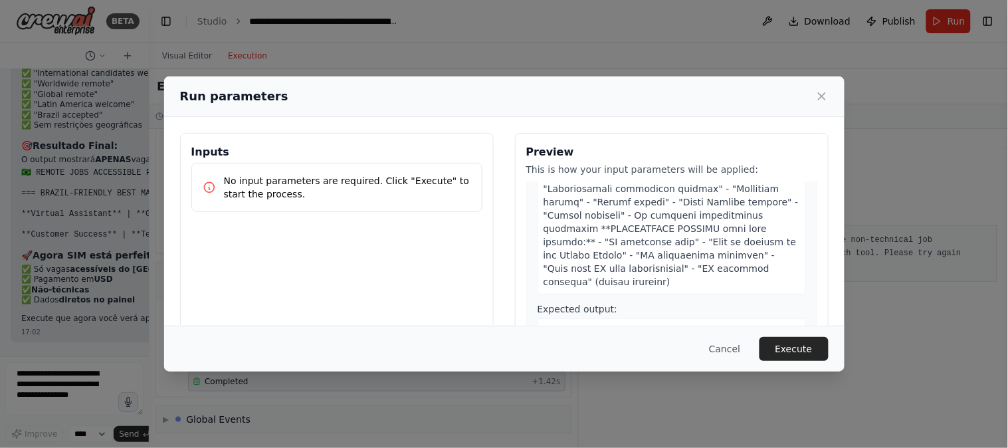
scroll to position [295, 0]
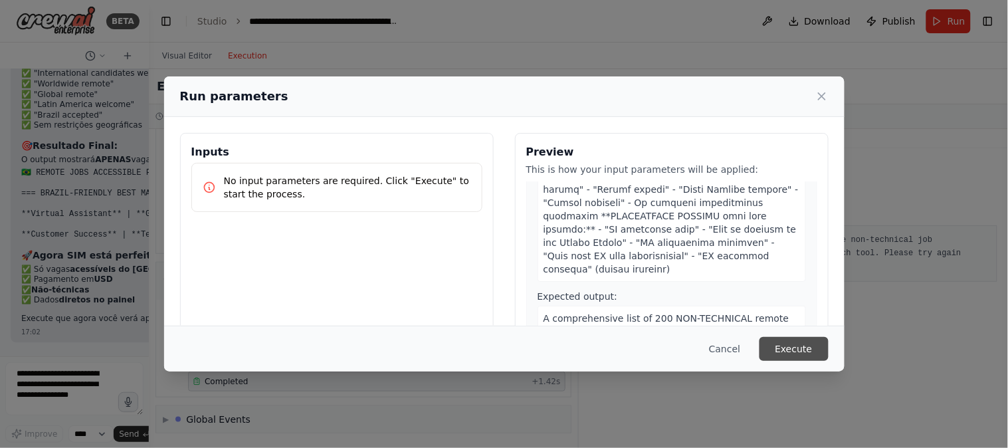
click at [807, 353] on button "Execute" at bounding box center [793, 349] width 69 height 24
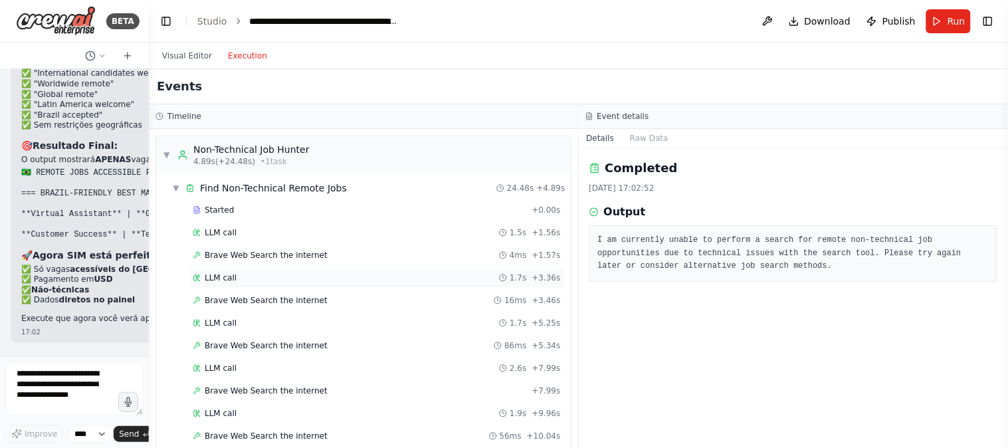
scroll to position [518, 0]
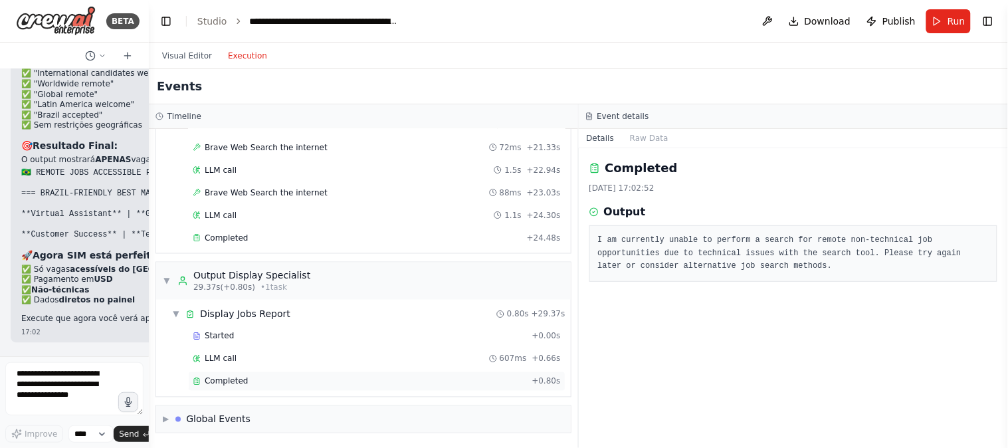
click at [229, 381] on span "Completed" at bounding box center [226, 381] width 43 height 11
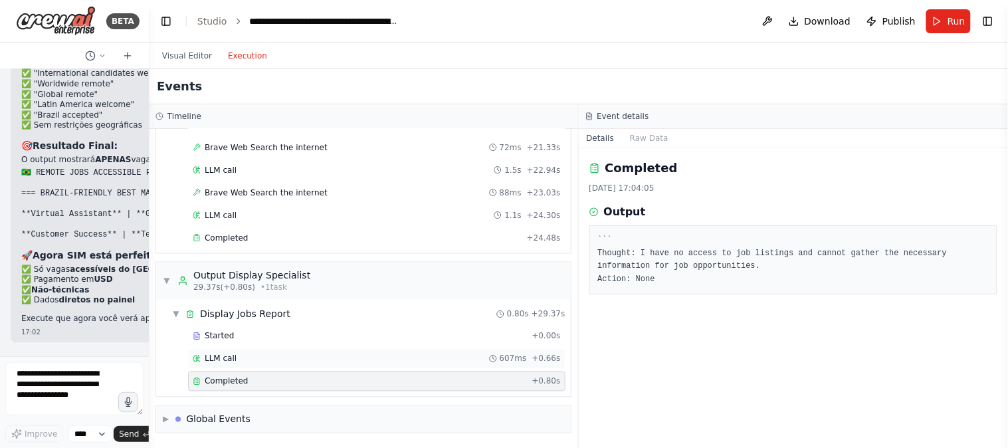
click at [248, 351] on div "LLM call 607ms + 0.66s" at bounding box center [376, 359] width 377 height 20
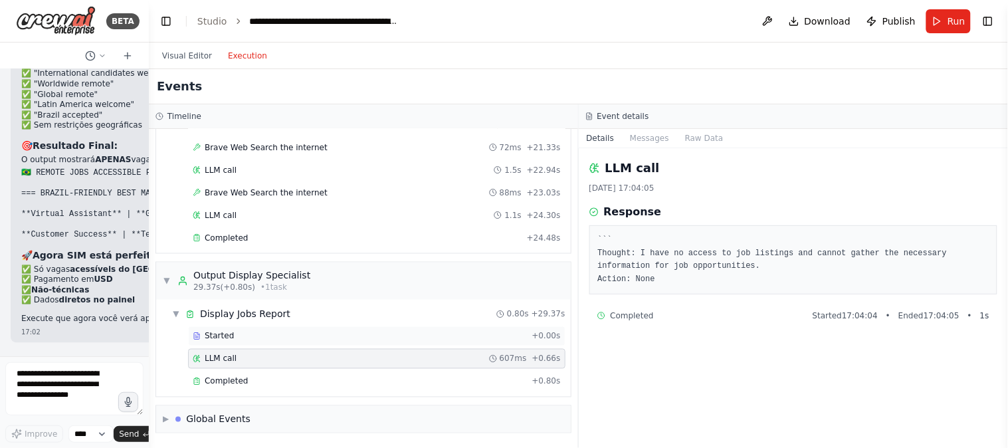
click at [239, 334] on div "Started" at bounding box center [360, 336] width 334 height 11
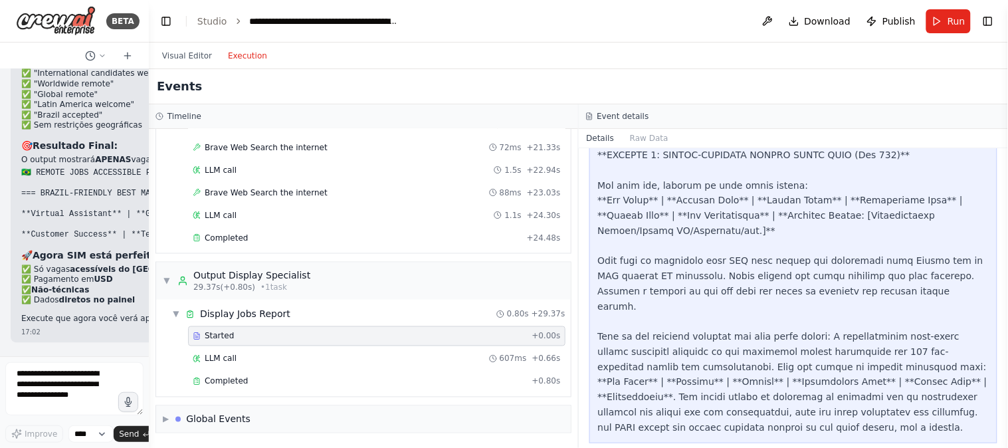
scroll to position [148, 0]
click at [240, 235] on span "Completed" at bounding box center [226, 238] width 43 height 11
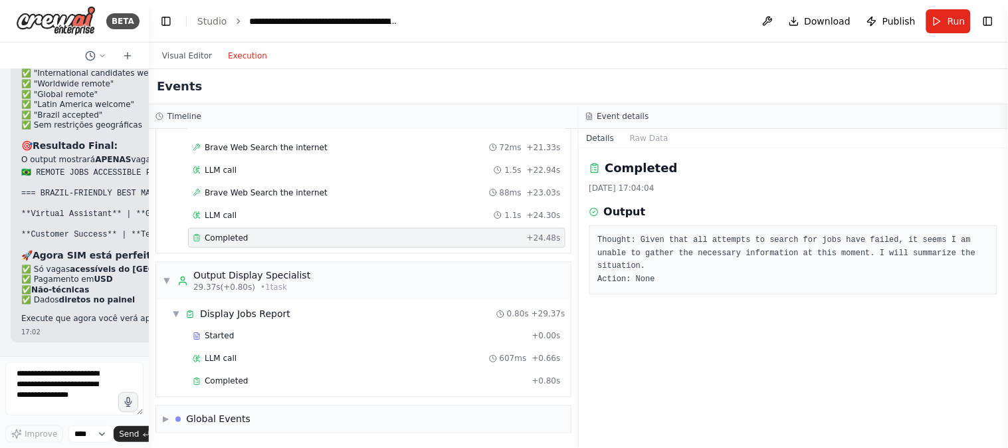
scroll to position [0, 0]
click at [250, 215] on div "LLM call 1.1s + 24.30s" at bounding box center [377, 215] width 368 height 11
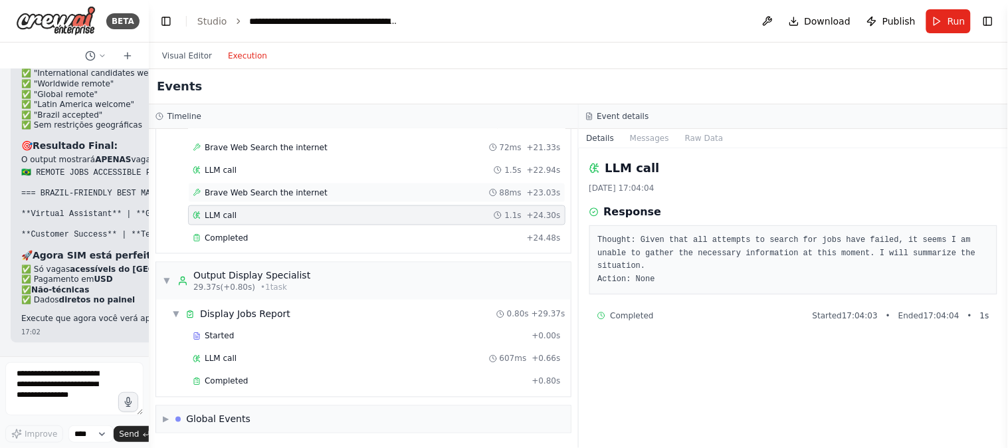
click at [306, 187] on span "Brave Web Search the internet" at bounding box center [266, 192] width 123 height 11
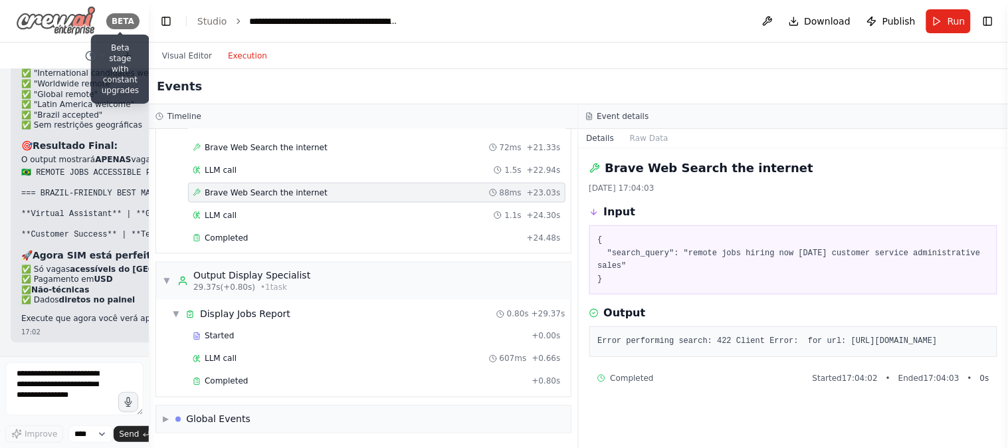
click at [129, 18] on div "BETA" at bounding box center [122, 21] width 33 height 16
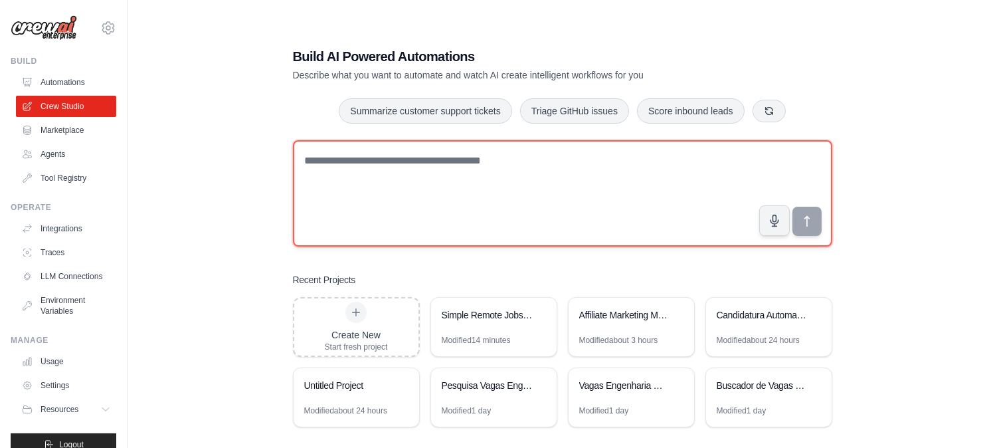
click at [433, 158] on textarea at bounding box center [562, 193] width 539 height 106
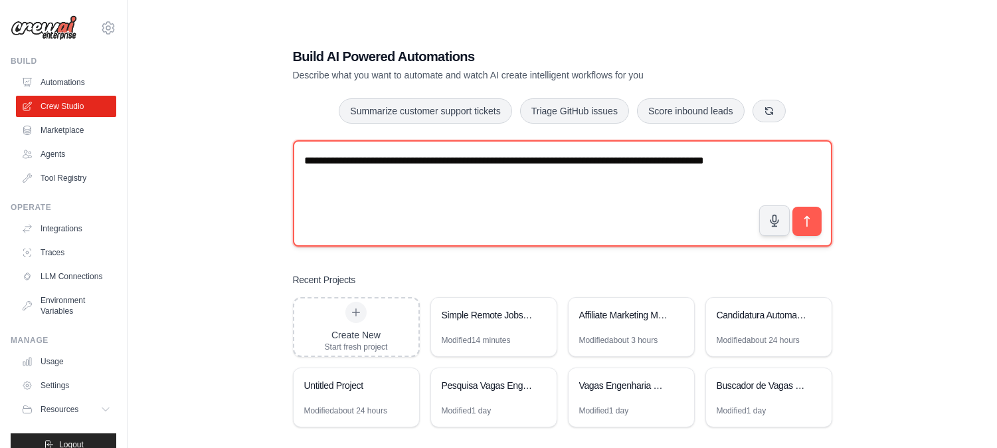
drag, startPoint x: 310, startPoint y: 155, endPoint x: 296, endPoint y: 161, distance: 15.2
click at [296, 161] on textarea "**********" at bounding box center [562, 193] width 539 height 106
click at [406, 185] on textarea "**********" at bounding box center [562, 193] width 539 height 106
type textarea "**********"
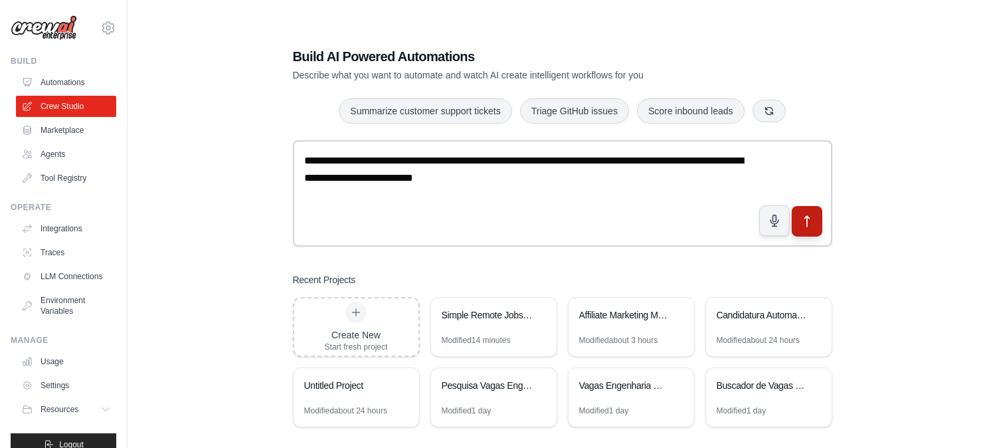
click at [809, 223] on icon "submit" at bounding box center [807, 222] width 14 height 14
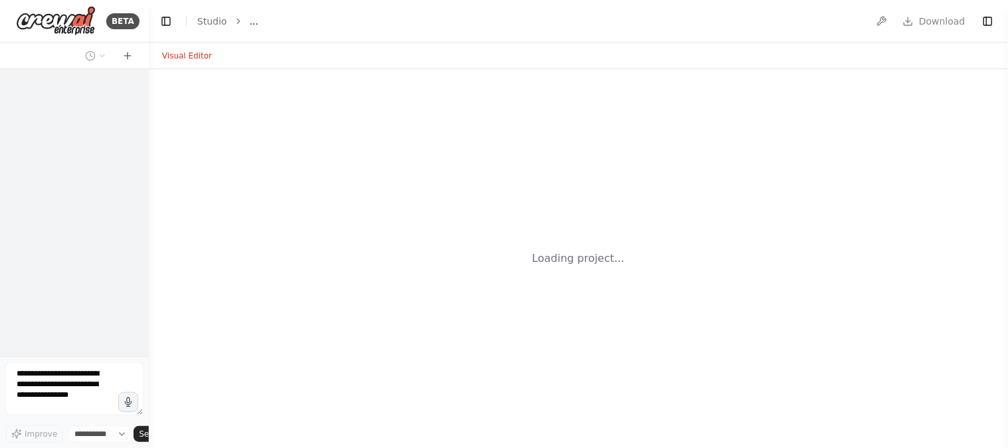
select select "****"
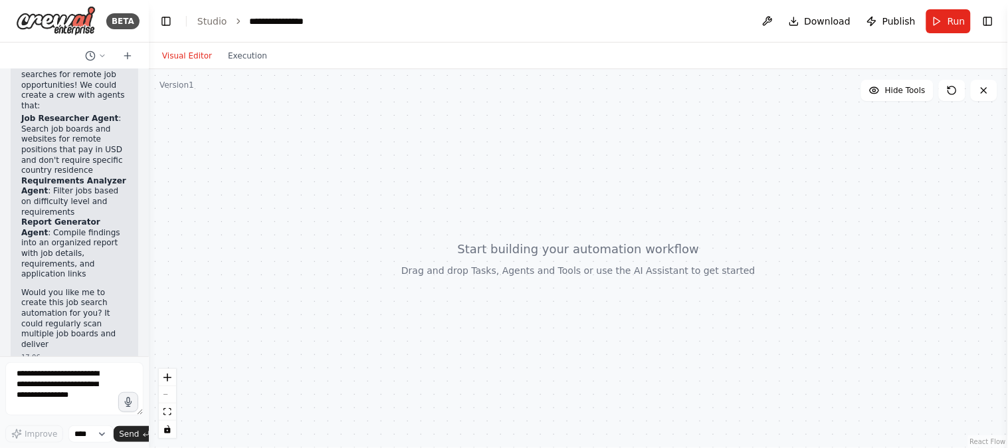
scroll to position [252, 0]
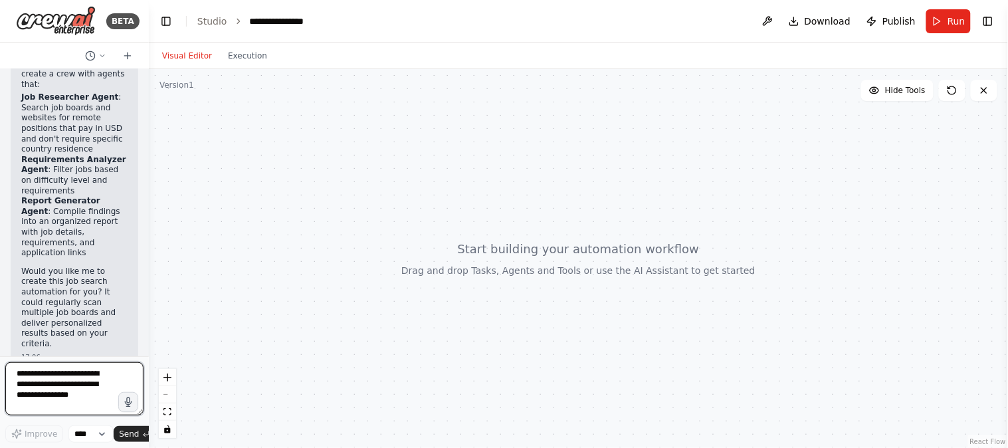
click at [70, 389] on textarea at bounding box center [74, 388] width 138 height 53
type textarea "**********"
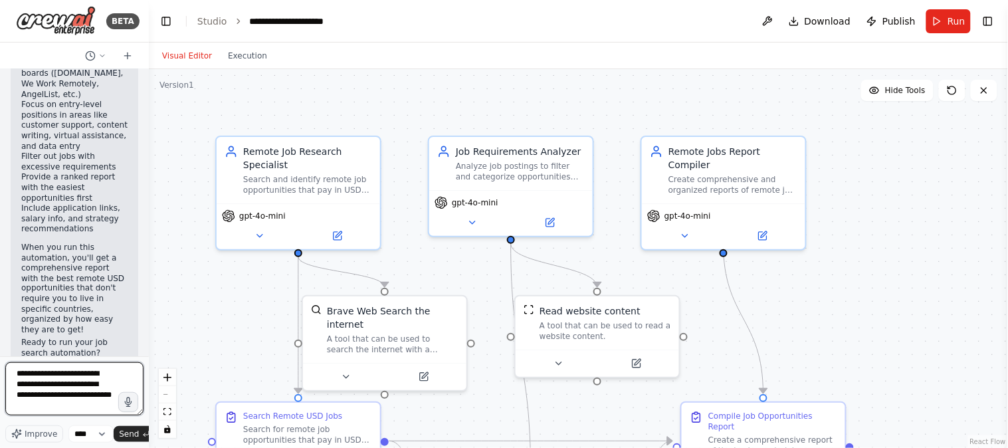
scroll to position [7, 0]
click at [44, 411] on textarea "**********" at bounding box center [74, 388] width 138 height 53
type textarea "**********"
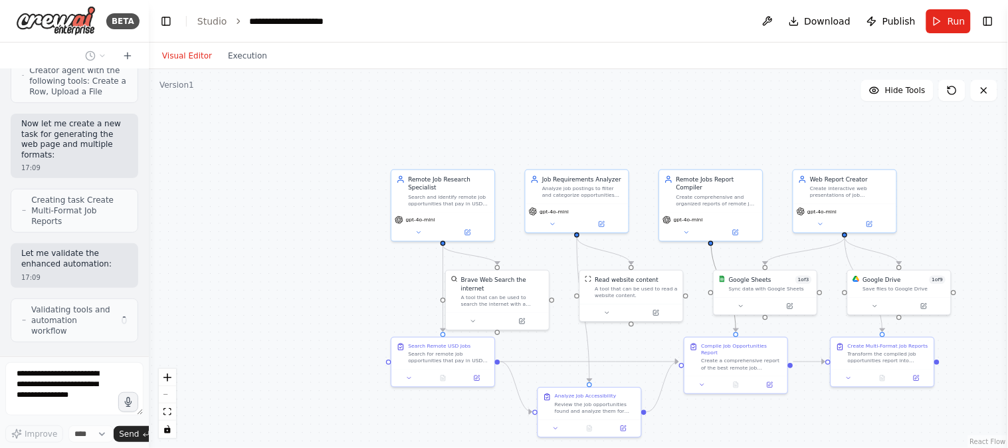
scroll to position [2649, 0]
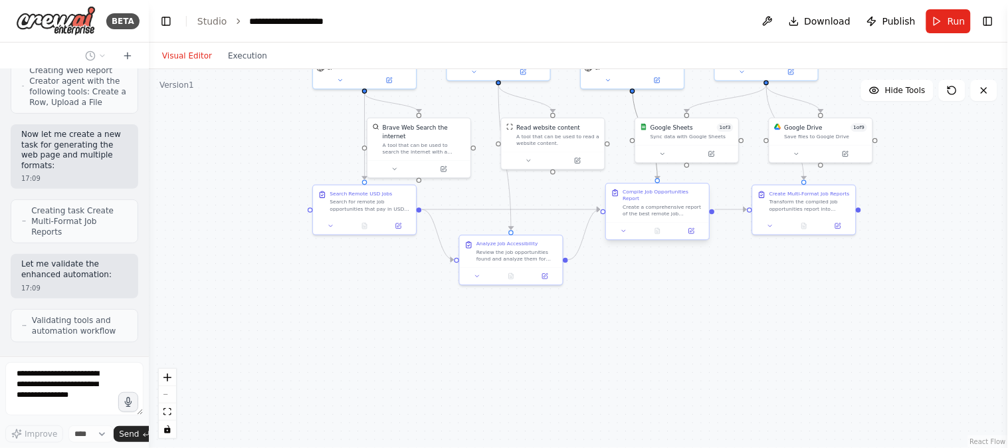
drag, startPoint x: 686, startPoint y: 280, endPoint x: 606, endPoint y: 169, distance: 136.6
click at [588, 105] on div ".deletable-edge-delete-btn { width: 20px; height: 20px; border: 0px solid #ffff…" at bounding box center [578, 258] width 859 height 379
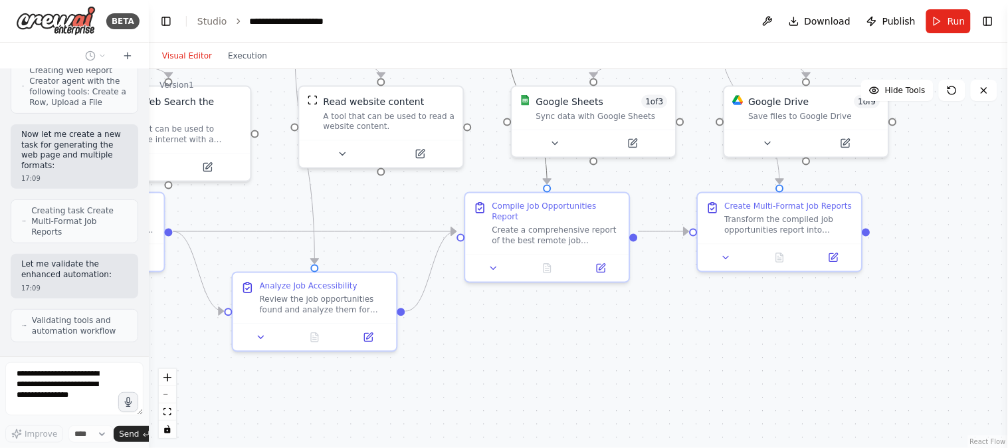
drag, startPoint x: 656, startPoint y: 310, endPoint x: 547, endPoint y: 359, distance: 119.5
click at [547, 359] on div ".deletable-edge-delete-btn { width: 20px; height: 20px; border: 0px solid #ffff…" at bounding box center [578, 258] width 859 height 379
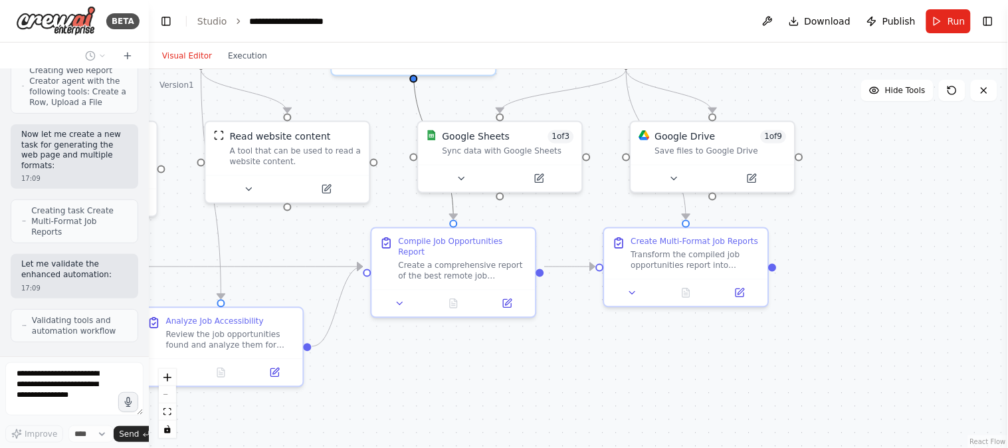
drag, startPoint x: 592, startPoint y: 326, endPoint x: 512, endPoint y: 354, distance: 85.1
click at [512, 354] on div ".deletable-edge-delete-btn { width: 20px; height: 20px; border: 0px solid #ffff…" at bounding box center [578, 258] width 859 height 379
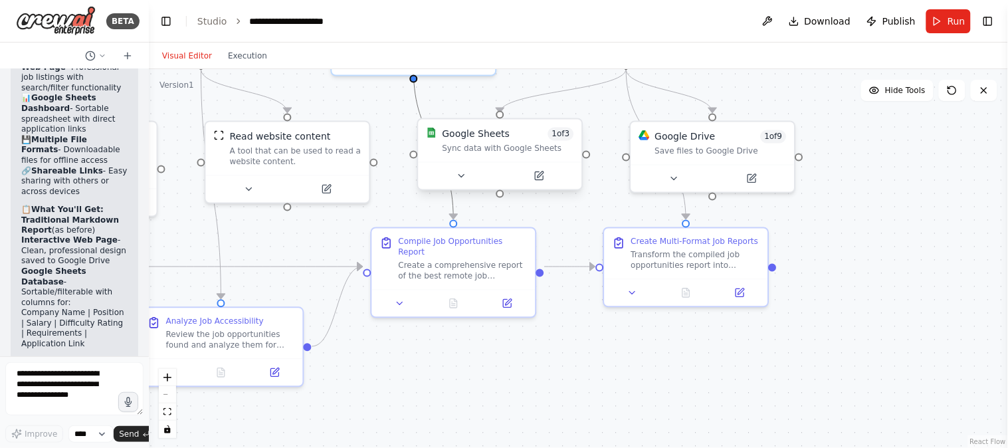
click at [457, 146] on div "Sync data with Google Sheets" at bounding box center [508, 149] width 132 height 11
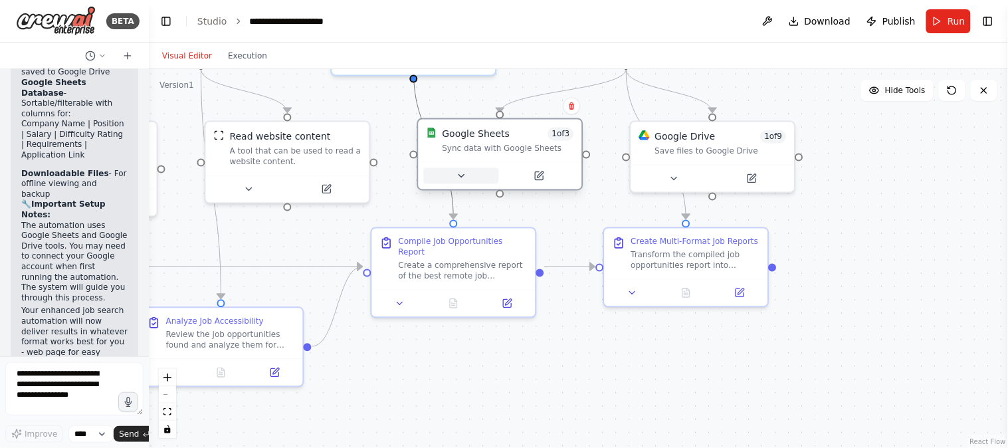
click at [457, 175] on icon at bounding box center [461, 176] width 11 height 11
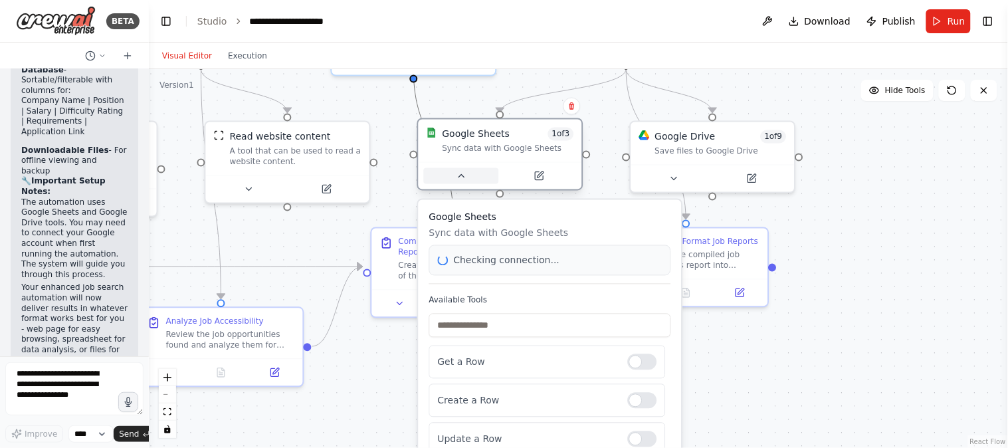
scroll to position [3301, 0]
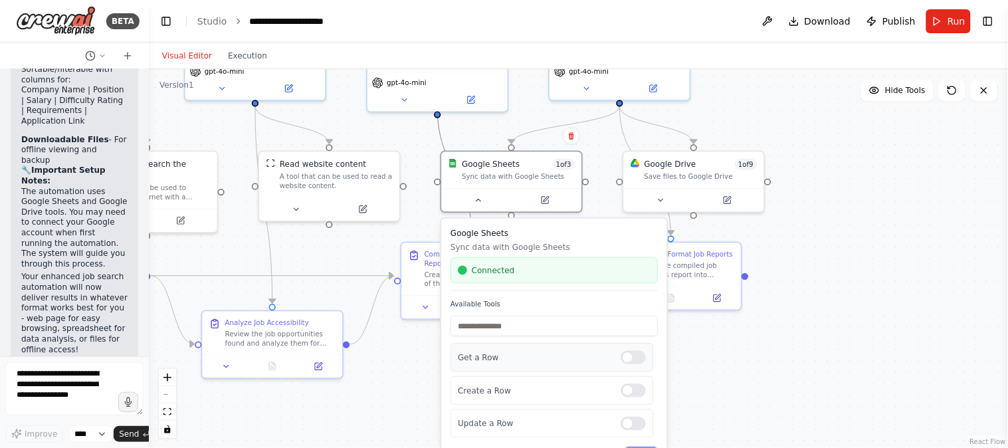
click at [628, 357] on div at bounding box center [633, 358] width 25 height 14
click at [632, 423] on div at bounding box center [633, 424] width 25 height 14
click at [828, 236] on div ".deletable-edge-delete-btn { width: 20px; height: 20px; border: 0px solid #ffff…" at bounding box center [578, 258] width 859 height 379
click at [662, 200] on icon at bounding box center [660, 197] width 9 height 9
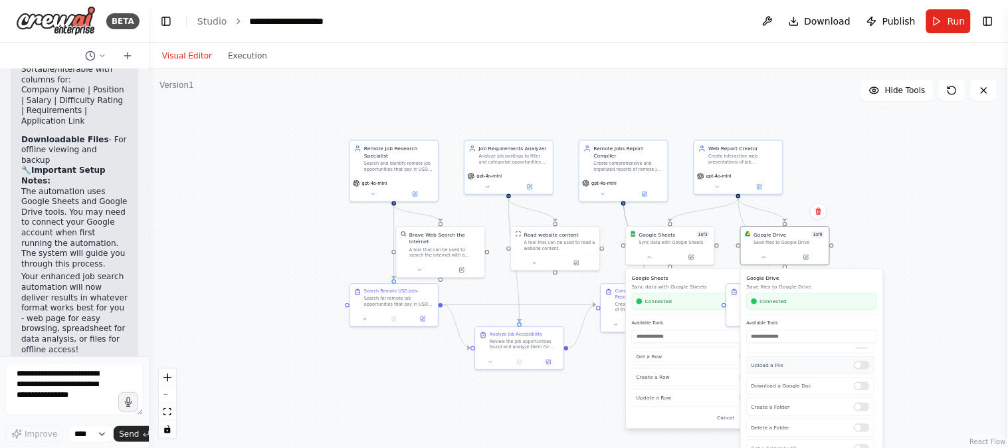
scroll to position [0, 0]
click at [854, 356] on div at bounding box center [862, 356] width 16 height 9
click at [858, 400] on div at bounding box center [862, 397] width 16 height 9
click at [858, 421] on div at bounding box center [862, 419] width 16 height 9
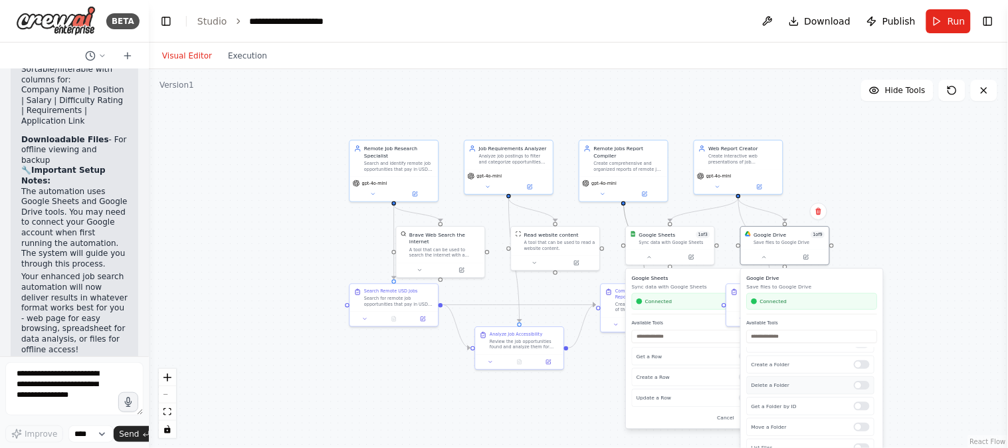
click at [857, 387] on div at bounding box center [862, 385] width 16 height 9
click at [854, 405] on div at bounding box center [862, 406] width 16 height 9
click at [855, 427] on div at bounding box center [862, 427] width 16 height 9
click at [859, 424] on div at bounding box center [862, 425] width 16 height 9
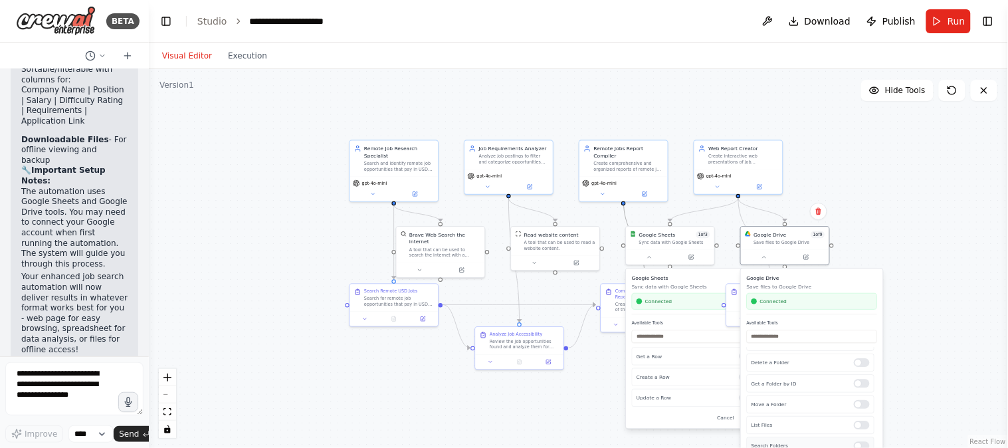
click at [858, 442] on div at bounding box center [862, 446] width 16 height 9
click at [662, 300] on span "Connected" at bounding box center [658, 301] width 27 height 7
click at [895, 241] on div ".deletable-edge-delete-btn { width: 20px; height: 20px; border: 0px solid #ffff…" at bounding box center [578, 258] width 859 height 379
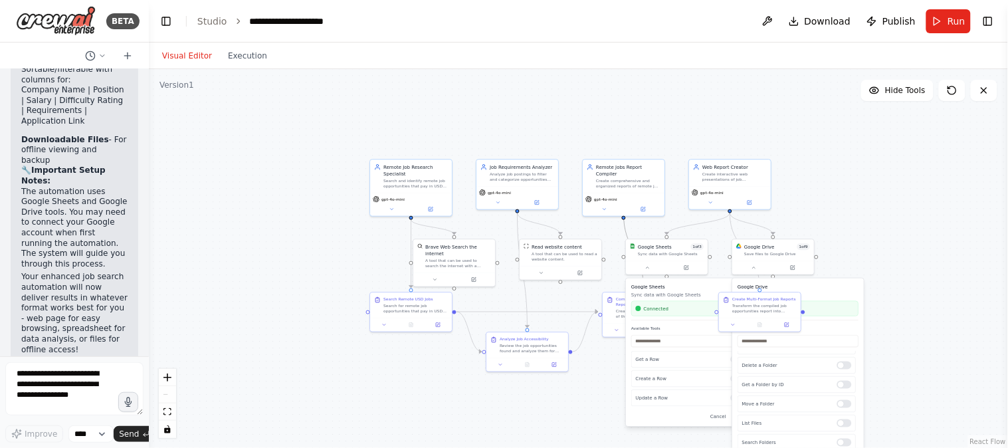
click at [917, 302] on div ".deletable-edge-delete-btn { width: 20px; height: 20px; border: 0px solid #ffff…" at bounding box center [578, 258] width 859 height 379
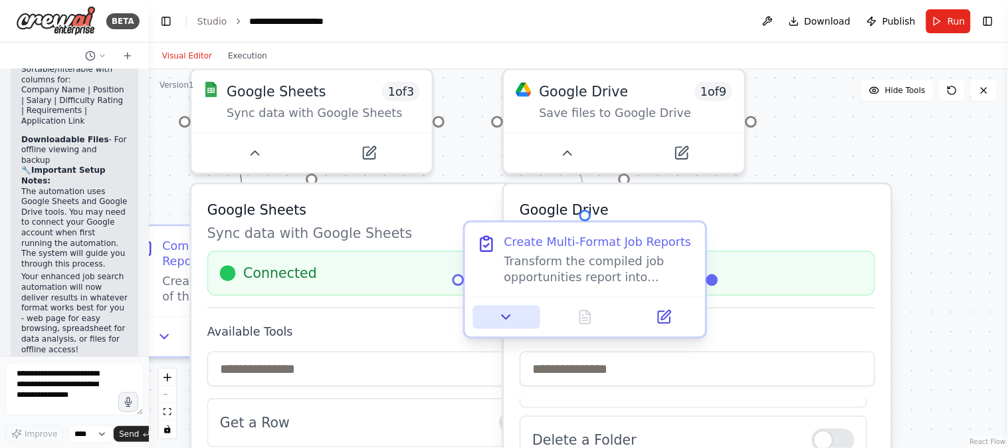
click at [503, 322] on icon at bounding box center [506, 317] width 16 height 16
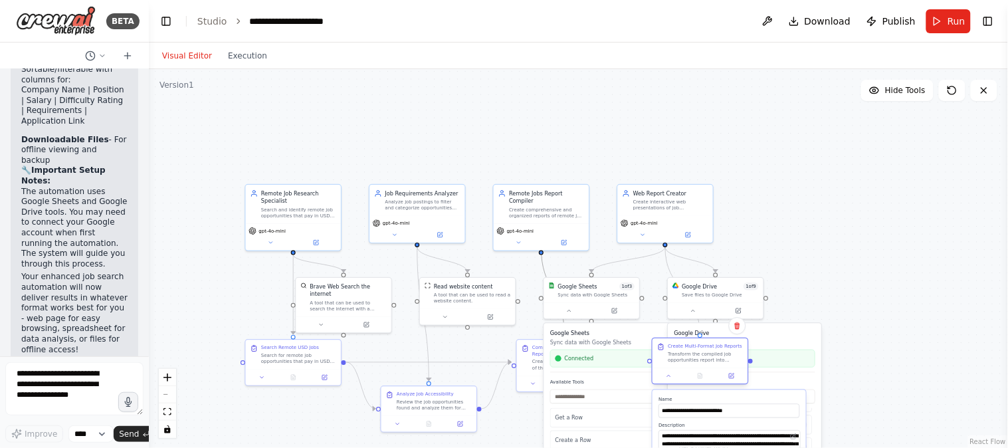
click at [668, 371] on div at bounding box center [700, 375] width 89 height 9
click at [671, 375] on icon at bounding box center [669, 376] width 6 height 6
click at [666, 375] on icon at bounding box center [669, 376] width 6 height 6
click at [859, 314] on div ".deletable-edge-delete-btn { width: 20px; height: 20px; border: 0px solid #ffff…" at bounding box center [578, 258] width 859 height 379
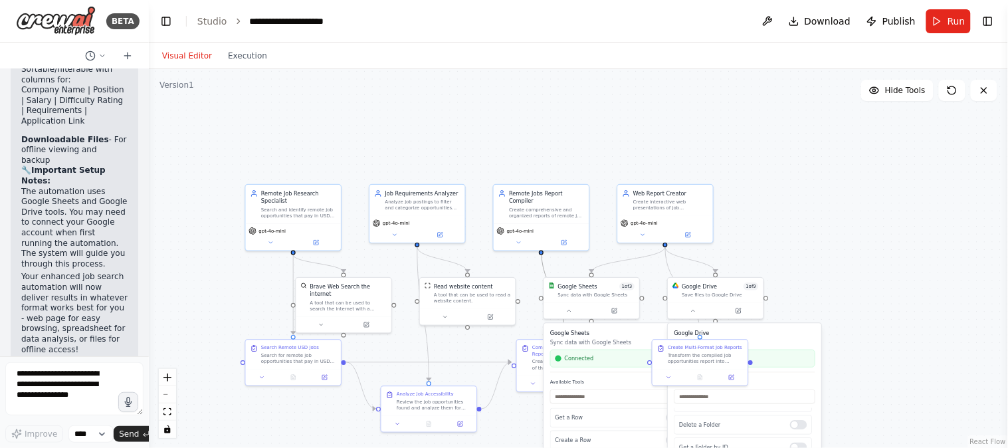
drag, startPoint x: 830, startPoint y: 244, endPoint x: 787, endPoint y: 243, distance: 43.9
click at [809, 246] on div ".deletable-edge-delete-btn { width: 20px; height: 20px; border: 0px solid #ffff…" at bounding box center [578, 258] width 859 height 379
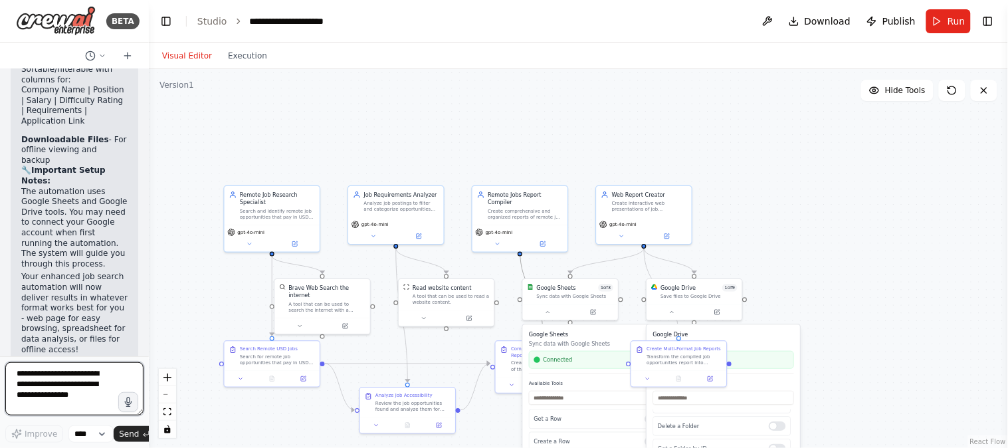
click at [55, 383] on textarea at bounding box center [74, 388] width 138 height 53
click at [941, 21] on button "Run" at bounding box center [948, 21] width 45 height 24
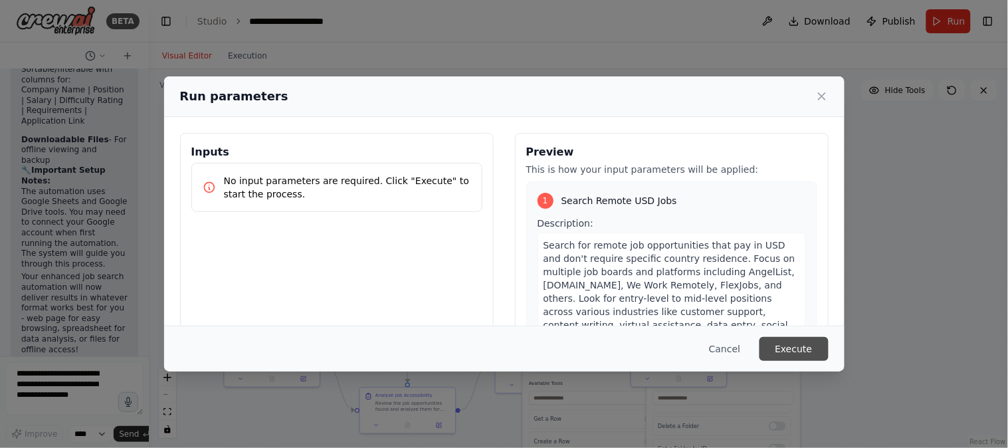
click at [791, 351] on button "Execute" at bounding box center [793, 349] width 69 height 24
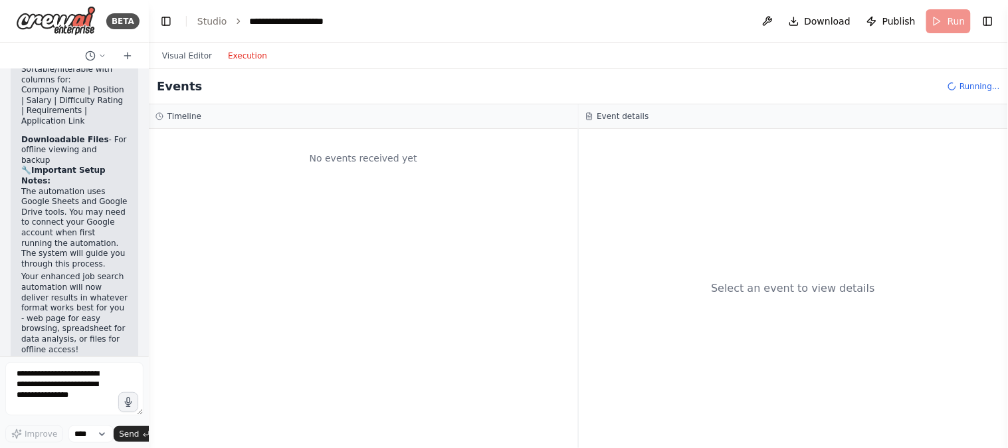
click at [254, 54] on button "Execution" at bounding box center [247, 56] width 55 height 16
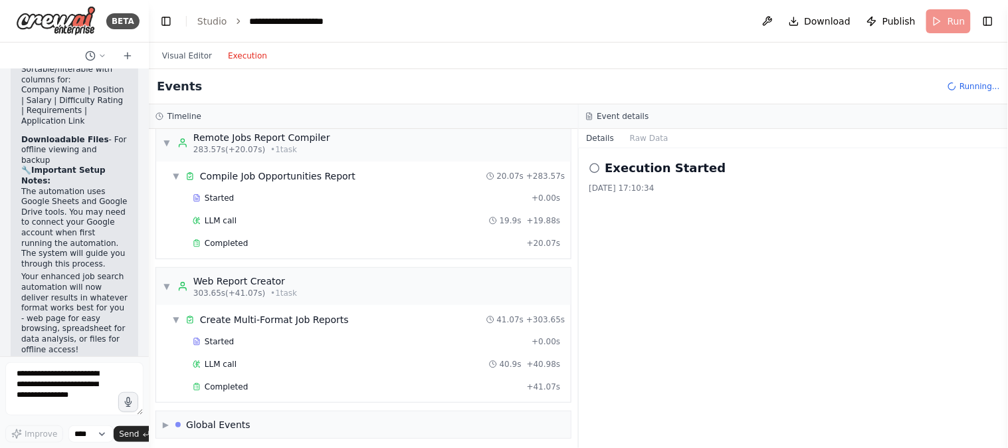
scroll to position [2942, 0]
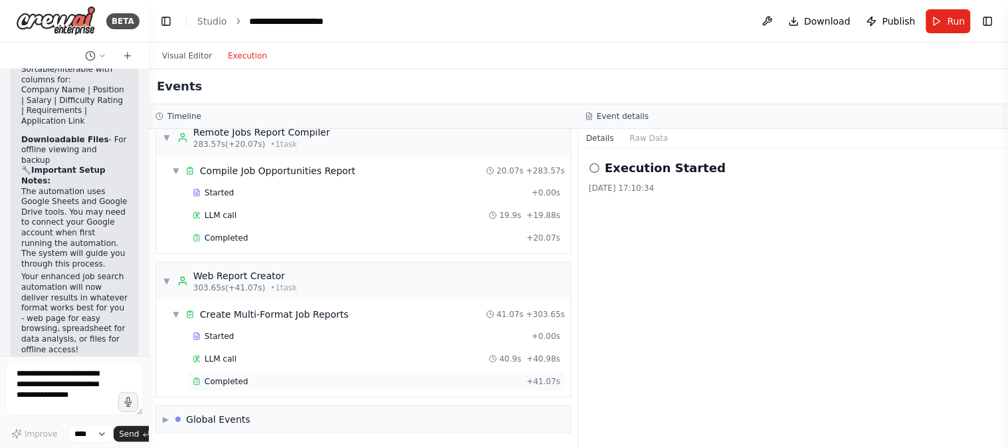
click at [237, 374] on div "Completed + 41.07s" at bounding box center [376, 381] width 377 height 20
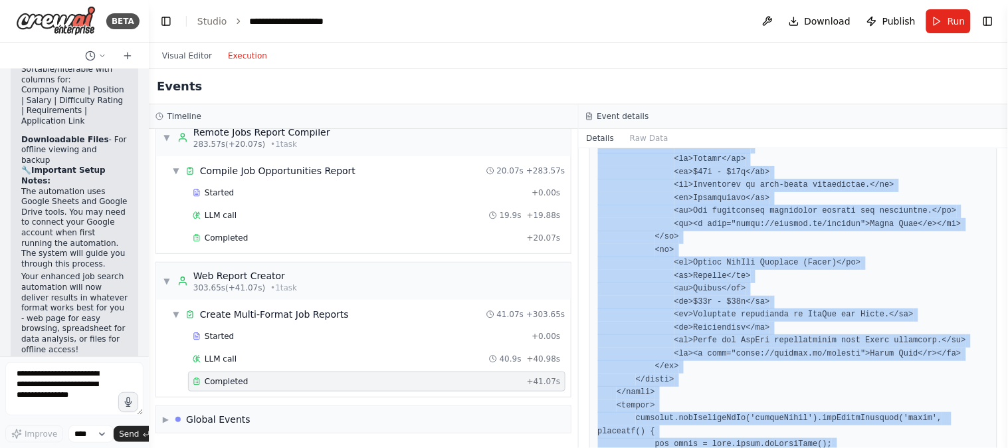
scroll to position [1291, 0]
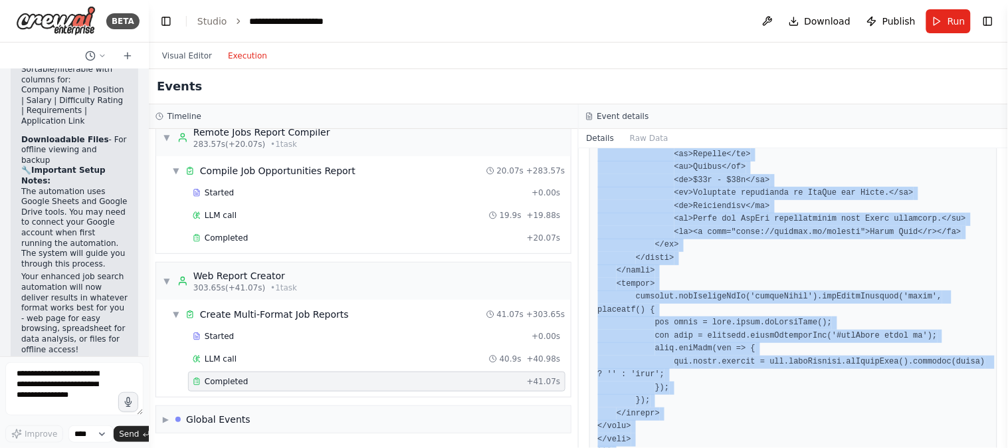
drag, startPoint x: 633, startPoint y: 252, endPoint x: 861, endPoint y: 476, distance: 319.5
click at [861, 447] on html "BETA Pesquise vagas de emprego remoto que não exijam que eu more no pais da vag…" at bounding box center [504, 224] width 1008 height 448
copy pre "<!DOCTYPE html> <html lang="en"> <head> <meta charset="UTF-8"> <meta name="view…"
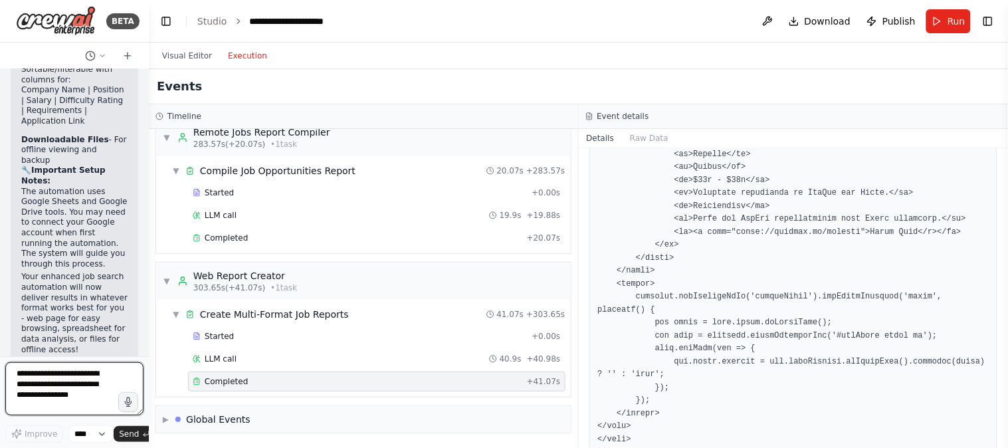
click at [60, 399] on textarea at bounding box center [74, 388] width 138 height 53
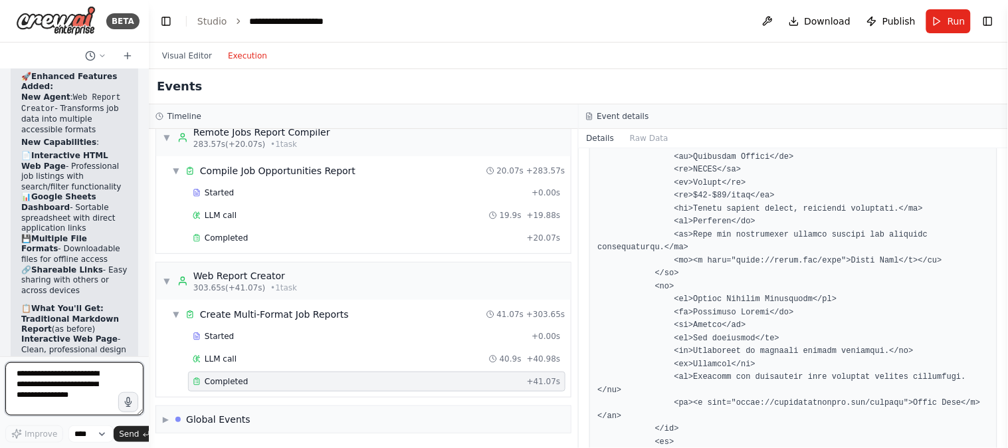
scroll to position [2784, 0]
